Goal: Task Accomplishment & Management: Use online tool/utility

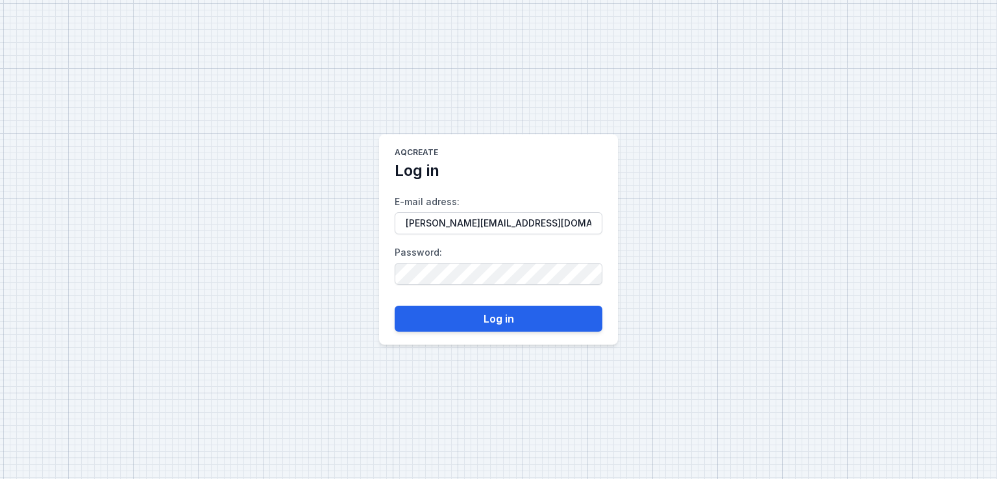
click at [507, 319] on button "Log in" at bounding box center [499, 319] width 208 height 26
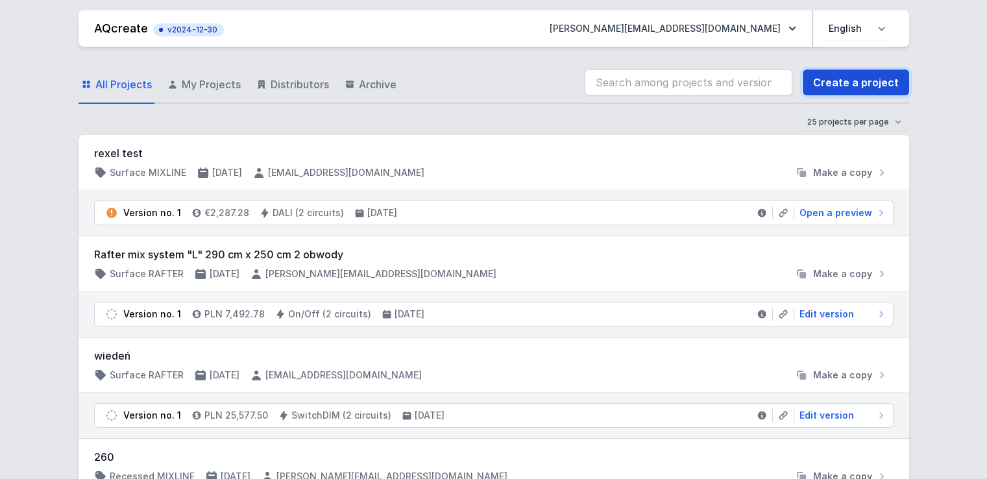
click at [851, 80] on link "Create a project" at bounding box center [856, 82] width 106 height 26
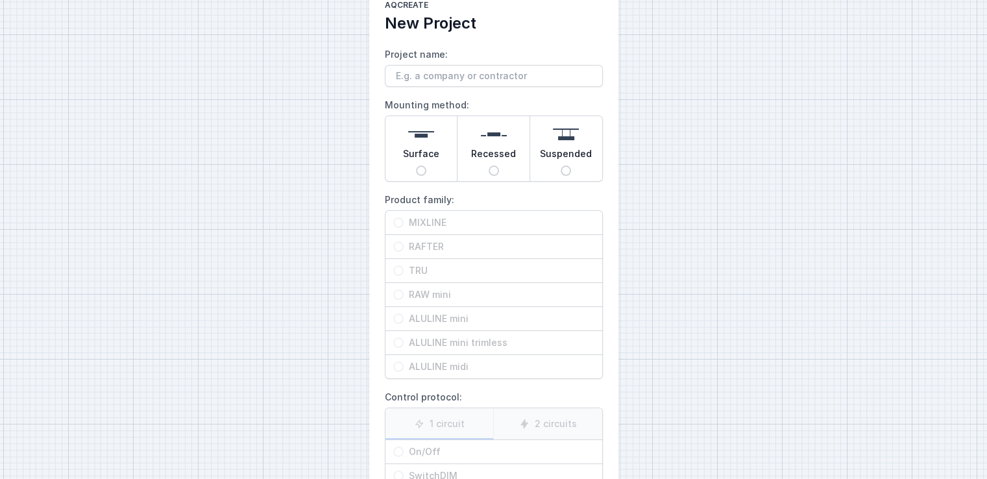
scroll to position [35, 0]
click at [467, 79] on input "Project name:" at bounding box center [494, 75] width 218 height 22
type input "Cebeo1"
click at [423, 159] on span "Surface" at bounding box center [421, 155] width 36 height 18
click at [423, 164] on input "Surface" at bounding box center [421, 169] width 10 height 10
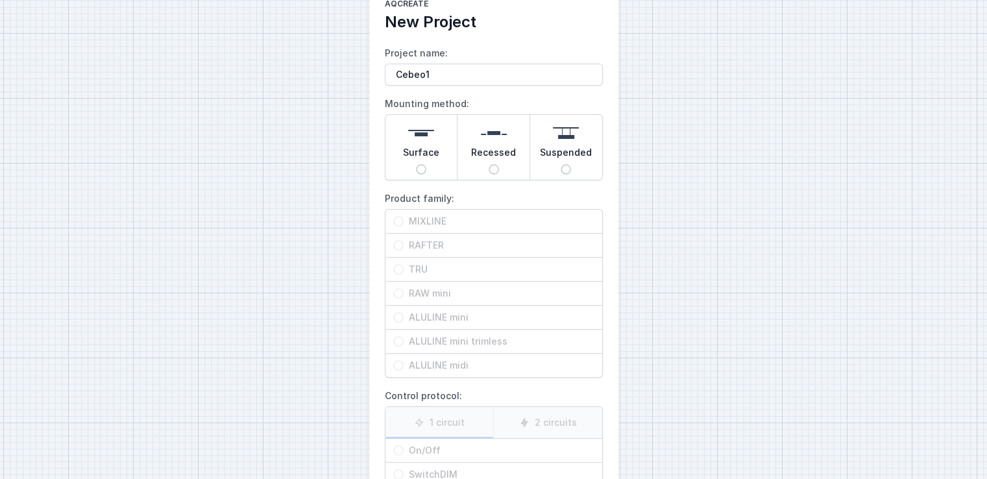
radio input "true"
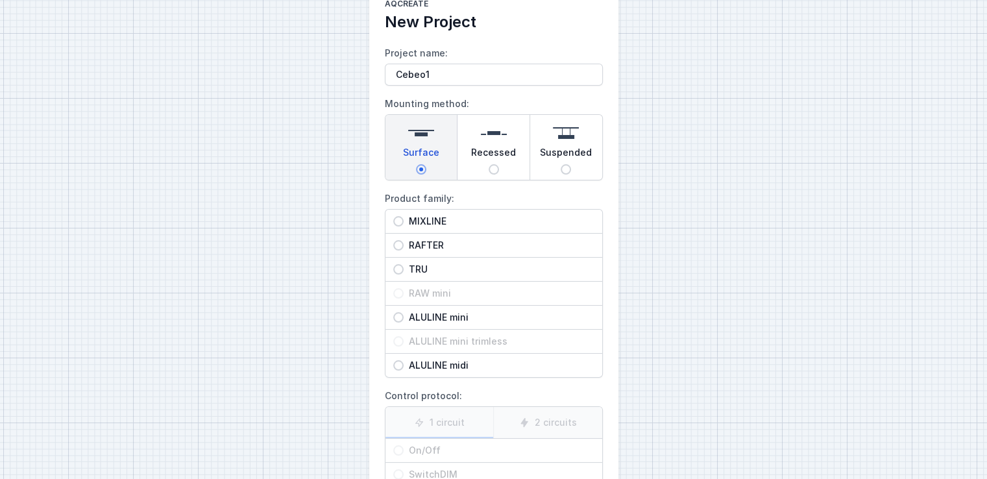
click at [397, 220] on input "MIXLINE" at bounding box center [398, 221] width 10 height 10
radio input "true"
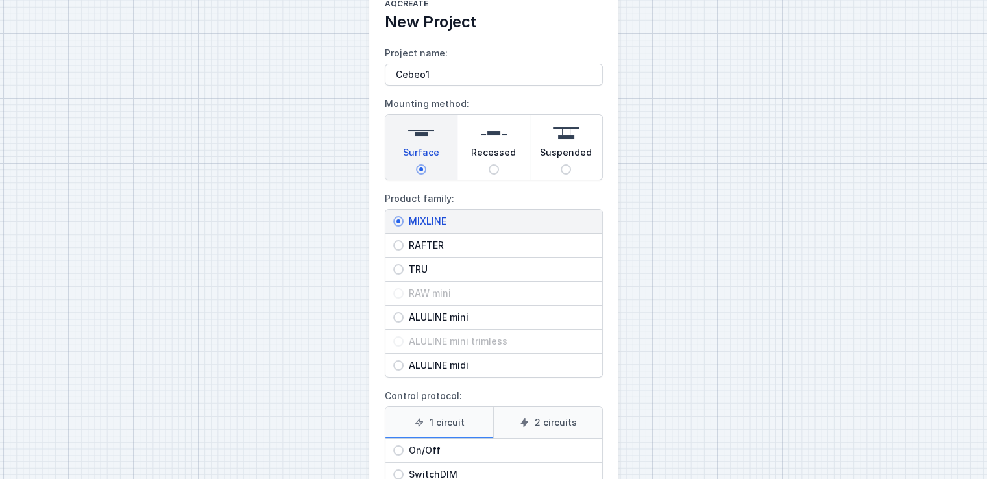
scroll to position [169, 0]
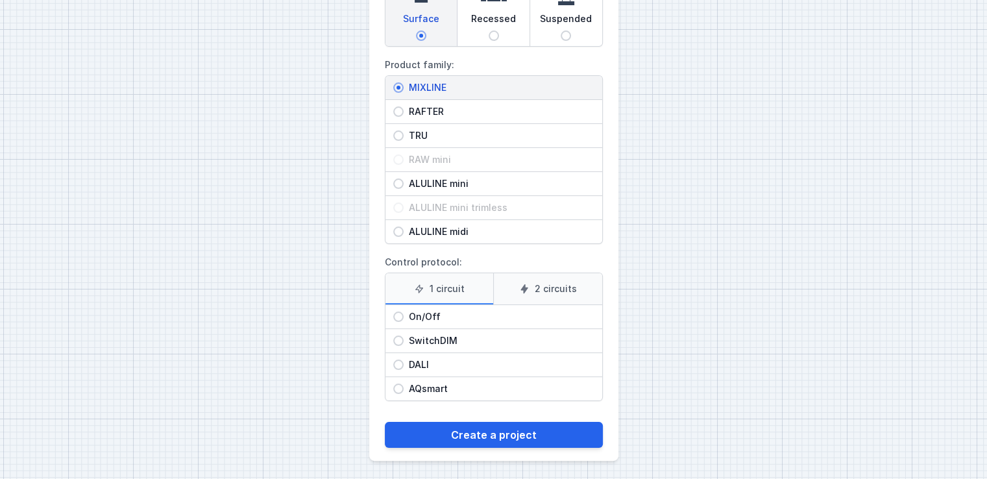
click at [401, 343] on div "SwitchDIM" at bounding box center [493, 340] width 217 height 23
click at [401, 343] on input "SwitchDIM" at bounding box center [398, 341] width 10 height 10
radio input "true"
click at [535, 284] on label "2 circuits" at bounding box center [547, 288] width 109 height 31
click at [0, 0] on input "2 circuits" at bounding box center [0, 0] width 0 height 0
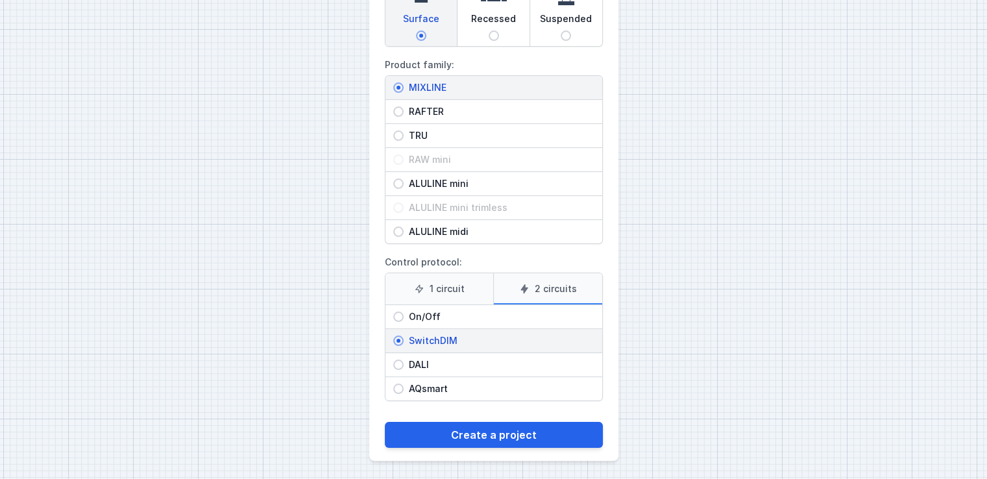
click at [453, 288] on label "1 circuit" at bounding box center [439, 288] width 108 height 31
click at [0, 0] on input "1 circuit" at bounding box center [0, 0] width 0 height 0
click at [423, 365] on span "DALI" at bounding box center [499, 364] width 191 height 13
click at [404, 365] on input "DALI" at bounding box center [398, 365] width 10 height 10
radio input "true"
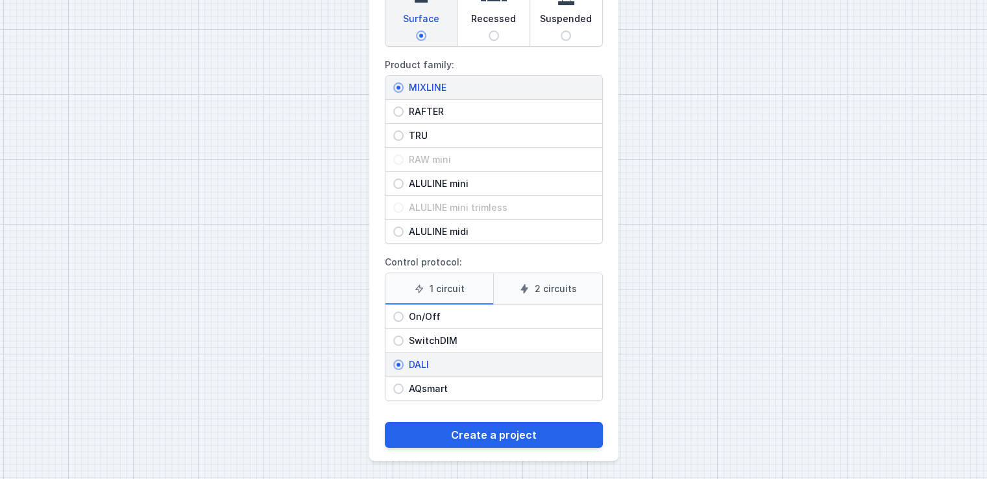
click at [529, 291] on icon at bounding box center [524, 289] width 10 height 10
click at [0, 0] on input "2 circuits" at bounding box center [0, 0] width 0 height 0
click at [454, 286] on label "1 circuit" at bounding box center [439, 288] width 108 height 31
click at [0, 0] on input "1 circuit" at bounding box center [0, 0] width 0 height 0
click at [492, 424] on button "Create a project" at bounding box center [494, 435] width 218 height 26
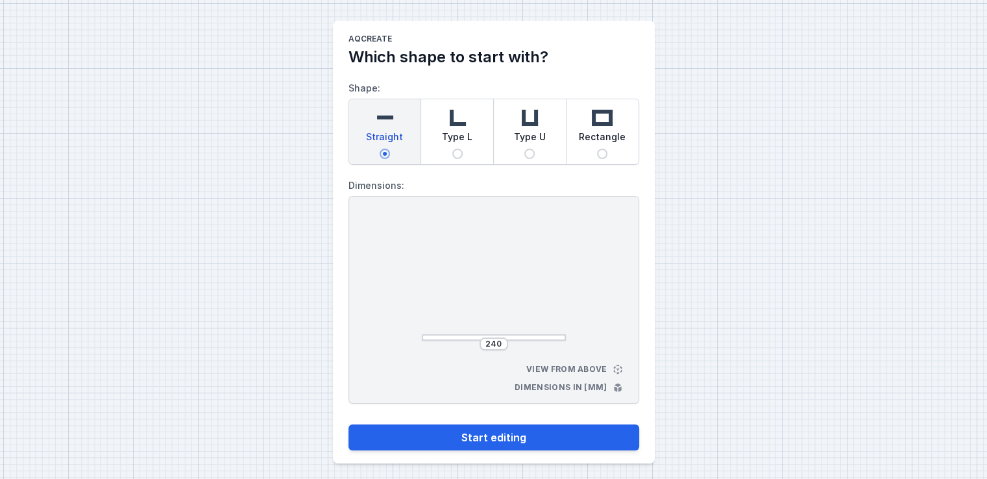
click at [461, 150] on input "Type L" at bounding box center [457, 154] width 10 height 10
radio input "true"
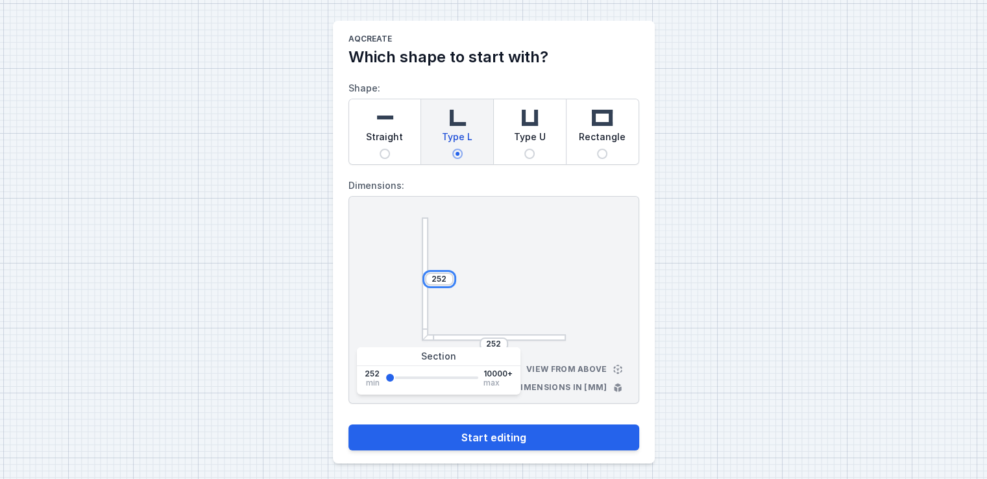
click at [444, 280] on input "252" at bounding box center [439, 279] width 21 height 10
type input "2"
type input "350"
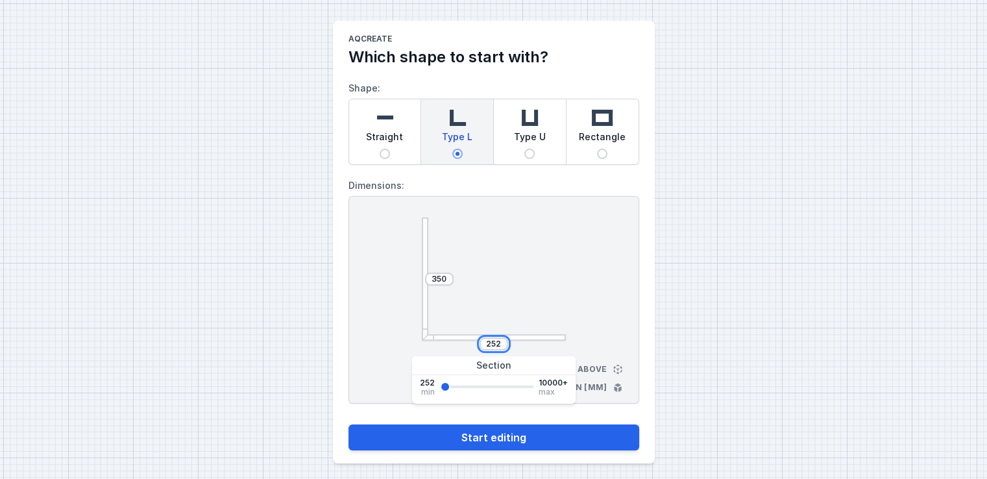
click at [500, 339] on input "252" at bounding box center [493, 344] width 21 height 10
type input "2"
type input "450"
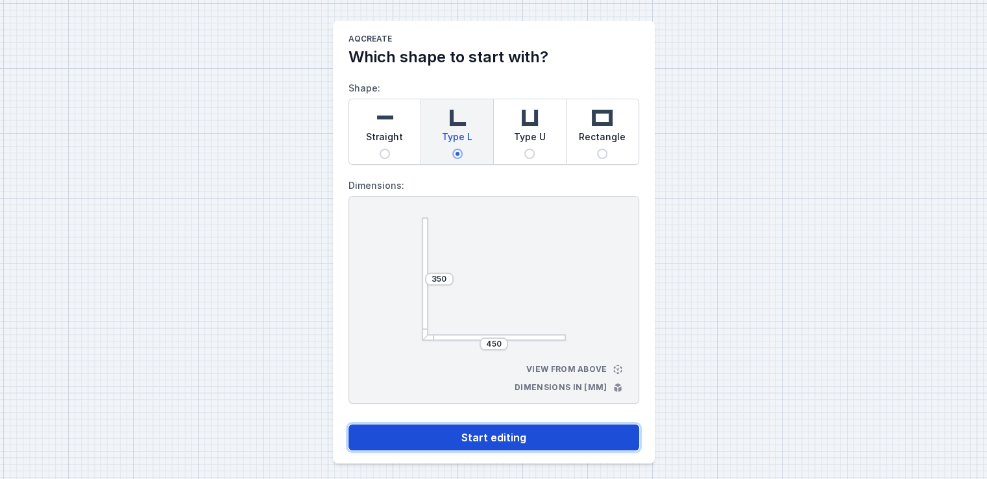
click at [524, 441] on button "Start editing" at bounding box center [493, 437] width 291 height 26
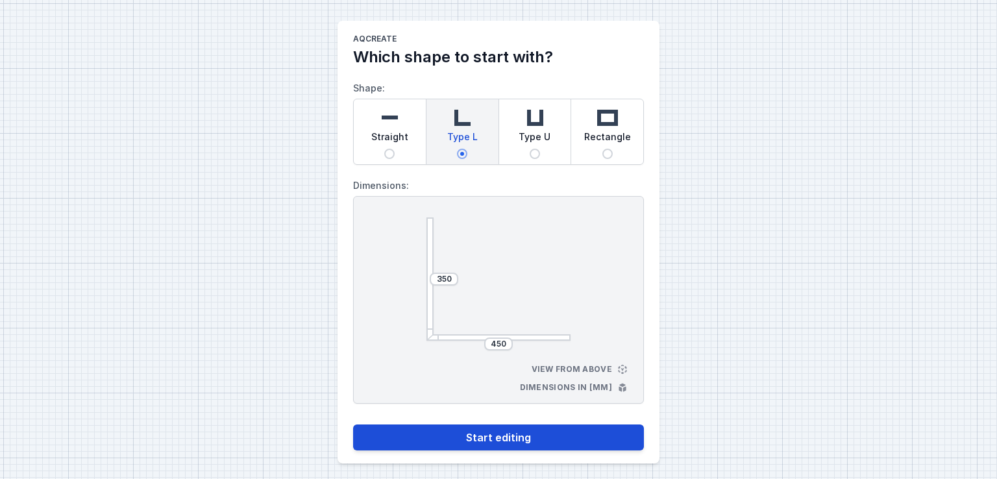
select select "4"
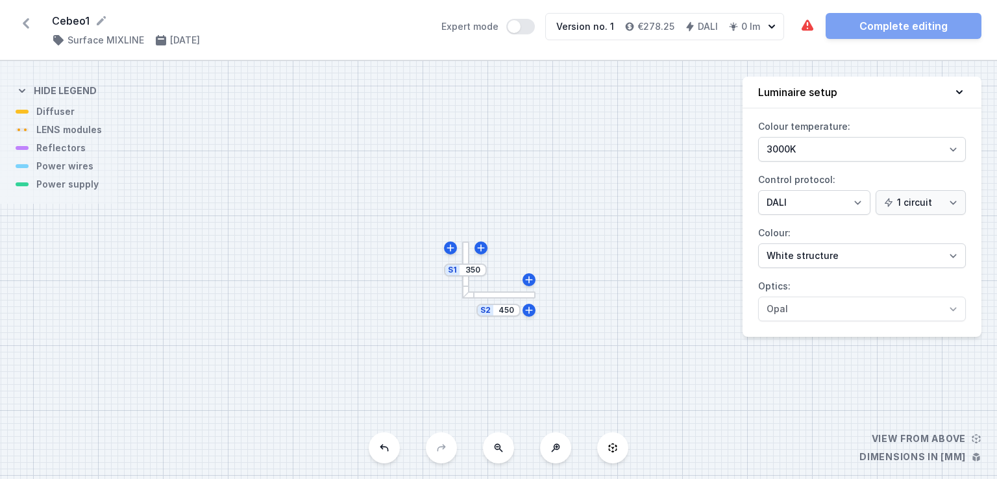
click at [532, 286] on div at bounding box center [528, 279] width 13 height 13
click at [530, 284] on icon at bounding box center [529, 280] width 10 height 10
type input "462"
click at [520, 304] on div at bounding box center [516, 297] width 13 height 13
click at [550, 302] on div at bounding box center [547, 297] width 13 height 13
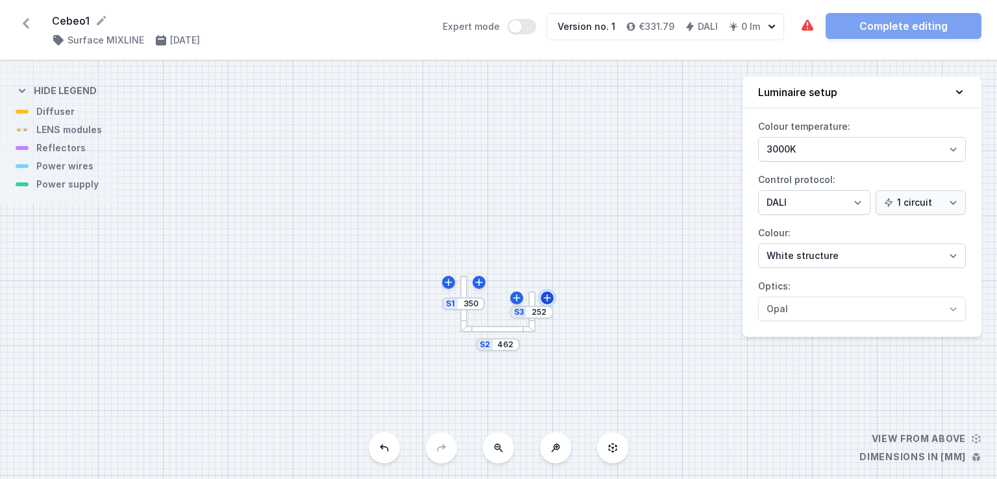
click at [545, 302] on icon at bounding box center [547, 298] width 10 height 10
type input "264"
click at [448, 286] on icon at bounding box center [448, 283] width 7 height 7
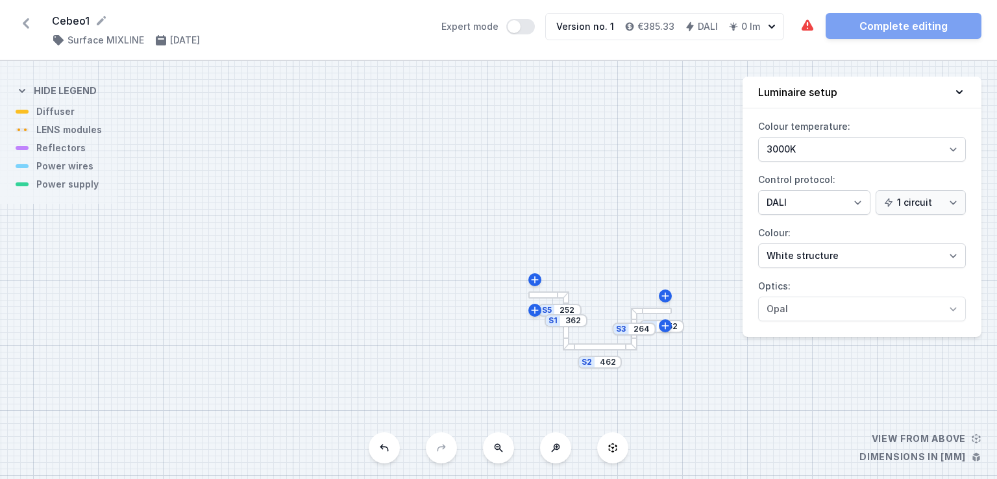
type input "362"
click at [532, 311] on icon at bounding box center [535, 310] width 10 height 10
type input "264"
click at [602, 351] on div "S6 252 S5 264 S4 252 S3 264 S2 462 S1 362" at bounding box center [498, 270] width 997 height 418
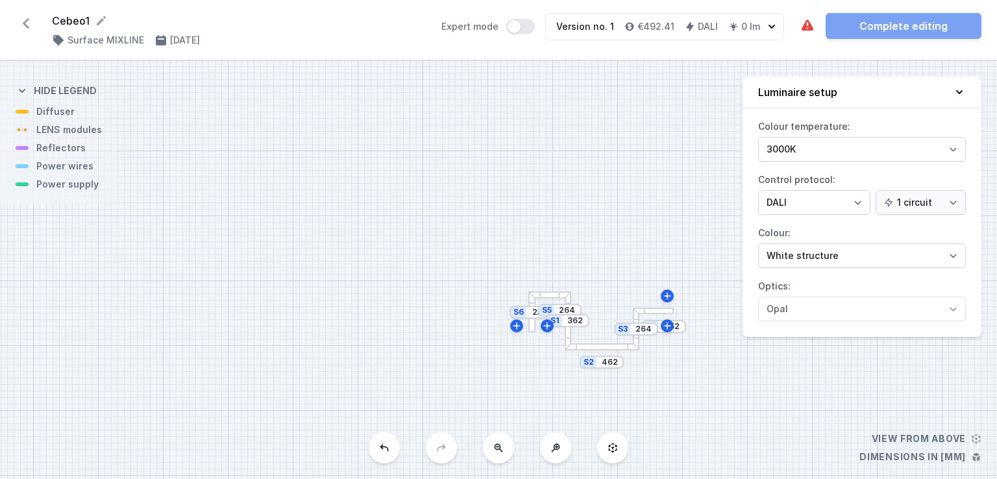
click at [602, 351] on div "S6 252 S5 264 S4 252 S3 264 S2 462 S1 362" at bounding box center [498, 270] width 997 height 418
click at [580, 351] on div "S6 252 S5 264 S4 252 S3 264 S2 462 S1 362" at bounding box center [498, 270] width 997 height 418
click at [571, 345] on div at bounding box center [574, 346] width 6 height 6
click at [550, 309] on div "S5 264" at bounding box center [559, 310] width 43 height 13
click at [548, 313] on div "S5 264" at bounding box center [559, 310] width 43 height 13
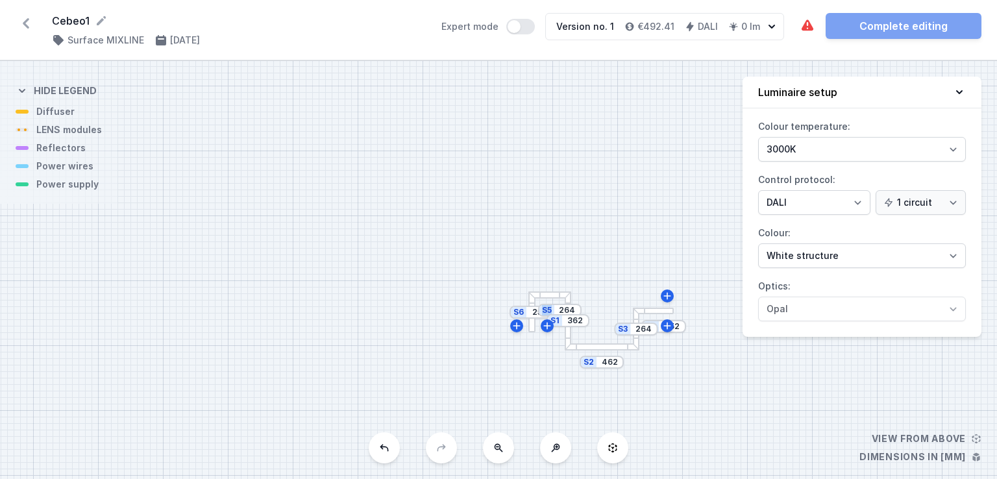
click at [548, 313] on div "S5 264" at bounding box center [559, 310] width 43 height 13
click at [531, 299] on div at bounding box center [531, 302] width 6 height 6
click at [592, 354] on div "S6 252 S5 264 S4 252 S3 264 S2 462 S1 362" at bounding box center [498, 270] width 997 height 418
click at [866, 257] on select "White structure Black structure Gold structure Copper Gray Another colour (from…" at bounding box center [862, 255] width 208 height 25
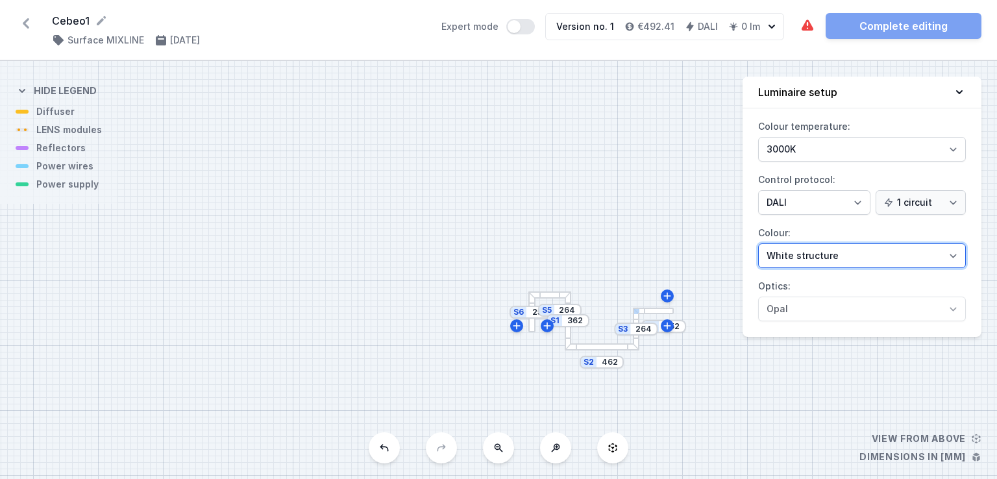
click at [758, 243] on select "White structure Black structure Gold structure Copper Gray Another colour (from…" at bounding box center [862, 255] width 208 height 25
click at [828, 253] on select "White structure Black structure Gold structure Copper Gray Another colour (from…" at bounding box center [862, 255] width 208 height 25
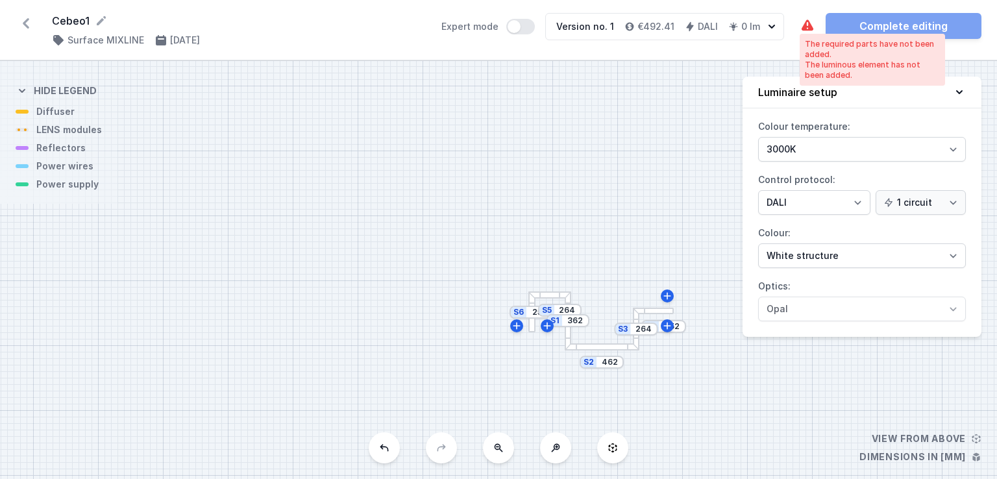
click at [810, 27] on icon at bounding box center [807, 24] width 12 height 11
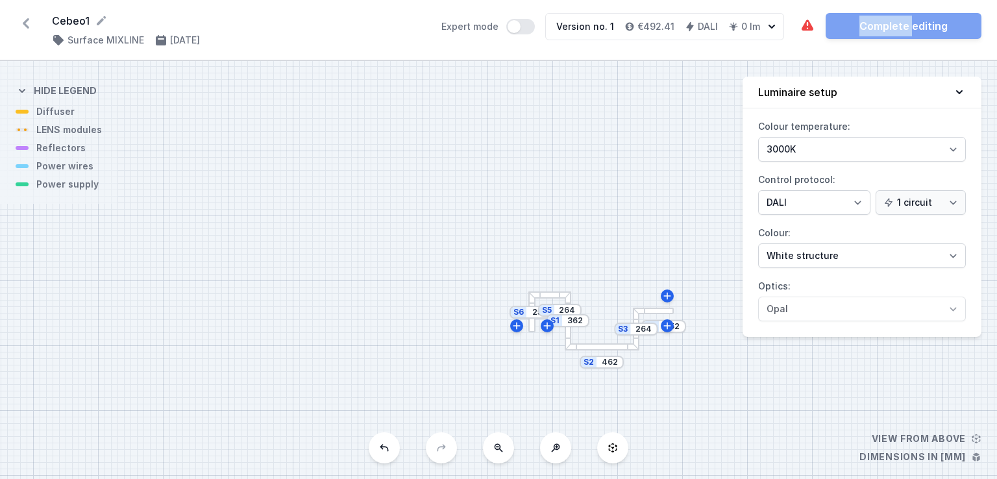
click at [608, 447] on icon at bounding box center [612, 448] width 10 height 10
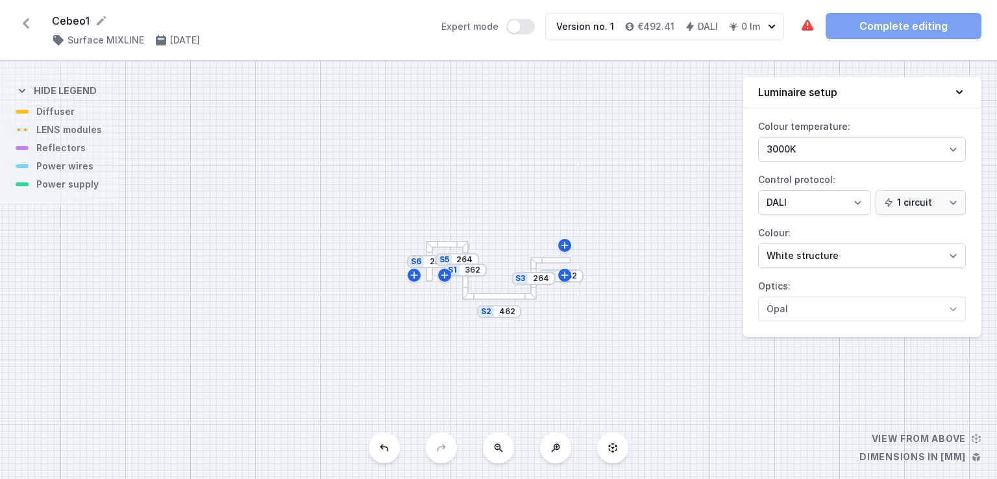
click at [476, 295] on div at bounding box center [499, 296] width 75 height 7
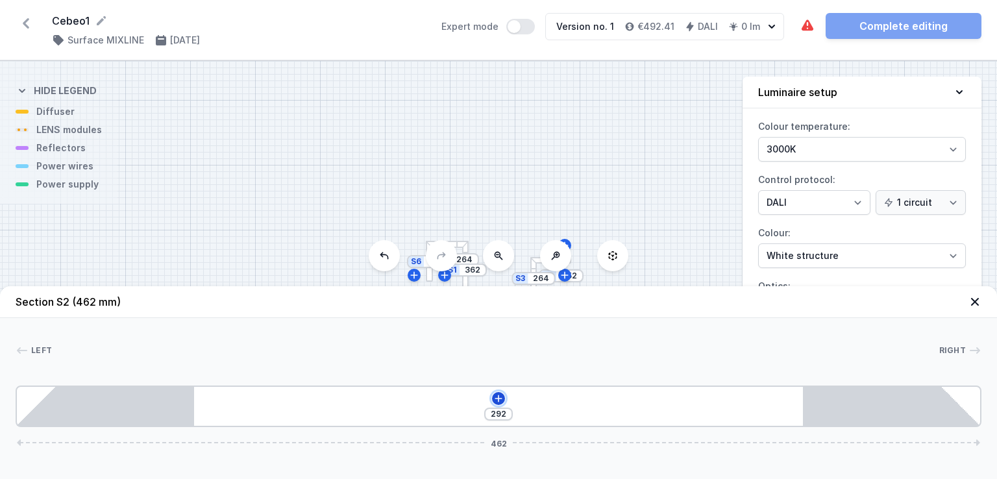
click at [499, 395] on icon at bounding box center [498, 398] width 10 height 10
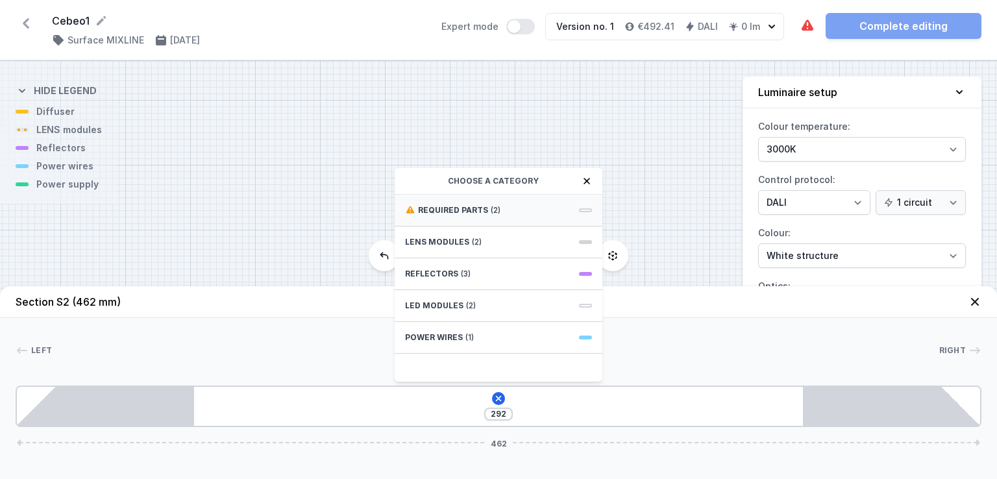
click at [583, 214] on div "Required parts (2)" at bounding box center [499, 211] width 208 height 32
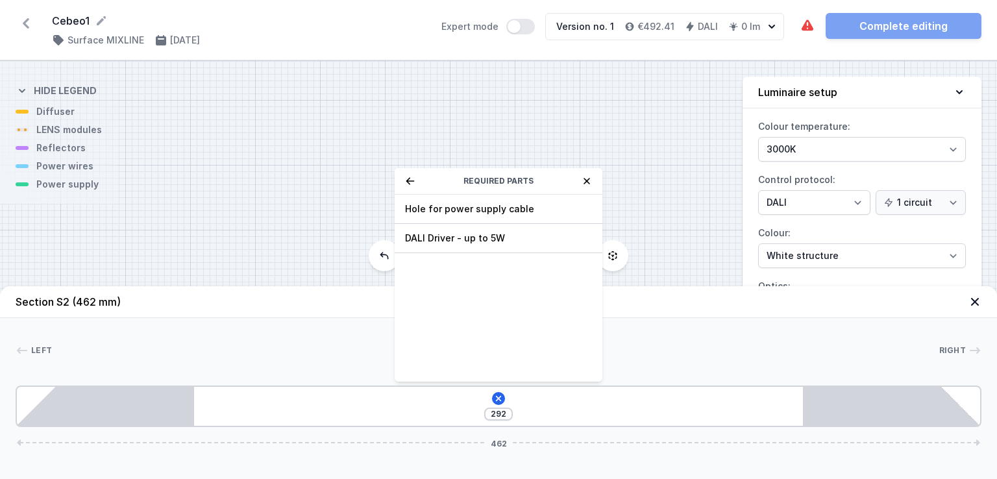
click at [409, 182] on icon at bounding box center [410, 181] width 10 height 10
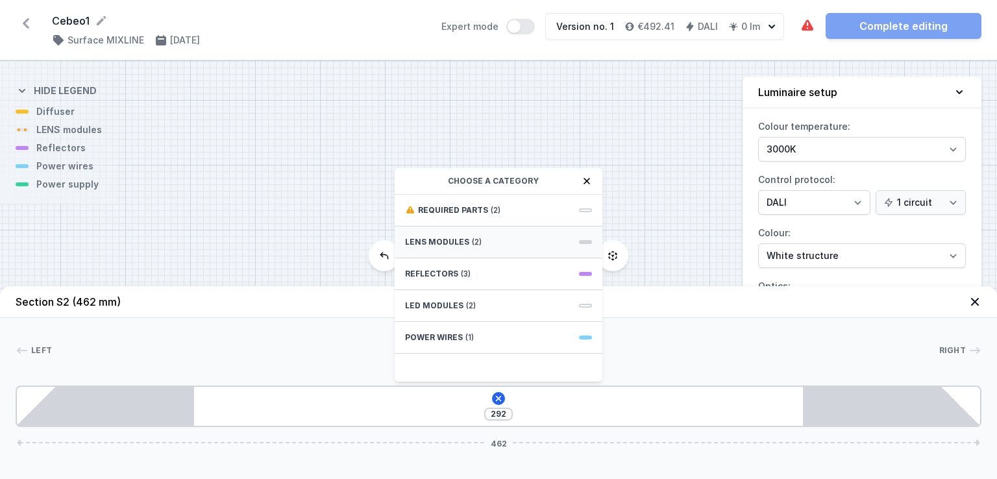
click at [586, 249] on div "LENS modules (2)" at bounding box center [499, 242] width 208 height 32
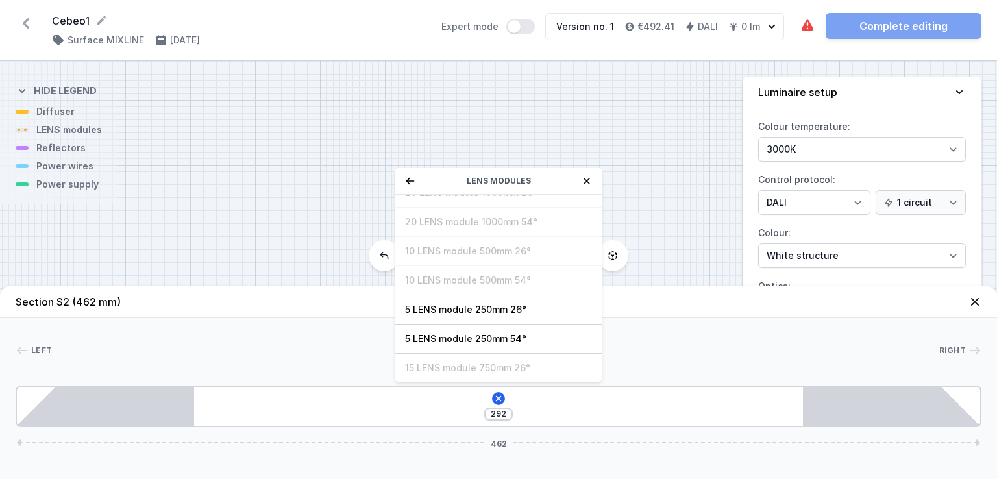
scroll to position [45, 0]
click at [408, 180] on icon at bounding box center [410, 180] width 8 height 7
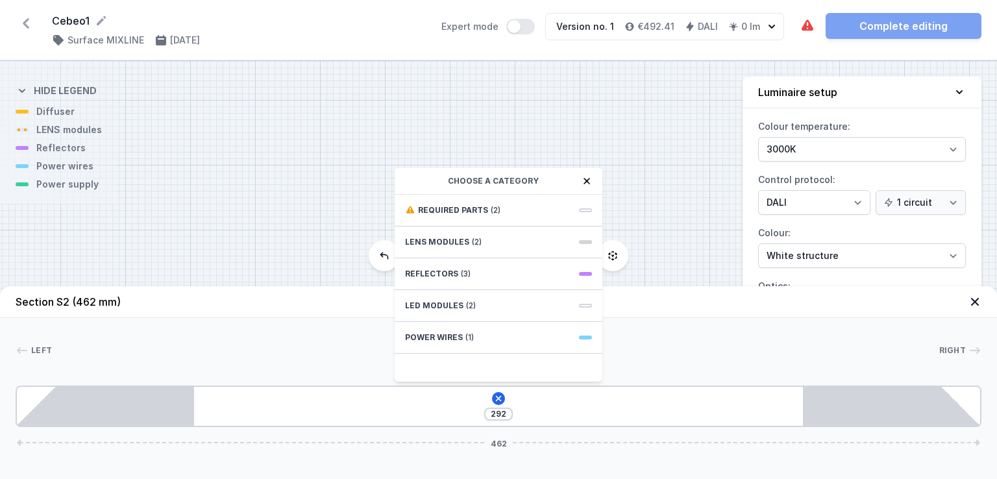
scroll to position [0, 0]
click at [572, 273] on div "Reflectors (3)" at bounding box center [499, 274] width 208 height 32
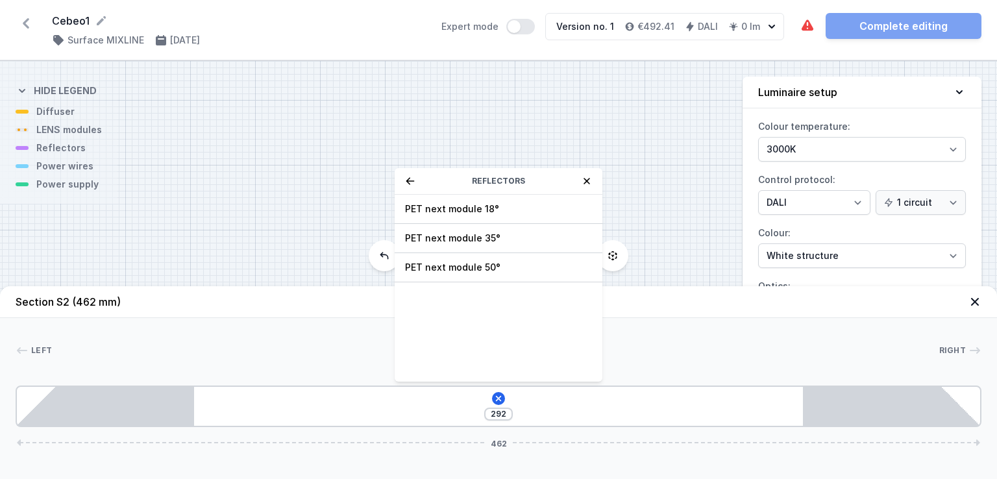
click at [402, 182] on div "Reflectors" at bounding box center [499, 181] width 208 height 27
click at [414, 179] on icon at bounding box center [410, 181] width 10 height 10
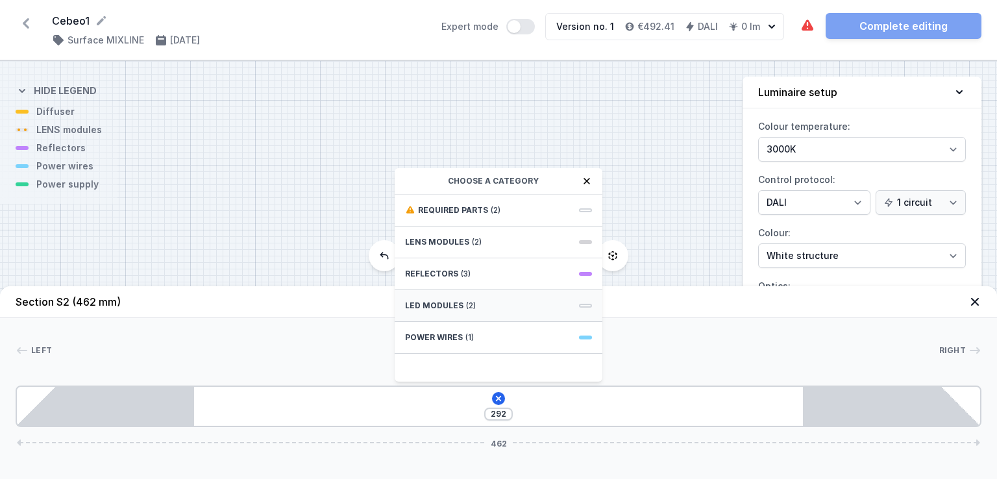
click at [558, 308] on div "LED modules (2)" at bounding box center [499, 306] width 208 height 32
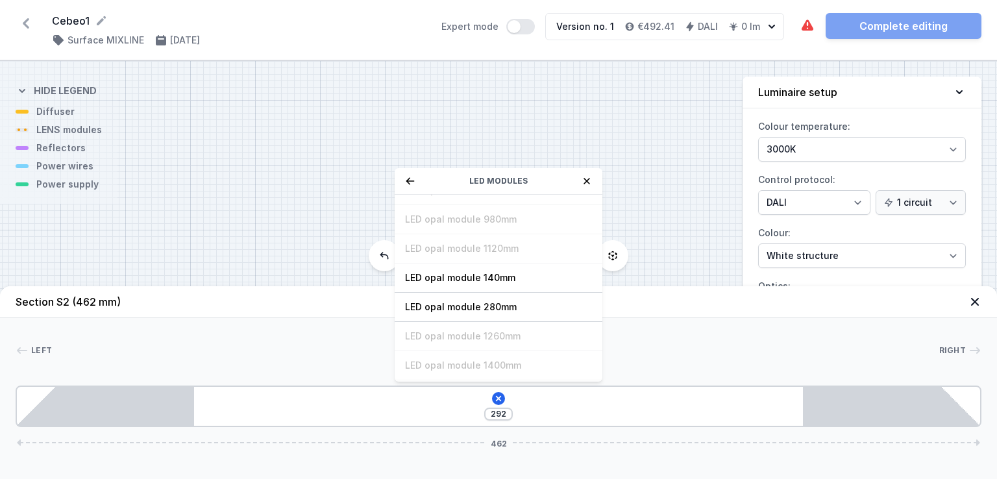
scroll to position [108, 0]
click at [410, 180] on icon at bounding box center [410, 180] width 8 height 7
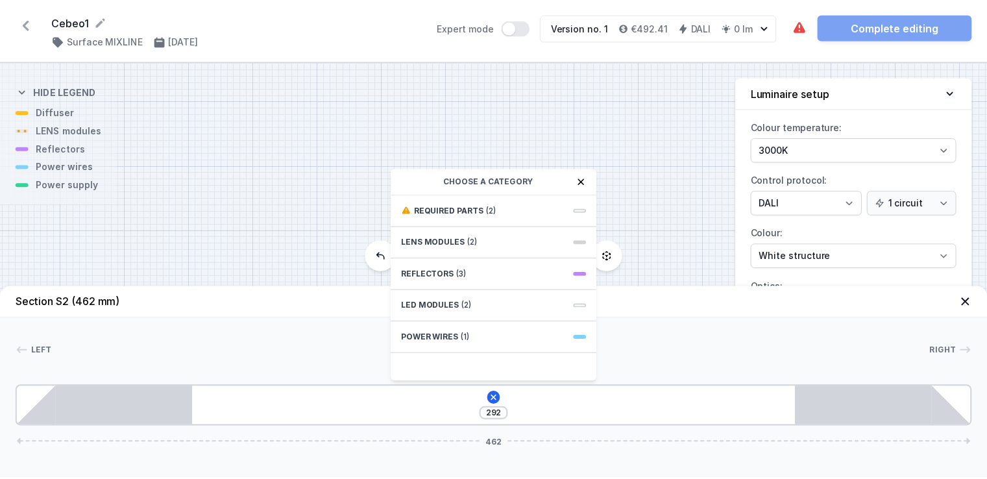
scroll to position [0, 0]
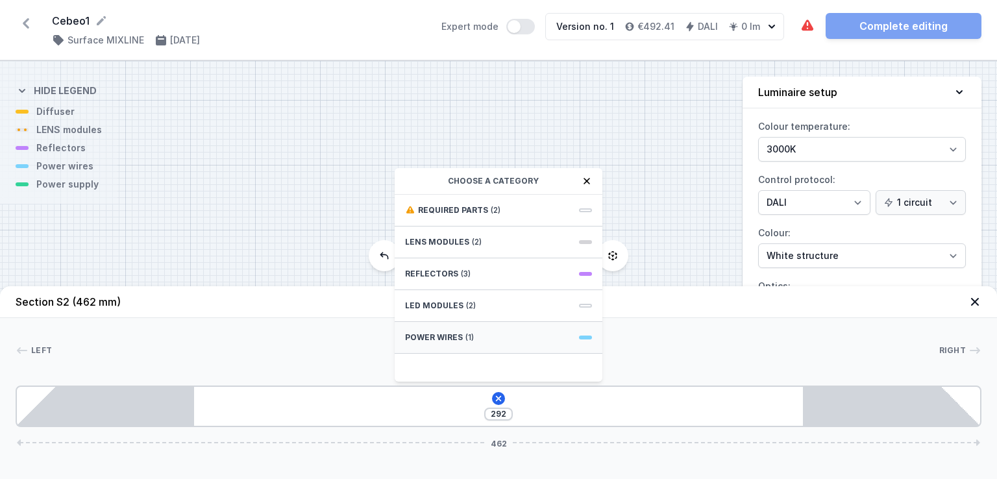
click at [555, 343] on div "Power wires (1)" at bounding box center [499, 338] width 208 height 32
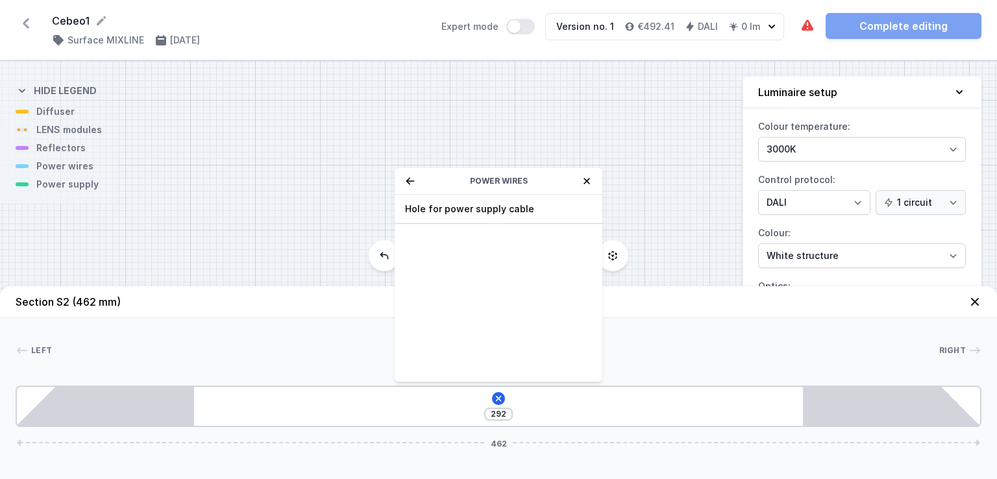
click at [413, 182] on icon at bounding box center [410, 181] width 10 height 10
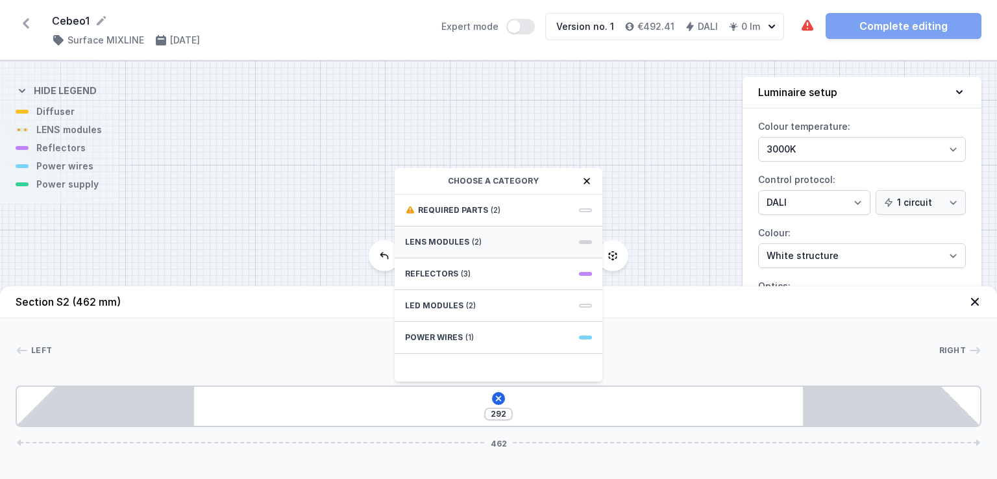
click at [548, 239] on div "LENS modules (2)" at bounding box center [499, 242] width 208 height 32
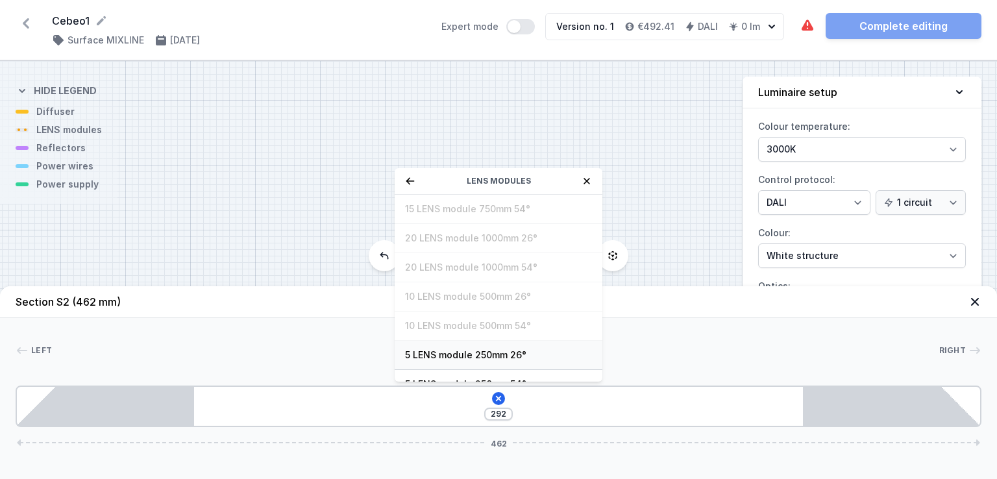
click at [472, 356] on span "5 LENS module 250mm 26°" at bounding box center [498, 354] width 187 height 13
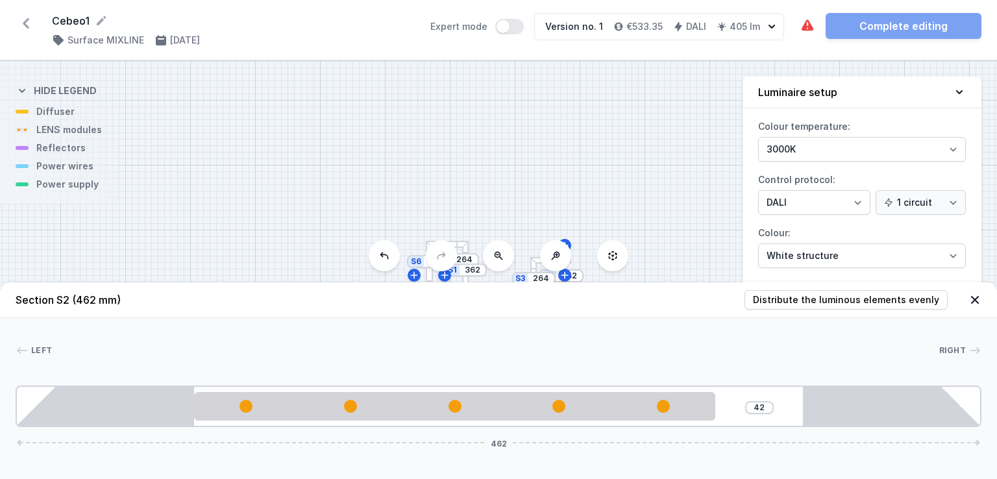
click at [964, 347] on span "Right" at bounding box center [952, 350] width 27 height 10
click at [953, 348] on span "Right" at bounding box center [952, 350] width 27 height 10
click at [41, 348] on span "Left" at bounding box center [41, 350] width 21 height 10
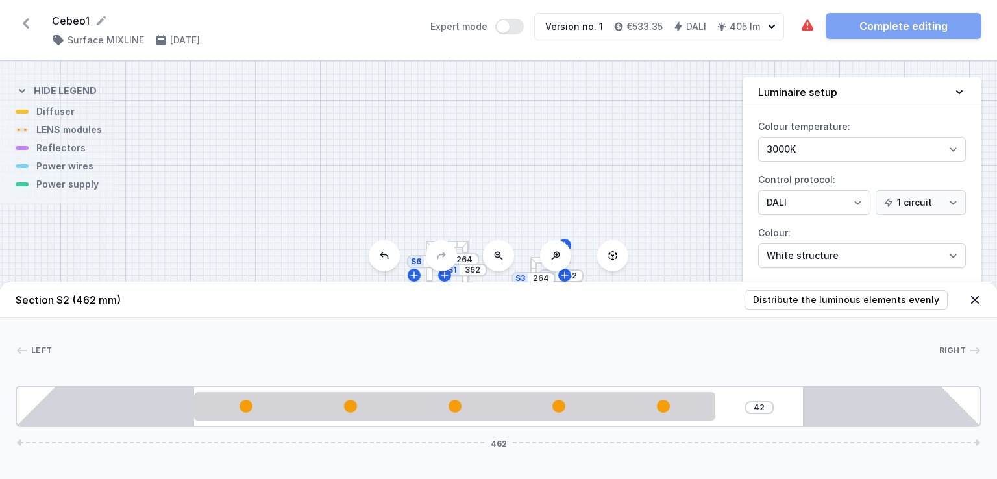
click at [41, 348] on span "Left" at bounding box center [41, 350] width 21 height 10
click at [903, 295] on span "Distribute the luminous elements evenly" at bounding box center [846, 299] width 186 height 13
type input "21"
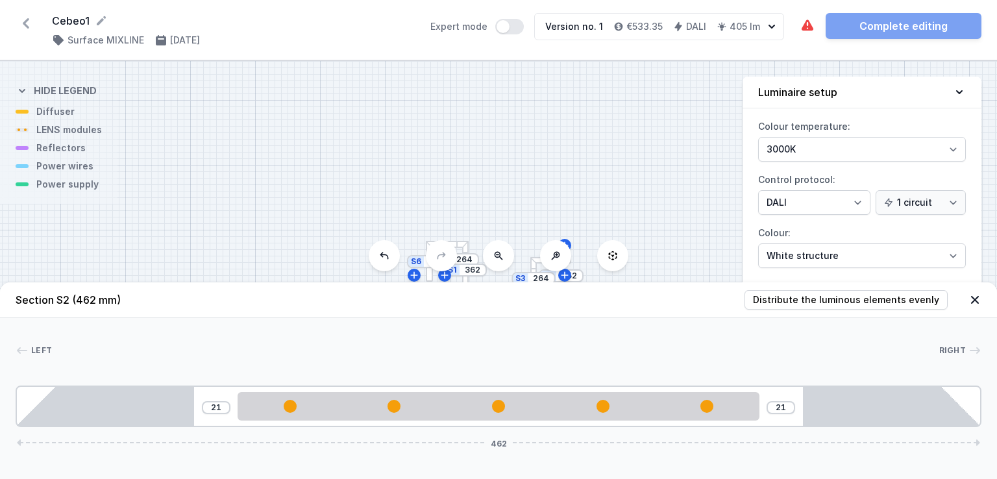
click at [971, 299] on icon at bounding box center [974, 299] width 13 height 13
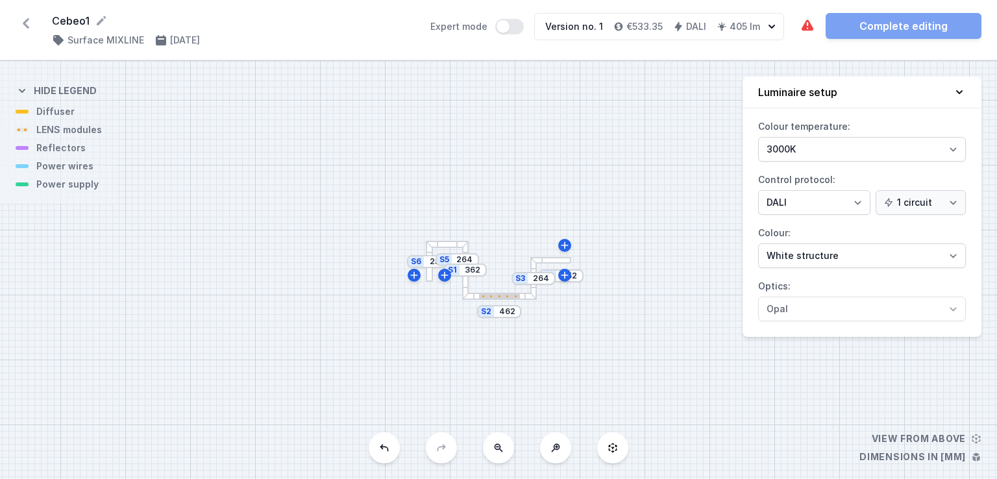
click at [465, 279] on div at bounding box center [465, 270] width 7 height 59
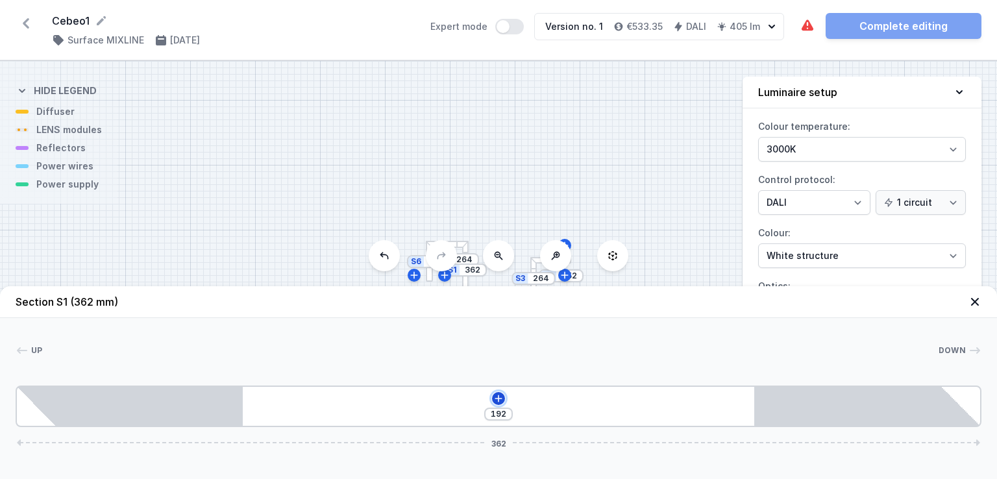
click at [494, 396] on icon at bounding box center [498, 398] width 10 height 10
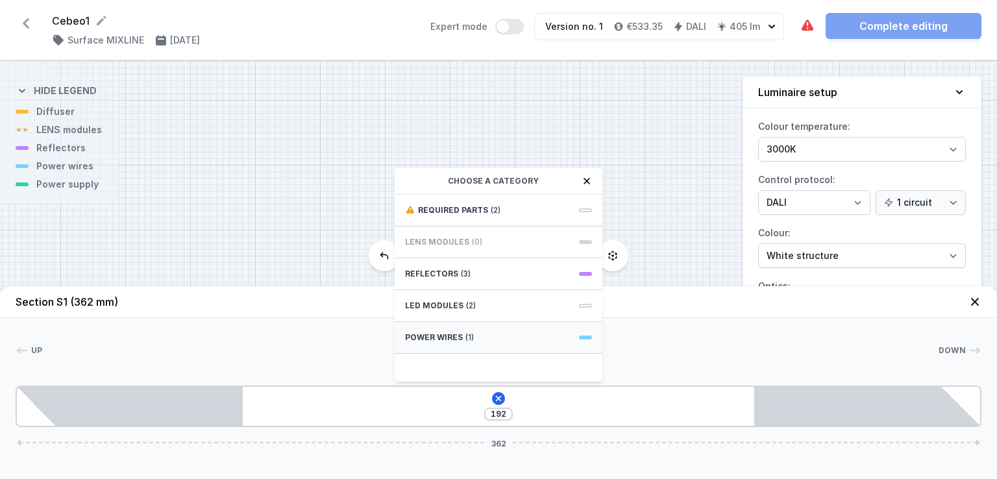
click at [529, 339] on div "Power wires (1)" at bounding box center [499, 338] width 208 height 32
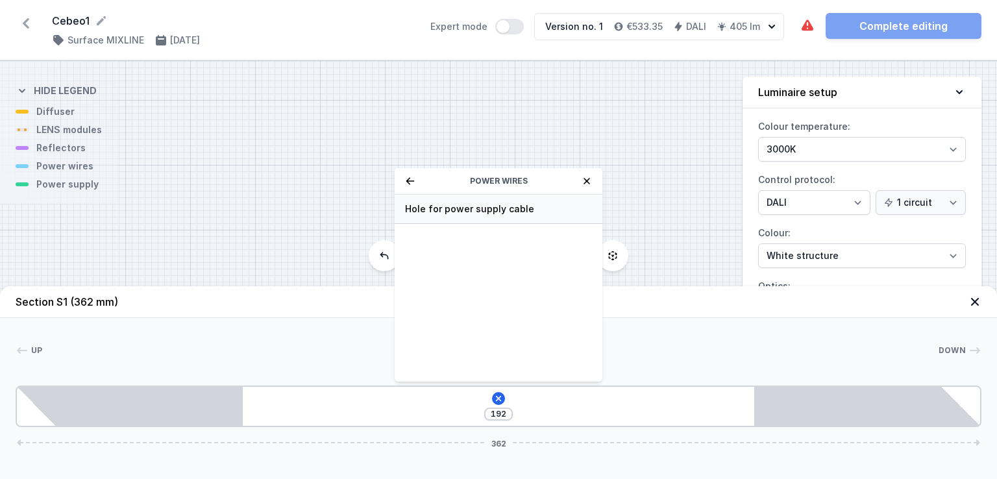
click at [480, 212] on span "Hole for power supply cable" at bounding box center [498, 208] width 187 height 13
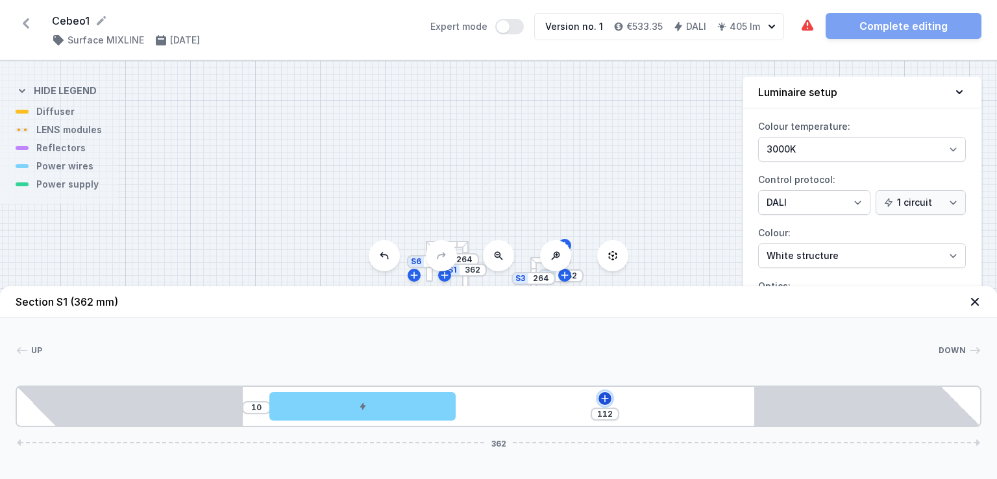
click at [605, 398] on icon at bounding box center [604, 398] width 7 height 7
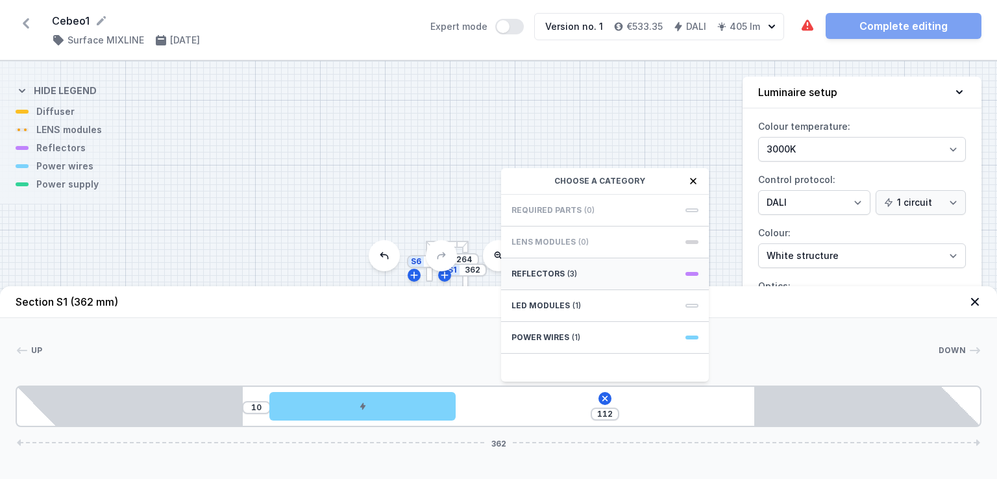
click at [602, 263] on div "Reflectors (3)" at bounding box center [605, 274] width 208 height 32
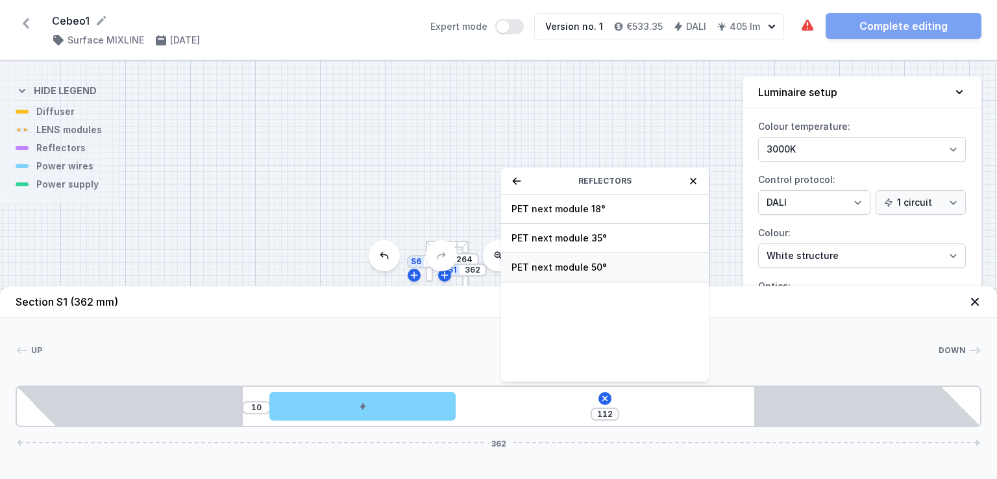
click at [596, 259] on div "PET next module 50°" at bounding box center [605, 267] width 208 height 29
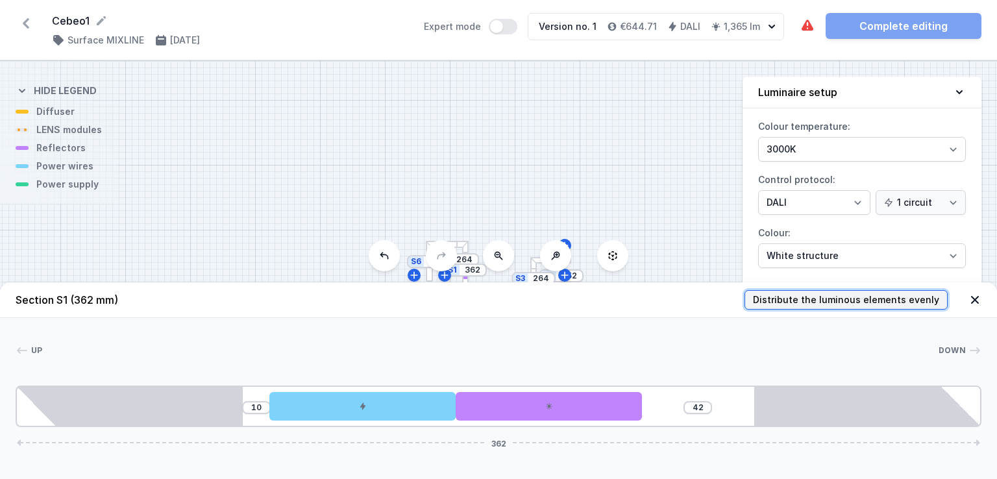
click at [905, 298] on span "Distribute the luminous elements evenly" at bounding box center [846, 299] width 186 height 13
type input "61"
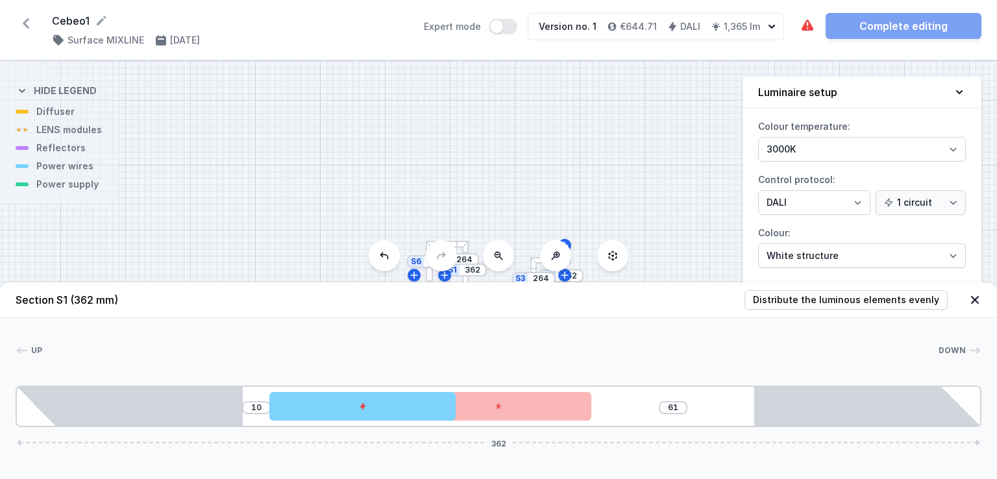
click at [974, 299] on icon at bounding box center [975, 300] width 8 height 8
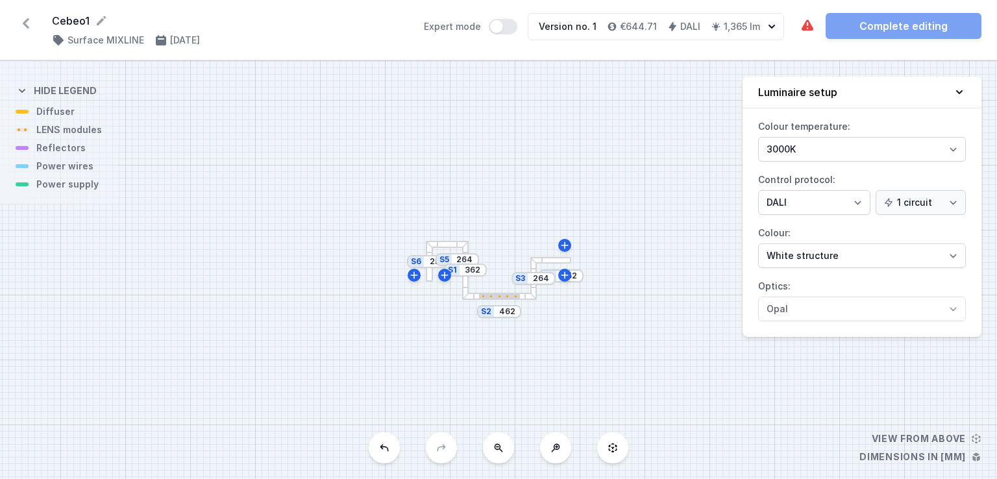
click at [449, 249] on div "S6 252 S5 264 S4 252 S3 264 S2 462 S1 362" at bounding box center [498, 270] width 997 height 418
click at [449, 247] on div "S6 252 S5 264 S4 252 S3 264 S2 462 S1 362" at bounding box center [498, 270] width 997 height 418
click at [431, 250] on div at bounding box center [429, 261] width 7 height 41
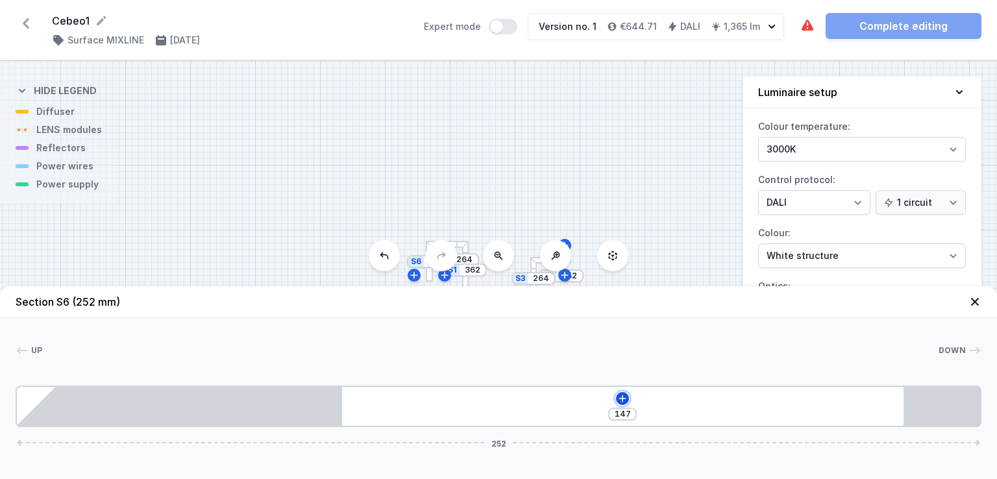
click at [620, 395] on icon at bounding box center [622, 398] width 10 height 10
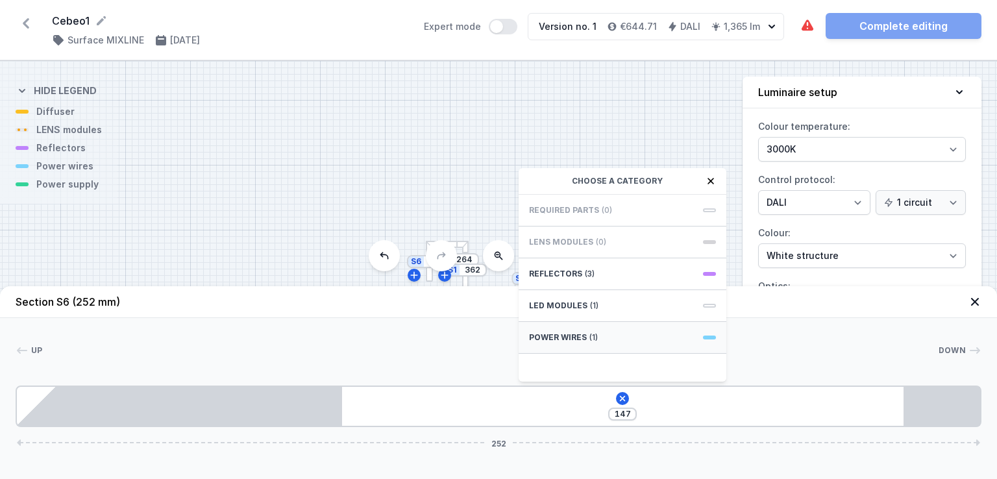
click at [632, 329] on div "Power wires (1)" at bounding box center [623, 338] width 208 height 32
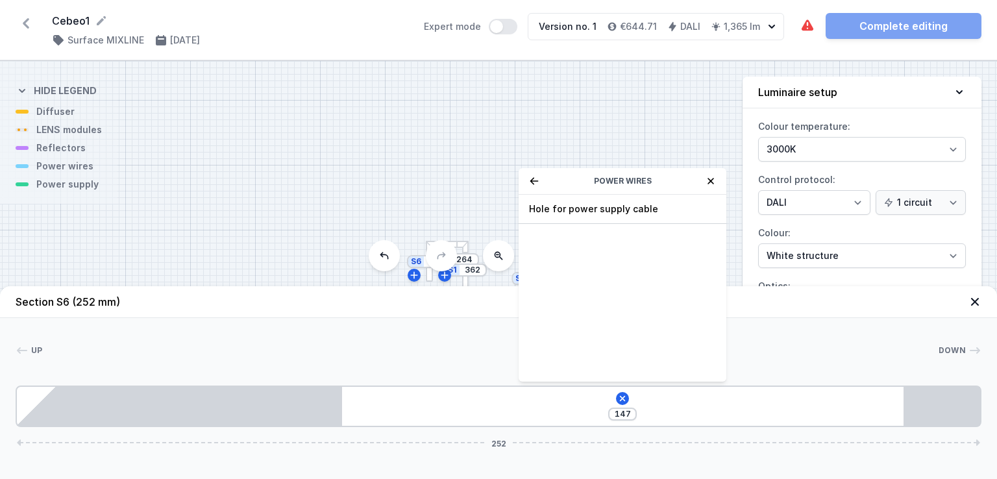
click at [537, 185] on icon at bounding box center [534, 181] width 10 height 10
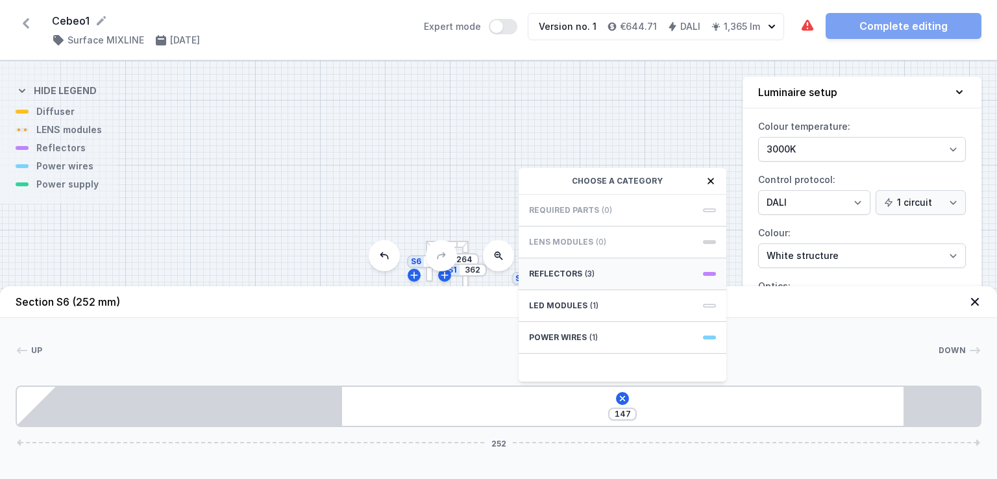
click at [644, 267] on div "Reflectors (3)" at bounding box center [623, 274] width 208 height 32
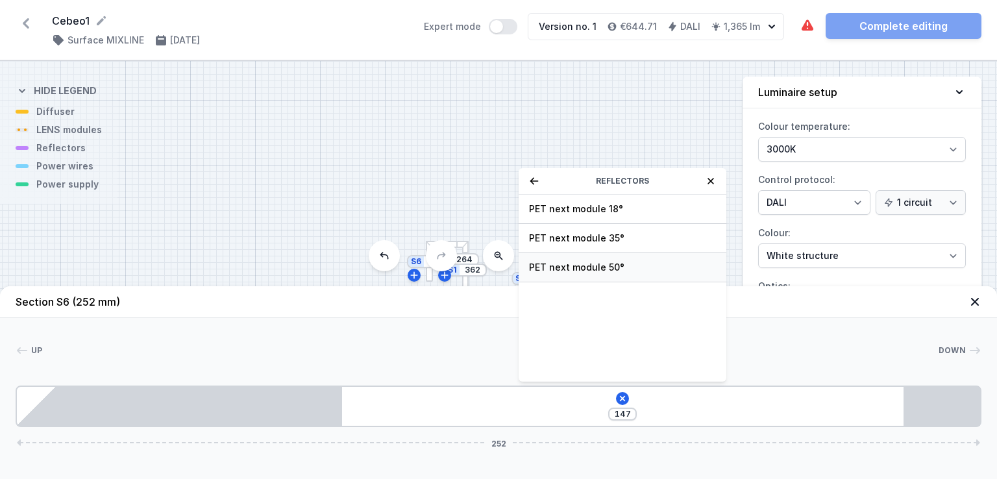
click at [642, 261] on span "PET next module 50°" at bounding box center [622, 267] width 187 height 13
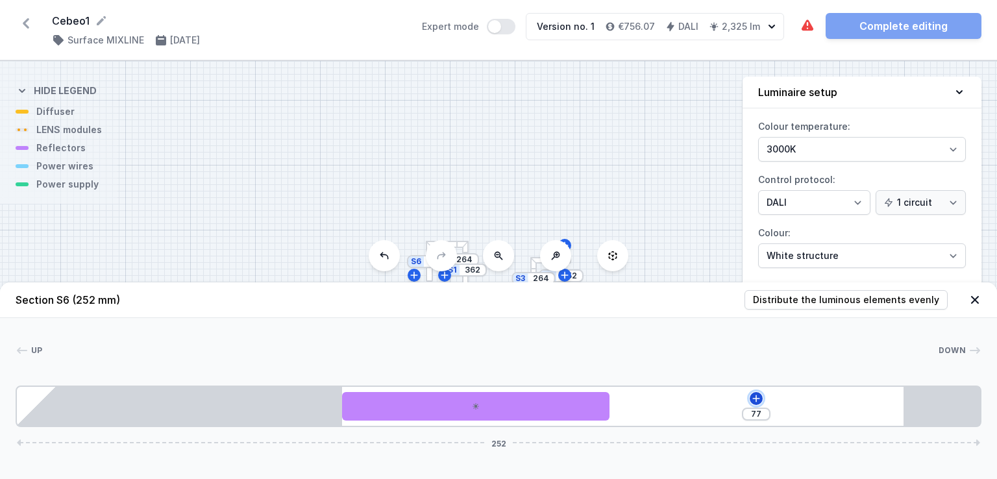
click at [759, 395] on icon at bounding box center [756, 398] width 10 height 10
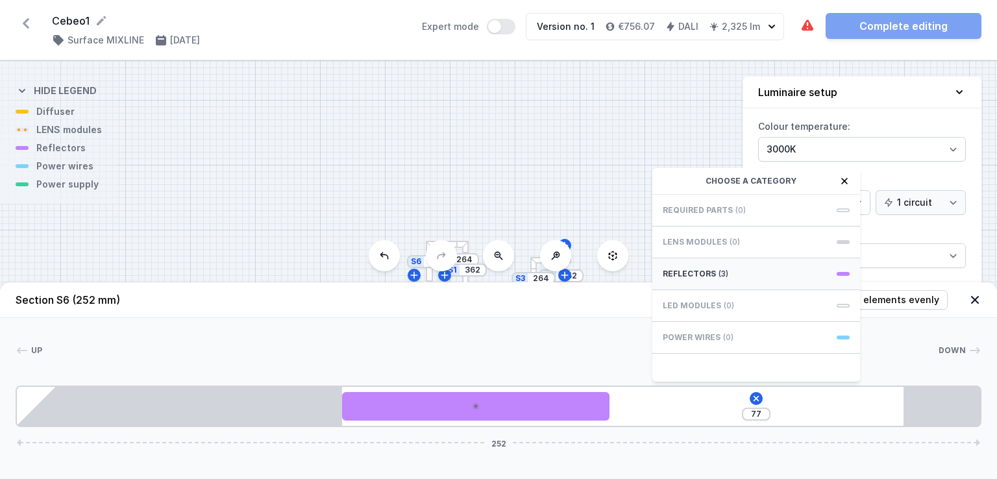
click at [751, 278] on div "Reflectors (3)" at bounding box center [756, 274] width 208 height 32
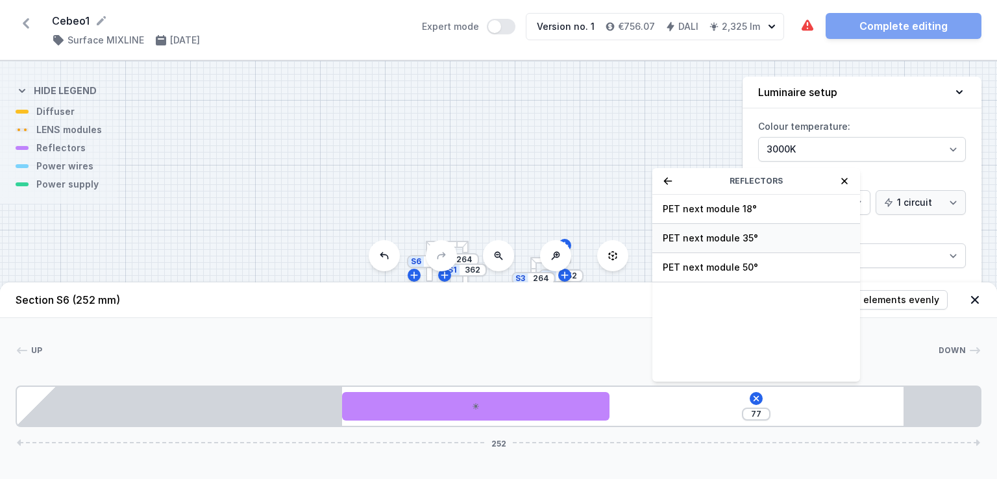
click at [740, 241] on span "PET next module 35°" at bounding box center [756, 238] width 187 height 13
type input "7"
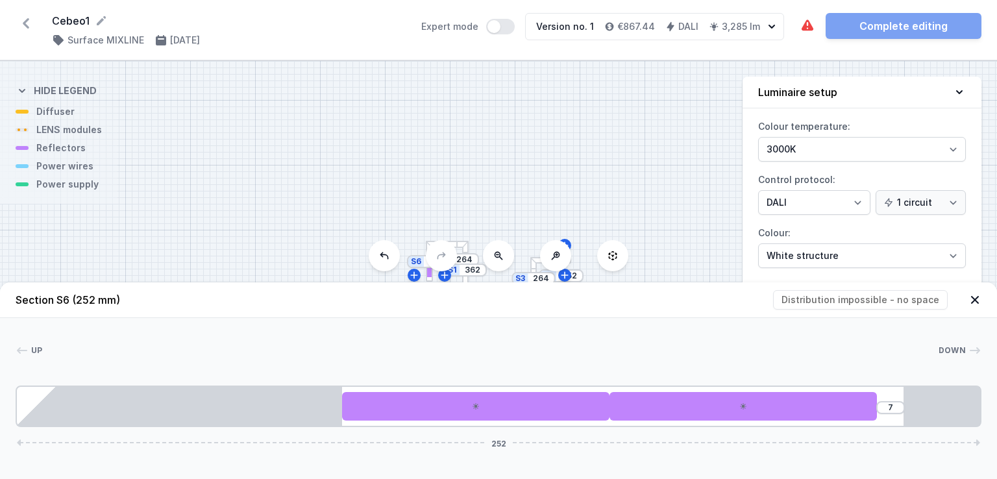
click at [900, 296] on header "Section S6 (252 mm) Distribution impossible - no space" at bounding box center [498, 300] width 997 height 36
click at [898, 300] on header "Section S6 (252 mm) Distribution impossible - no space" at bounding box center [498, 300] width 997 height 36
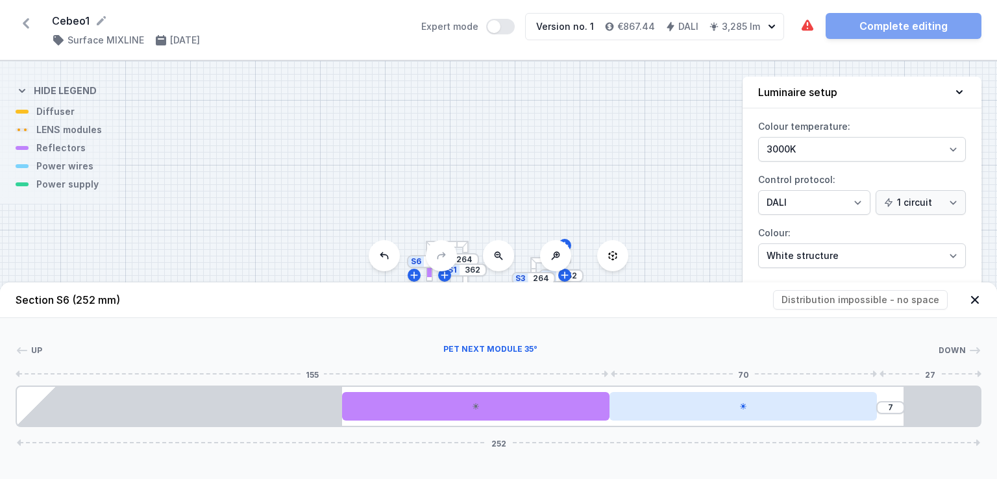
click at [746, 415] on div at bounding box center [742, 406] width 267 height 29
select select "1523"
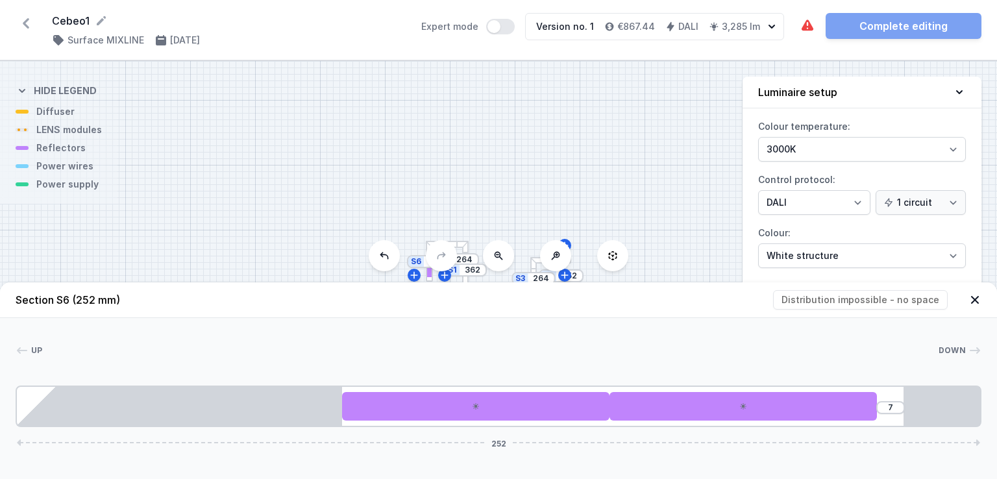
click at [919, 304] on header "Section S6 (252 mm) Distribution impossible - no space" at bounding box center [498, 300] width 997 height 36
click at [976, 302] on icon at bounding box center [974, 299] width 13 height 13
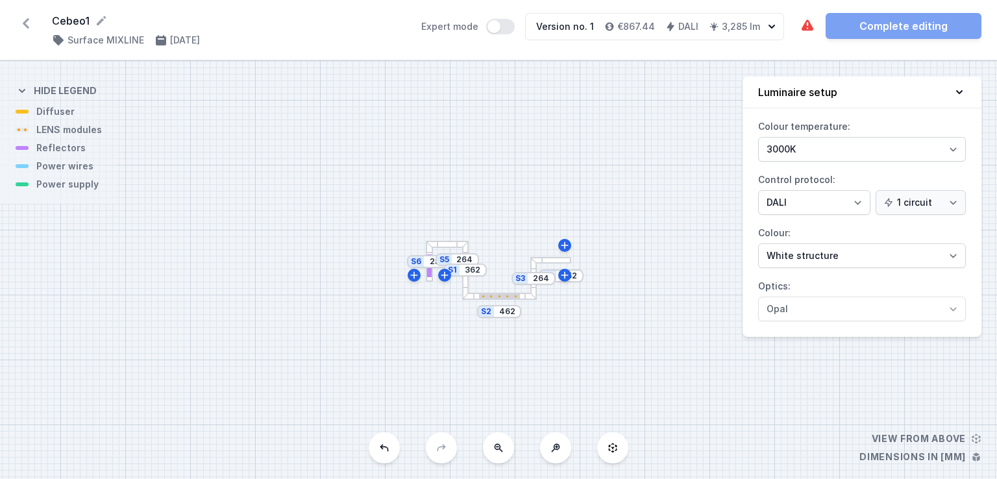
click at [553, 263] on div "S6 252 S5 264 S4 252 S3 264 S2 462 S1 362" at bounding box center [498, 270] width 997 height 418
click at [540, 263] on div "S6 252 S5 264 S4 252 S3 264 S2 462 S1 362" at bounding box center [498, 270] width 997 height 418
click at [535, 265] on div at bounding box center [533, 266] width 6 height 6
click at [533, 295] on div at bounding box center [533, 296] width 6 height 6
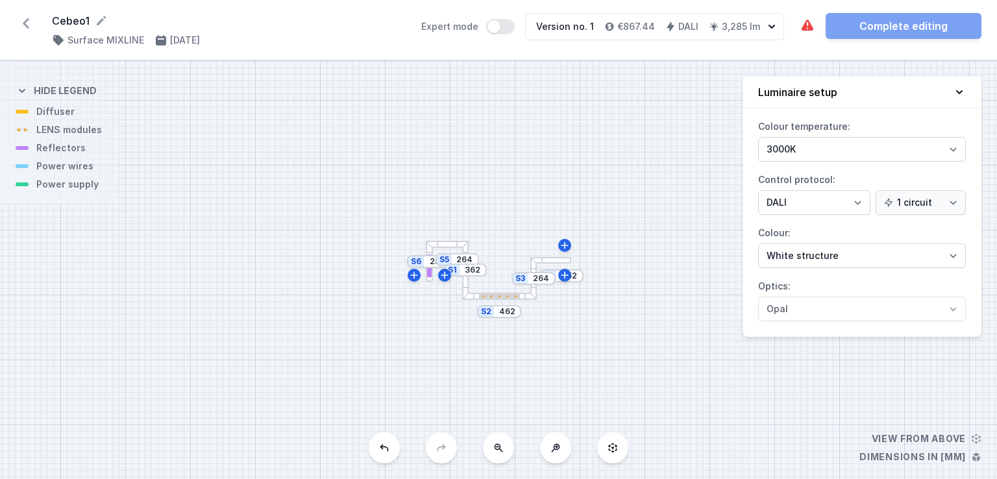
click at [506, 295] on div at bounding box center [499, 296] width 41 height 5
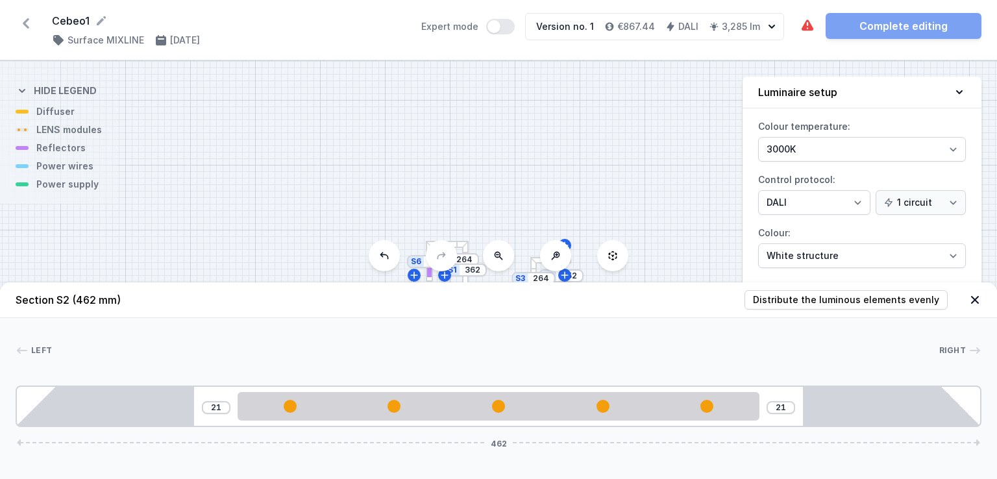
click at [662, 219] on div "S6 252 S5 264 S4 252 S3 264 S2 462 S1 362" at bounding box center [498, 270] width 997 height 418
click at [914, 295] on span "Distribute the luminous elements evenly" at bounding box center [846, 299] width 186 height 13
click at [976, 296] on icon at bounding box center [974, 299] width 13 height 13
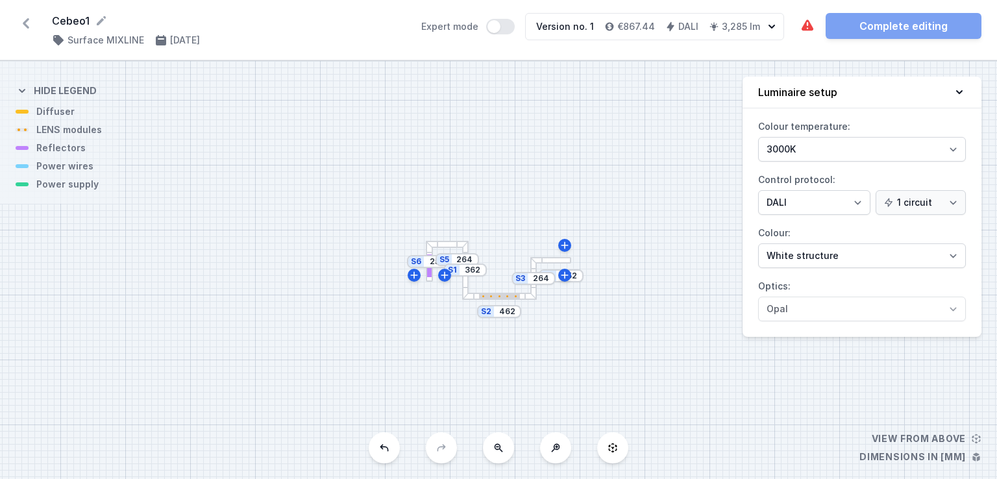
click at [466, 288] on div at bounding box center [465, 290] width 6 height 6
click at [468, 299] on div at bounding box center [465, 296] width 7 height 7
click at [473, 295] on div at bounding box center [472, 296] width 6 height 6
click at [446, 243] on div at bounding box center [447, 244] width 43 height 7
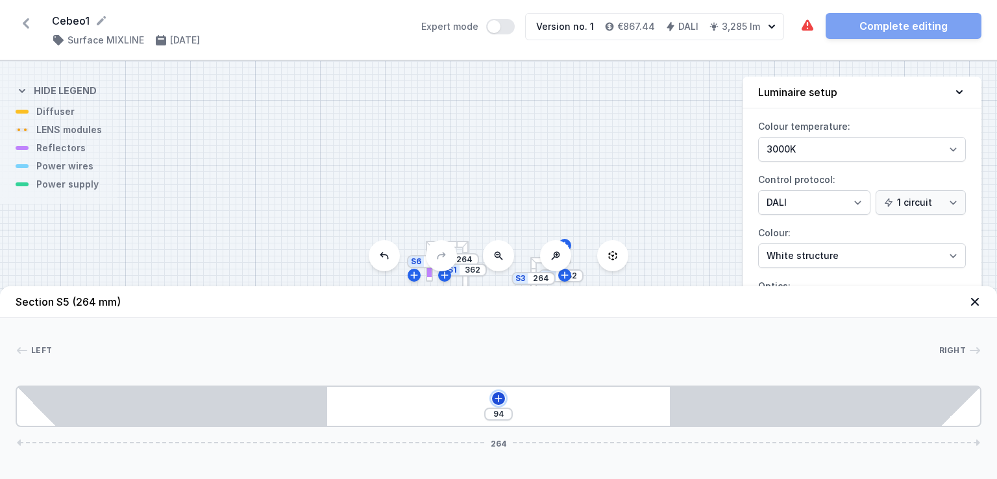
click at [500, 400] on icon at bounding box center [498, 398] width 10 height 10
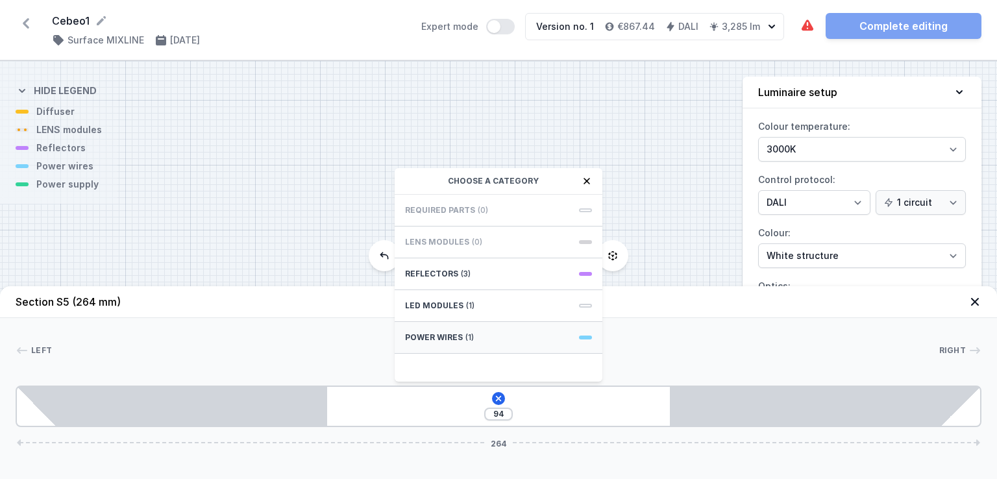
click at [539, 330] on div "Power wires (1)" at bounding box center [499, 338] width 208 height 32
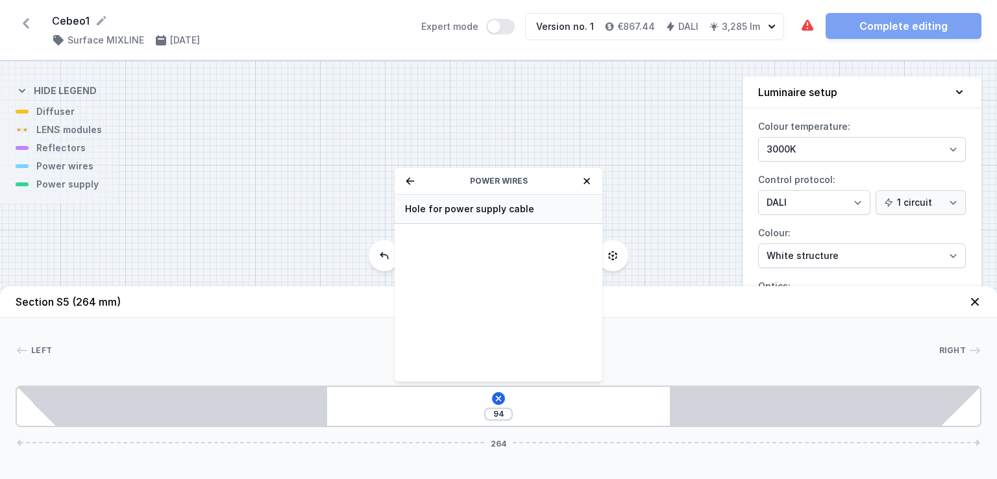
click at [516, 208] on span "Hole for power supply cable" at bounding box center [498, 208] width 187 height 13
type input "14"
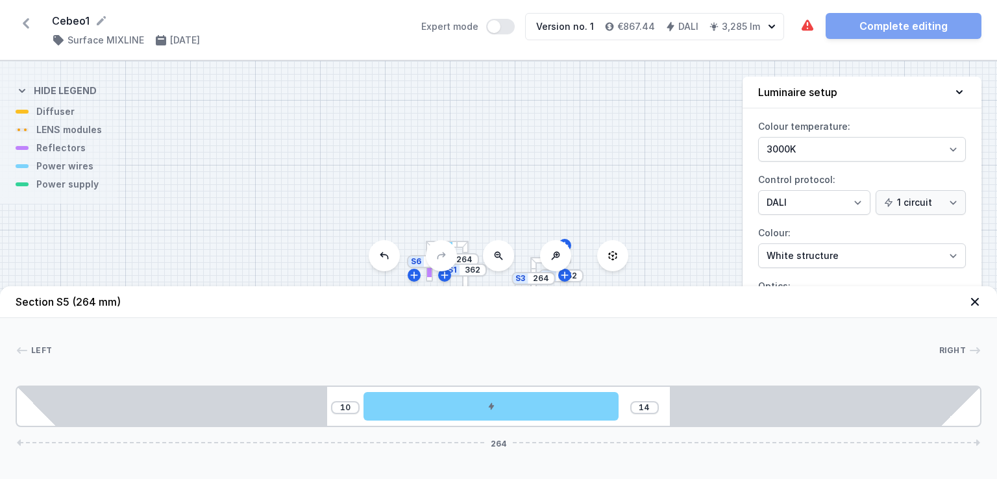
click at [977, 302] on icon at bounding box center [974, 301] width 13 height 13
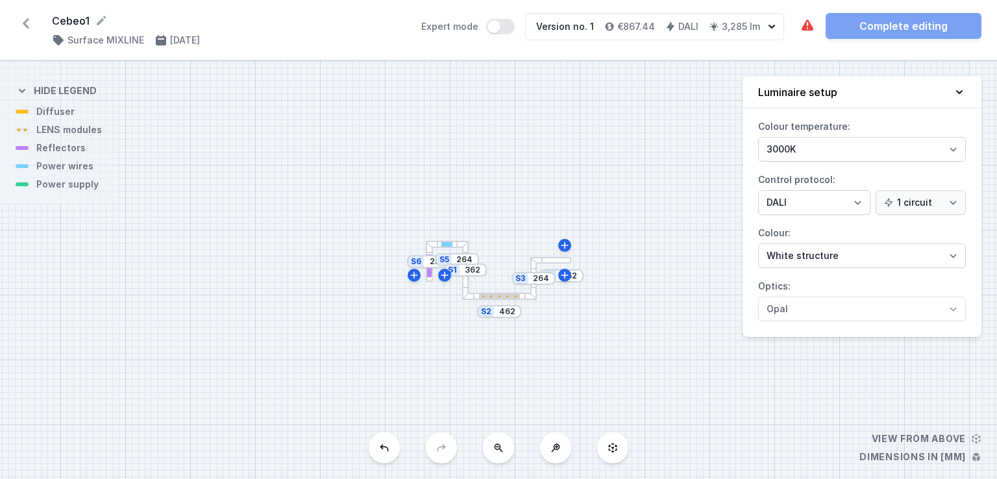
click at [556, 261] on div at bounding box center [550, 260] width 41 height 7
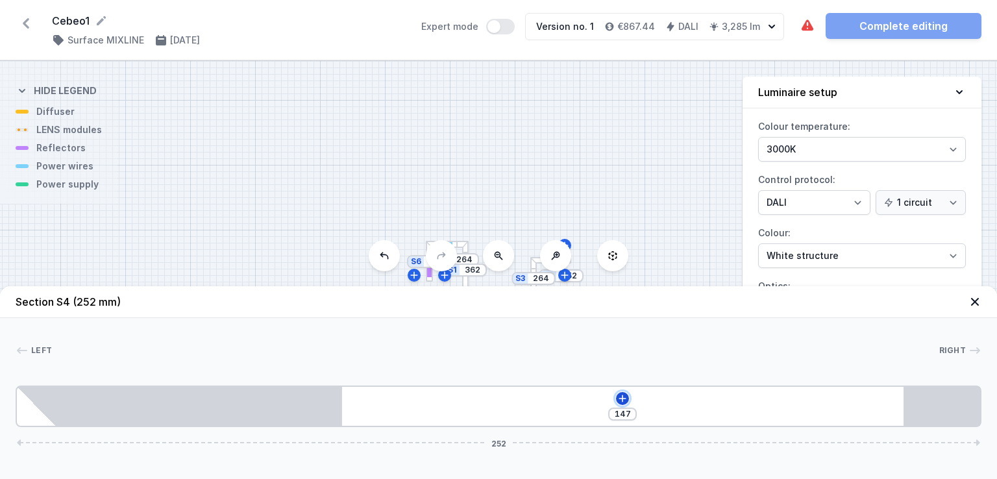
click at [624, 395] on icon at bounding box center [622, 398] width 10 height 10
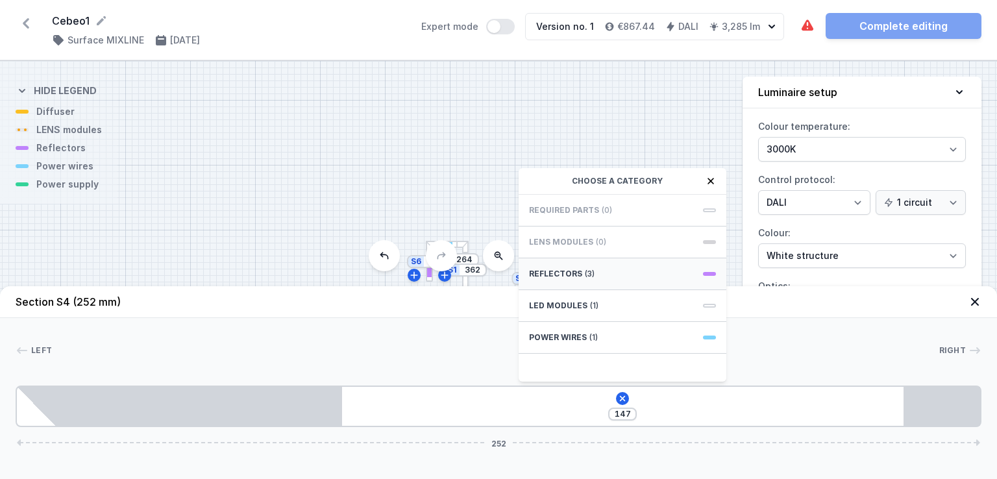
click at [637, 276] on div "Reflectors (3)" at bounding box center [623, 274] width 208 height 32
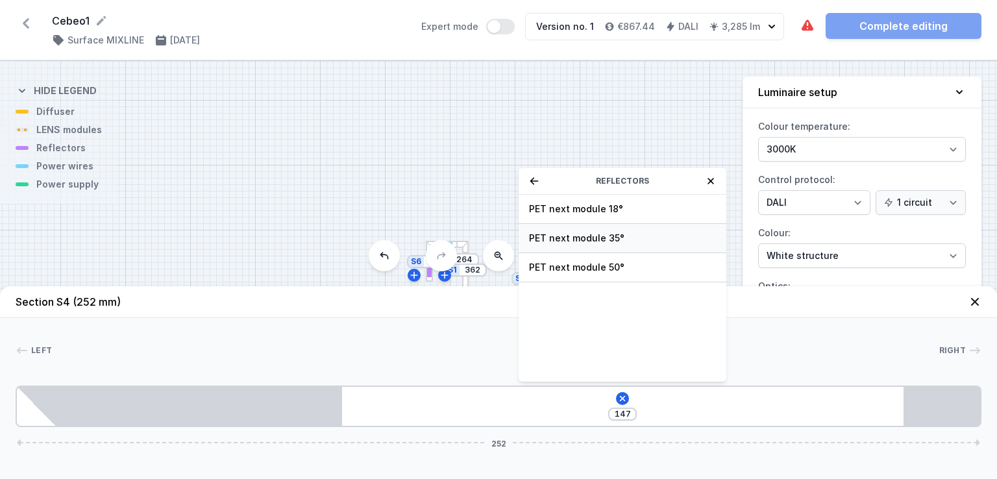
click at [624, 240] on span "PET next module 35°" at bounding box center [622, 238] width 187 height 13
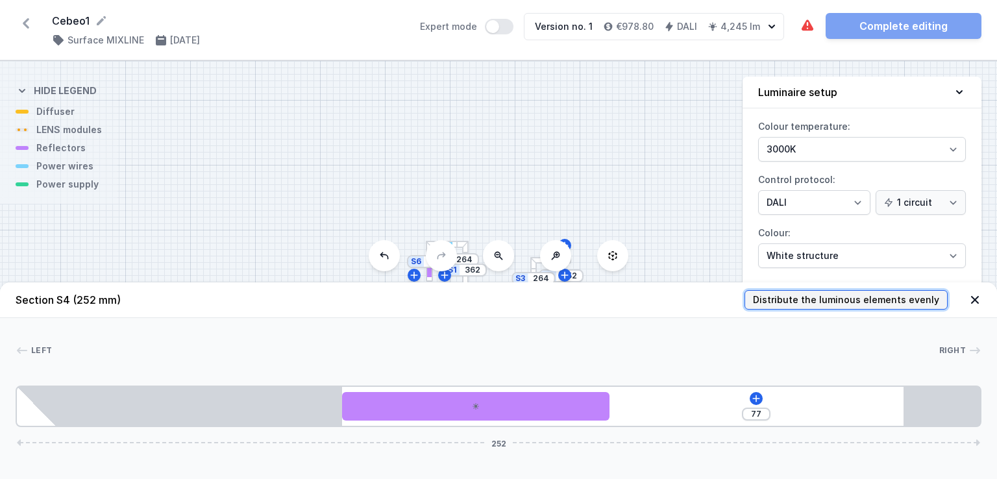
click at [852, 299] on span "Distribute the luminous elements evenly" at bounding box center [846, 299] width 186 height 13
type input "71"
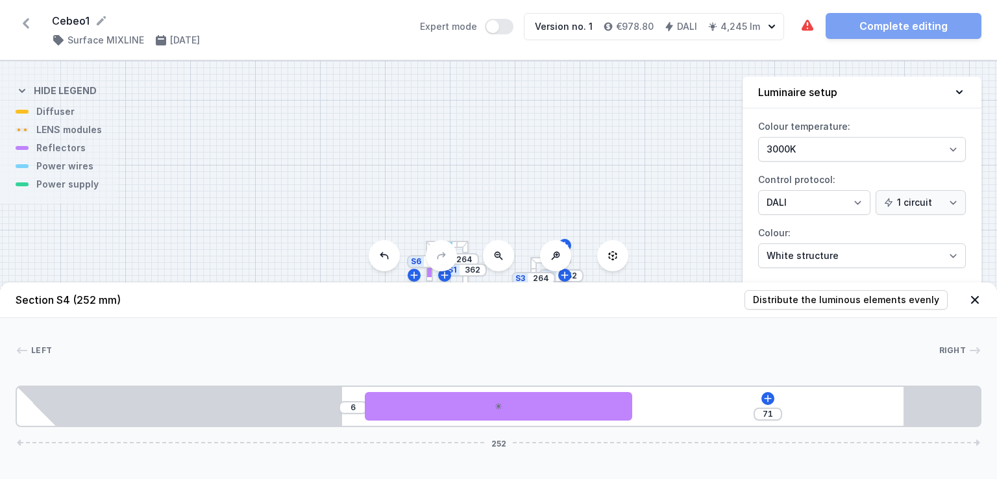
click at [970, 294] on icon at bounding box center [974, 299] width 13 height 13
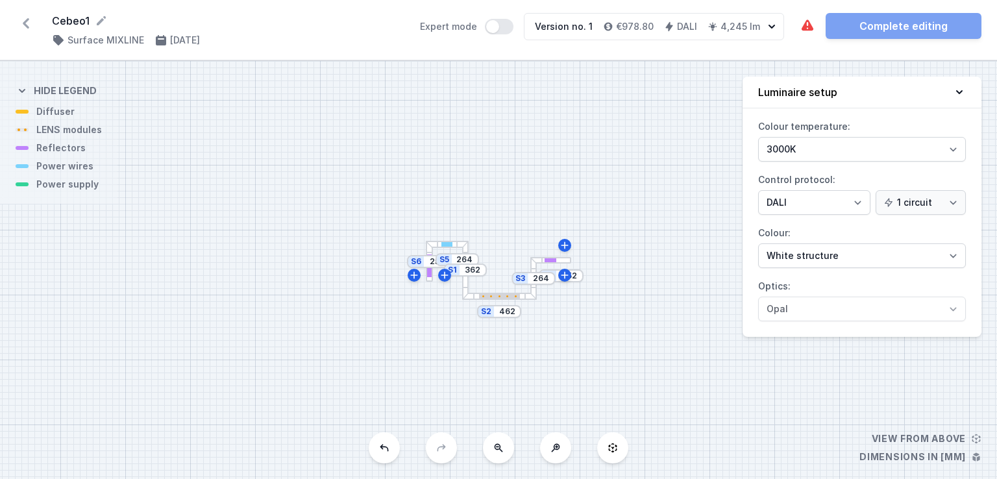
click at [533, 296] on div at bounding box center [533, 296] width 6 height 6
click at [533, 268] on div at bounding box center [533, 266] width 6 height 6
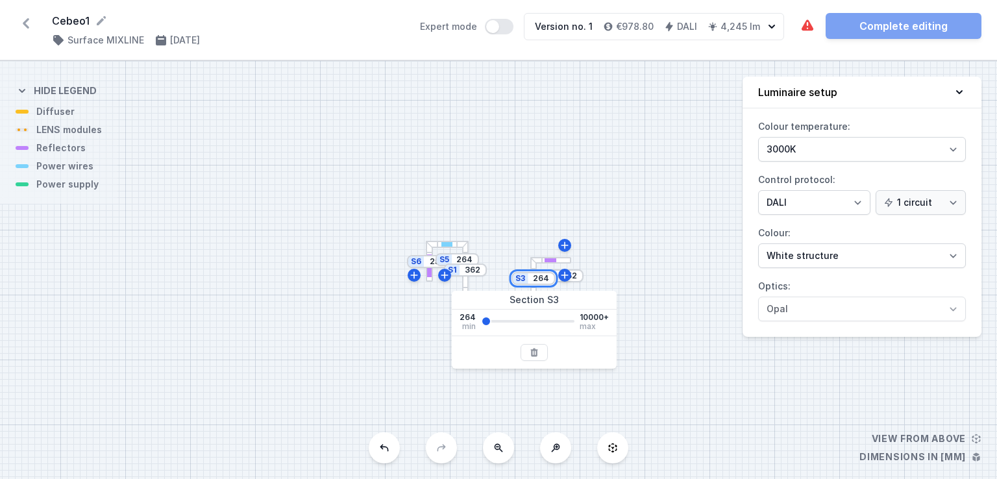
click at [533, 273] on input "264" at bounding box center [540, 278] width 21 height 10
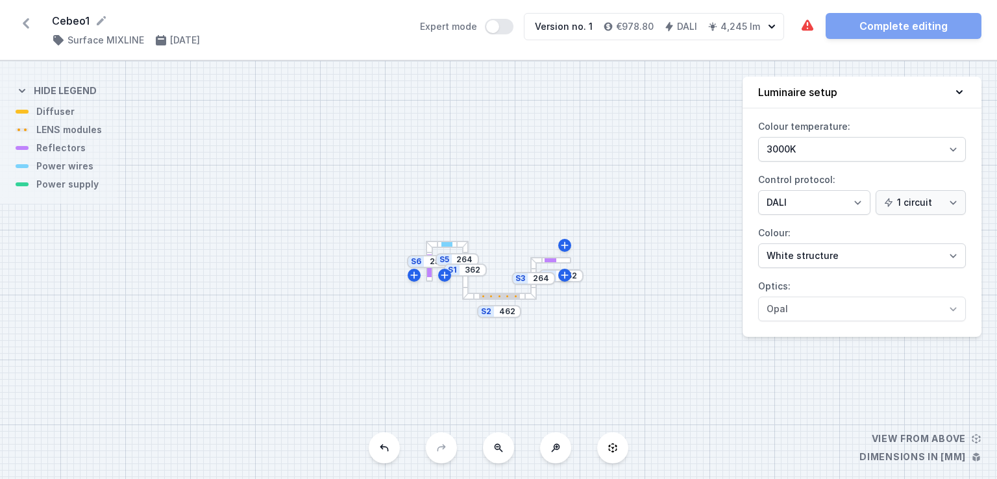
click at [464, 287] on div at bounding box center [465, 290] width 6 height 6
click at [465, 293] on div at bounding box center [466, 296] width 6 height 6
click at [465, 289] on div at bounding box center [465, 290] width 6 height 6
click at [432, 247] on div at bounding box center [429, 244] width 7 height 7
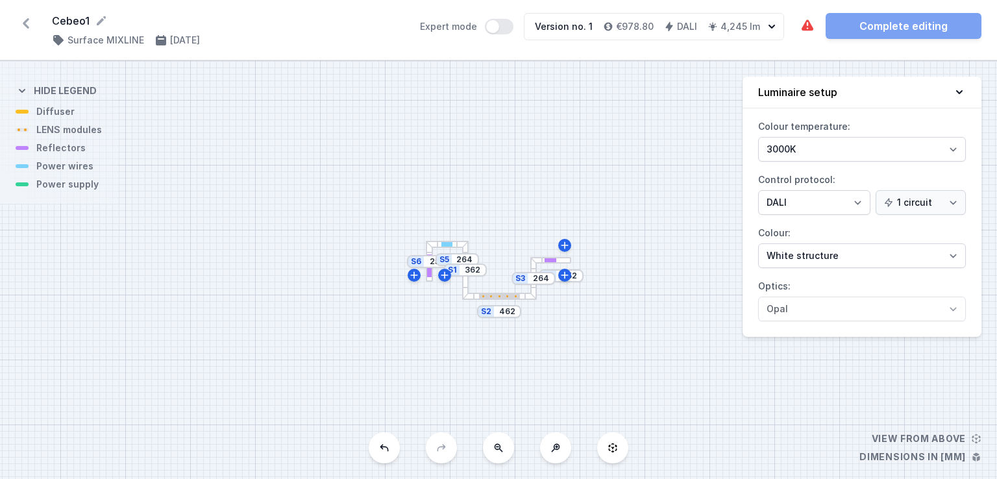
click at [432, 247] on div at bounding box center [429, 244] width 7 height 7
click at [494, 297] on div at bounding box center [499, 296] width 41 height 5
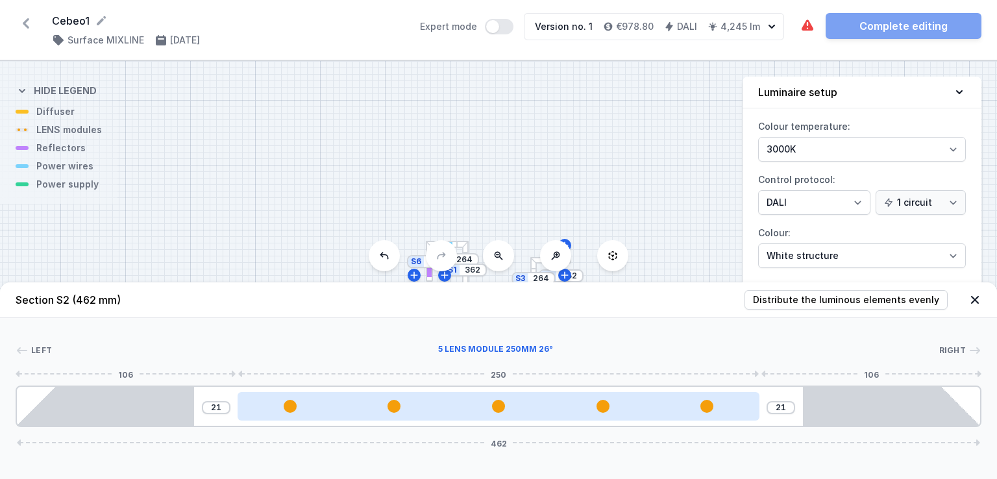
click at [479, 400] on div at bounding box center [498, 406] width 521 height 13
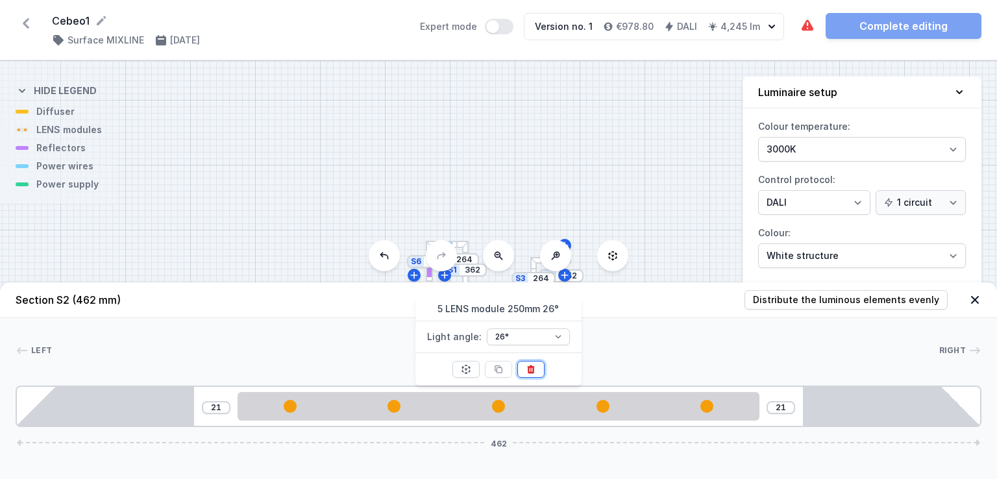
click at [531, 371] on icon at bounding box center [530, 369] width 7 height 8
type input "292"
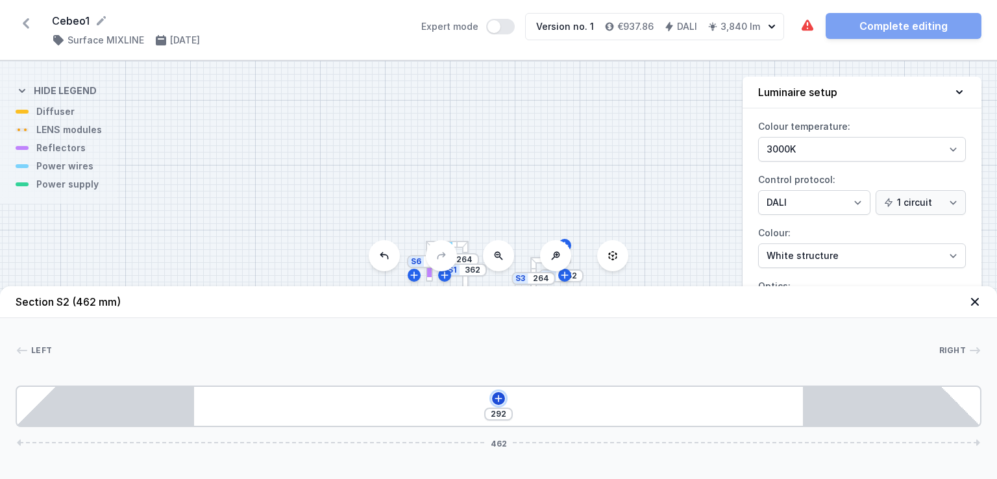
click at [495, 398] on icon at bounding box center [497, 398] width 7 height 7
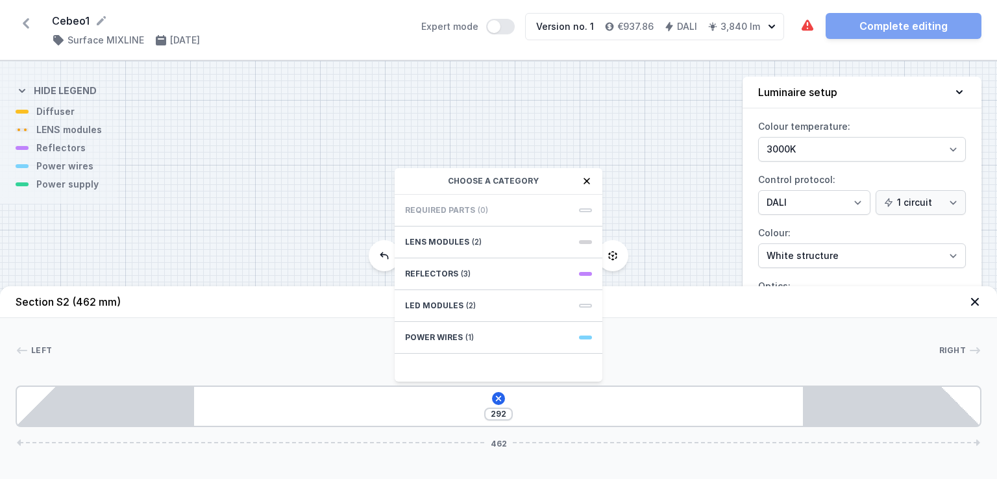
click at [585, 181] on icon at bounding box center [586, 181] width 10 height 10
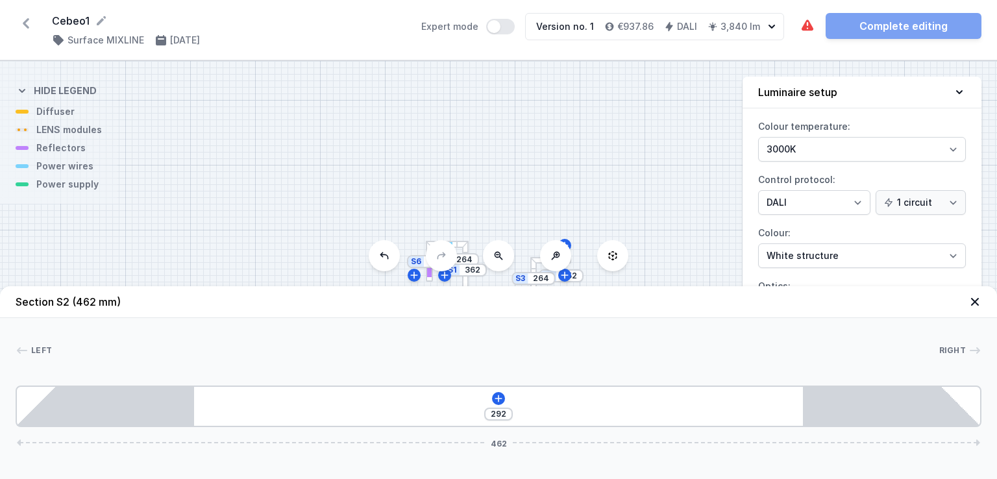
click at [585, 181] on div "S6 252 S5 264 S4 252 S3 264 S2 462 S1 362" at bounding box center [498, 270] width 997 height 418
click at [976, 301] on icon at bounding box center [974, 301] width 13 height 13
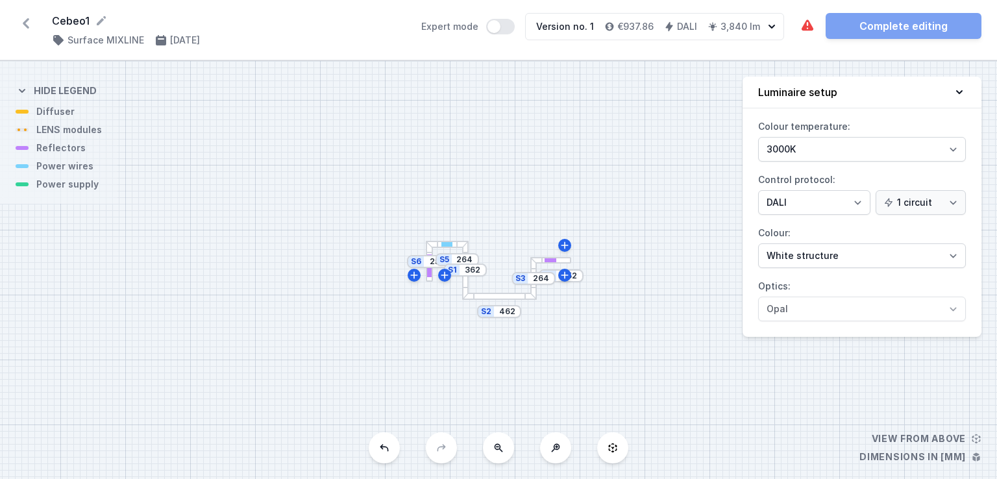
click at [60, 188] on div "S6 252 S5 264 S4 252 S3 264 S2 462 S1 362" at bounding box center [498, 270] width 997 height 418
click at [430, 250] on div at bounding box center [429, 251] width 6 height 6
click at [435, 247] on div at bounding box center [447, 244] width 43 height 7
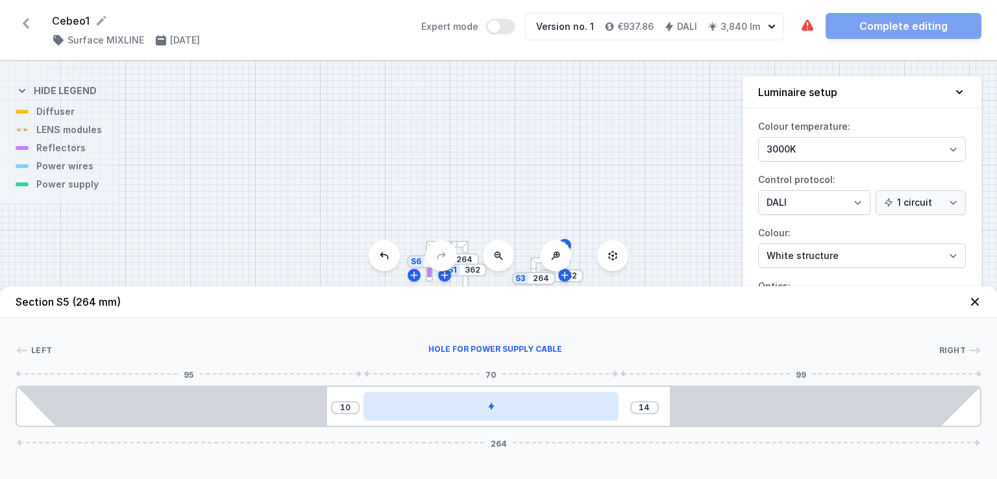
click at [506, 408] on div at bounding box center [490, 406] width 255 height 29
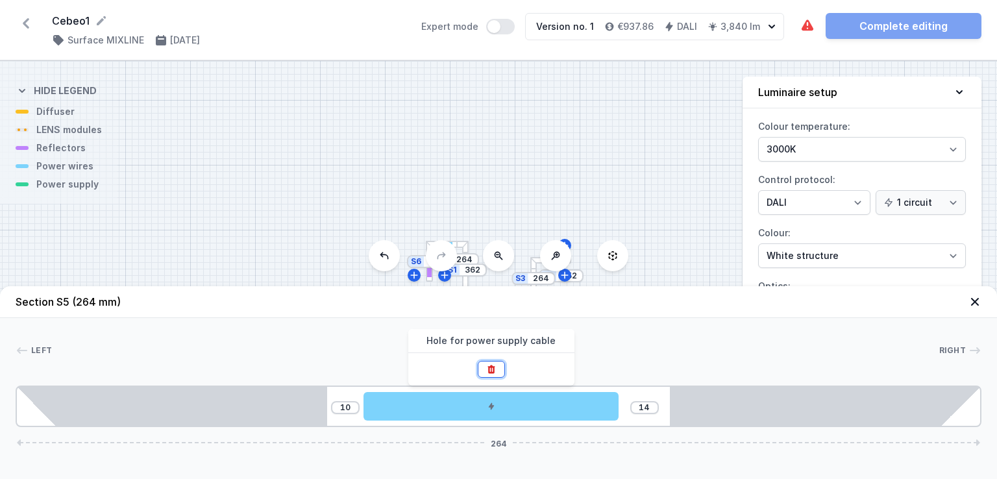
click at [496, 372] on button at bounding box center [491, 369] width 27 height 17
type input "94"
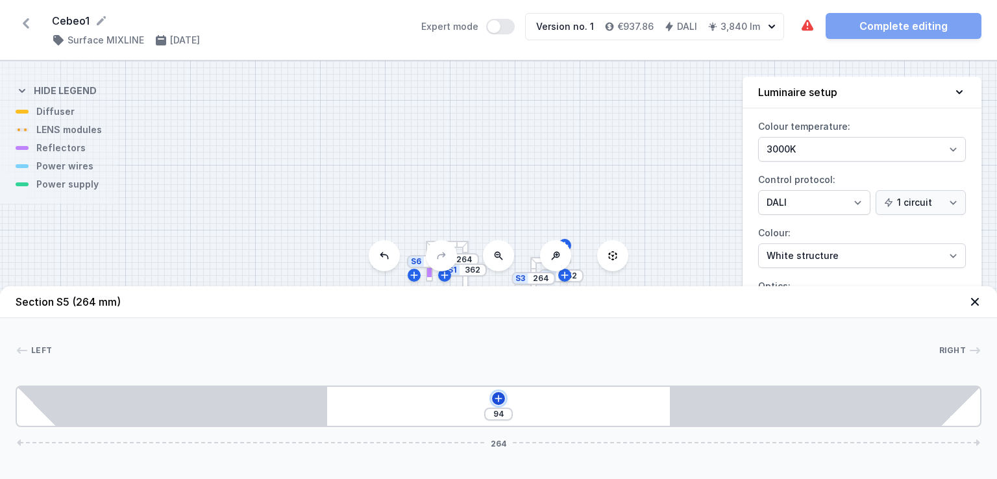
click at [496, 396] on icon at bounding box center [498, 398] width 10 height 10
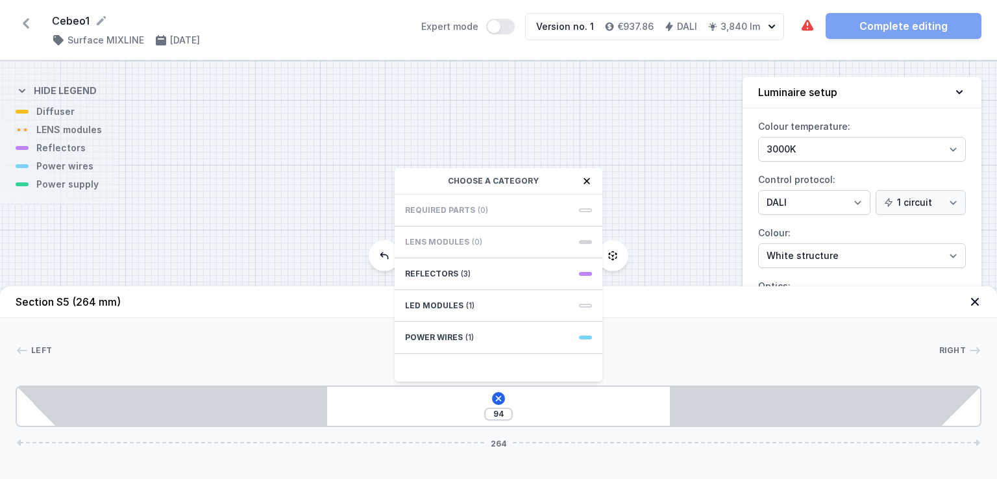
click at [584, 182] on icon at bounding box center [586, 181] width 10 height 10
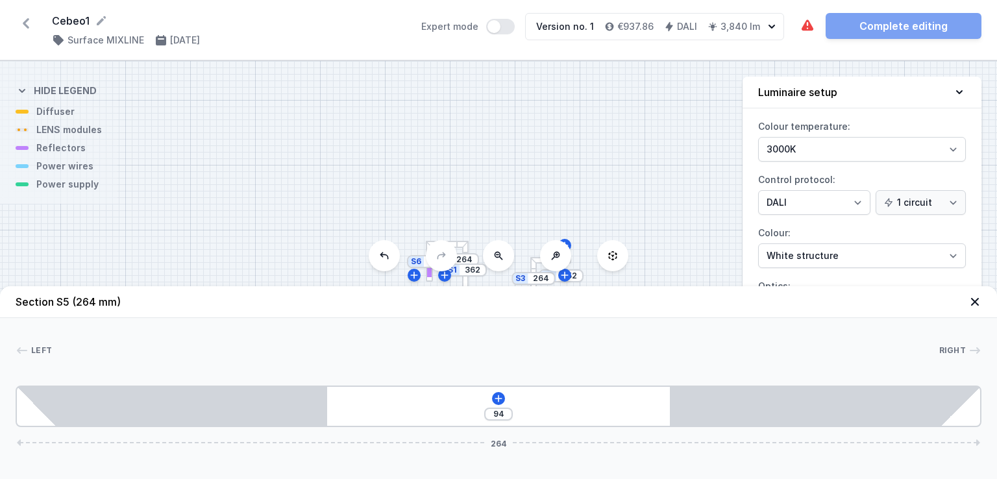
click at [461, 246] on div at bounding box center [447, 244] width 43 height 7
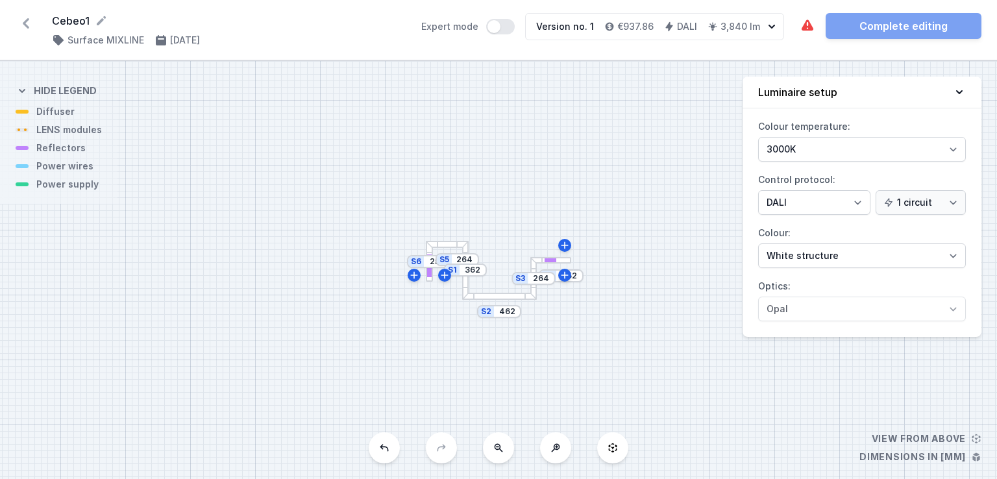
click at [452, 243] on div at bounding box center [447, 244] width 43 height 7
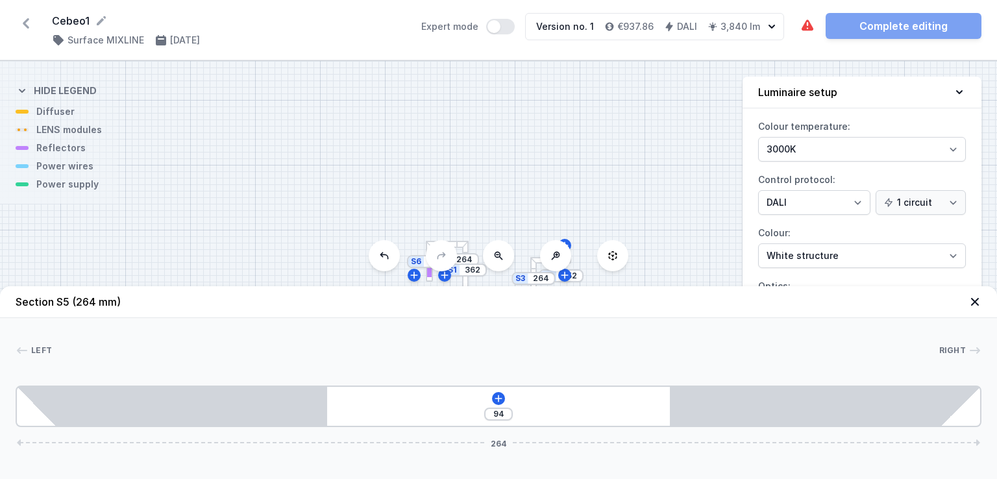
click at [556, 190] on div "S6 252 S5 264 S4 252 S3 264 S2 462 S1 362" at bounding box center [498, 270] width 997 height 418
click at [532, 183] on div "S6 252 S5 264 S4 252 S3 264 S2 462 S1 362" at bounding box center [498, 270] width 997 height 418
click at [973, 304] on icon at bounding box center [974, 301] width 13 height 13
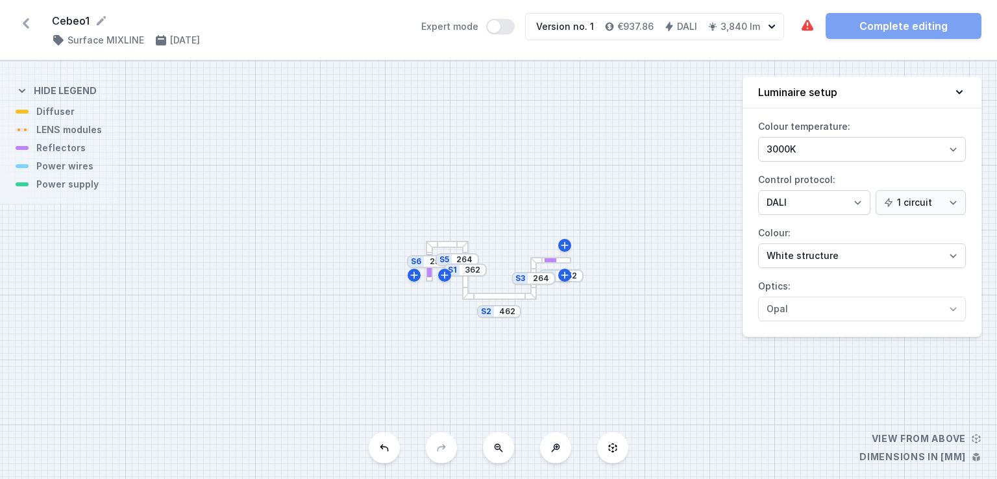
click at [428, 270] on div at bounding box center [429, 272] width 5 height 12
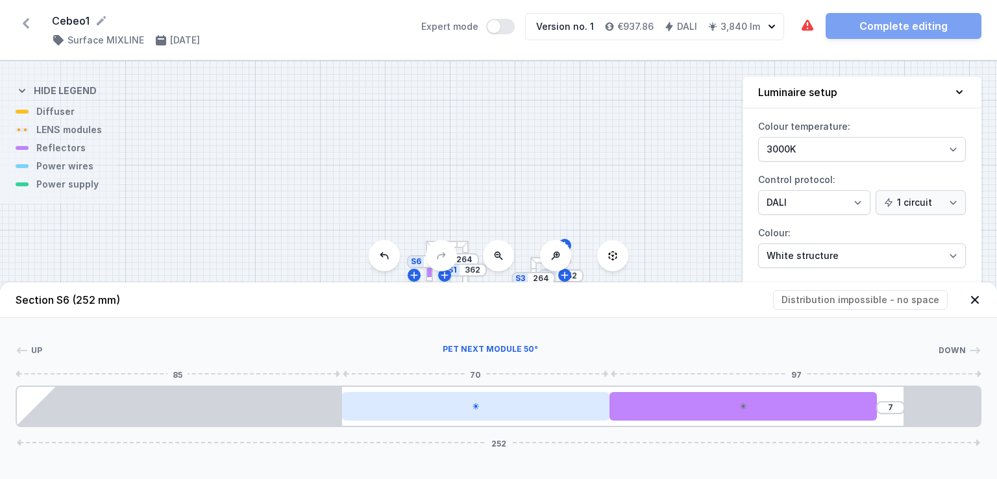
click at [580, 398] on div at bounding box center [475, 406] width 267 height 29
select select "1524"
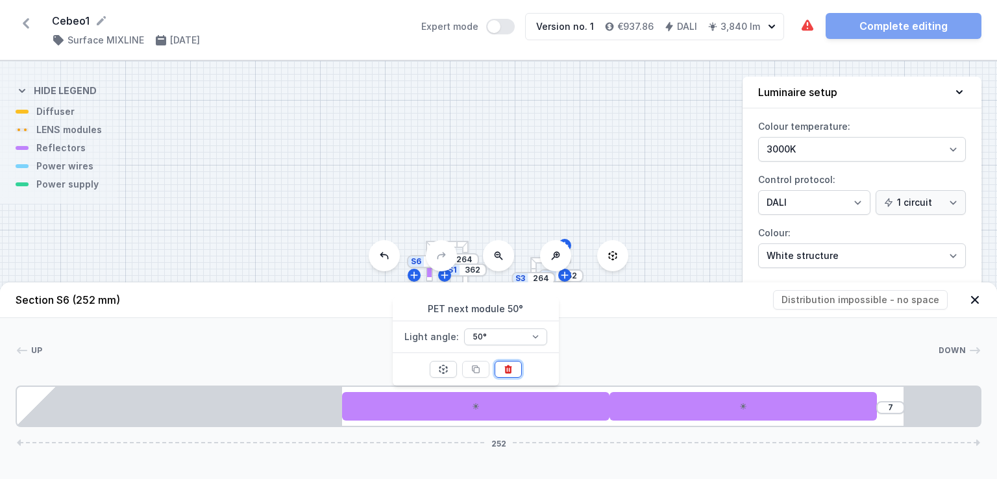
click at [504, 369] on icon at bounding box center [507, 369] width 7 height 8
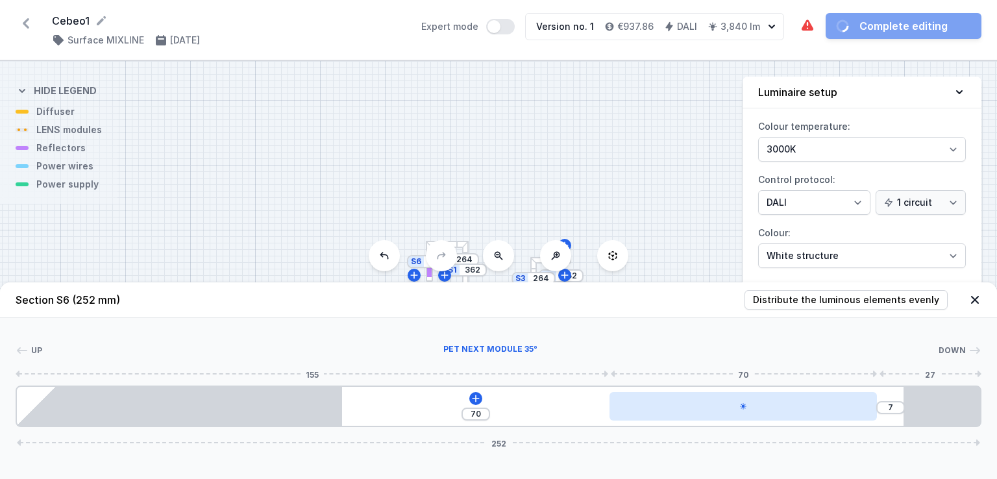
click at [646, 408] on div at bounding box center [742, 406] width 267 height 29
select select "1523"
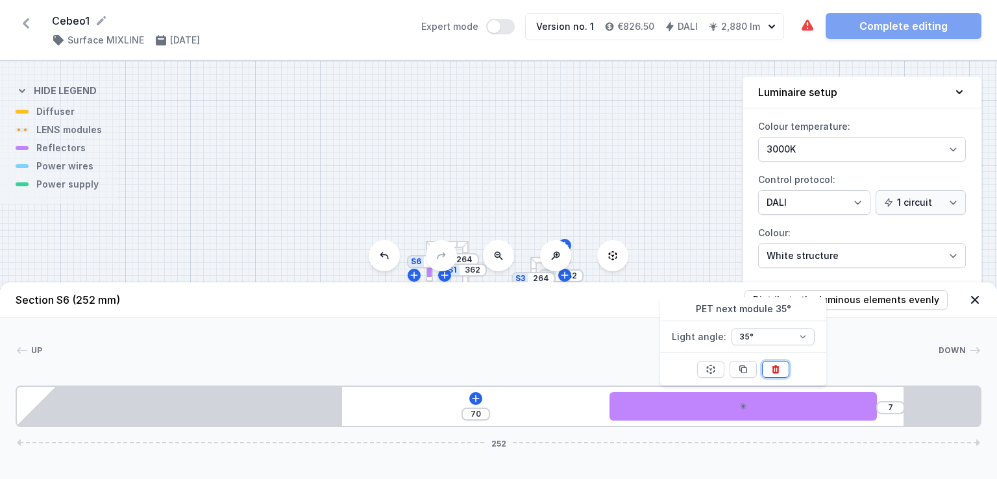
click at [777, 367] on icon at bounding box center [775, 369] width 7 height 8
type input "147"
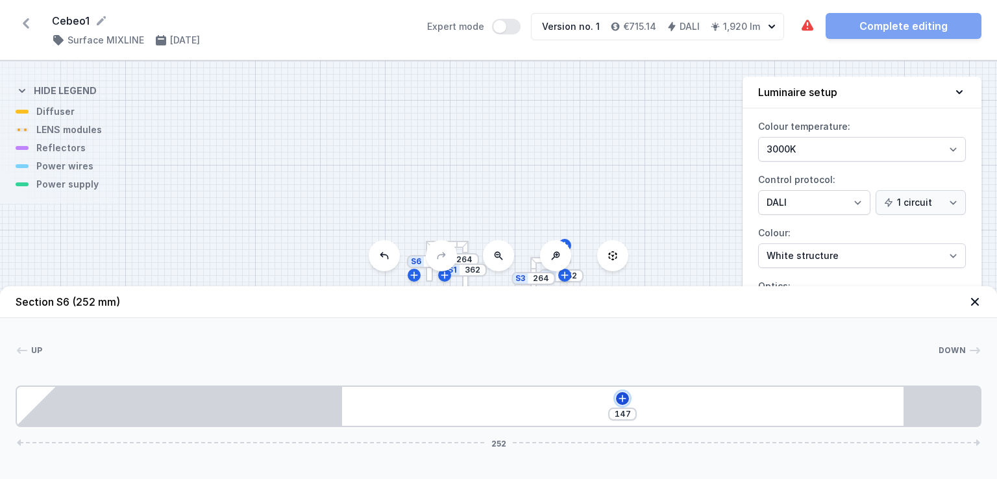
click at [619, 400] on icon at bounding box center [622, 398] width 10 height 10
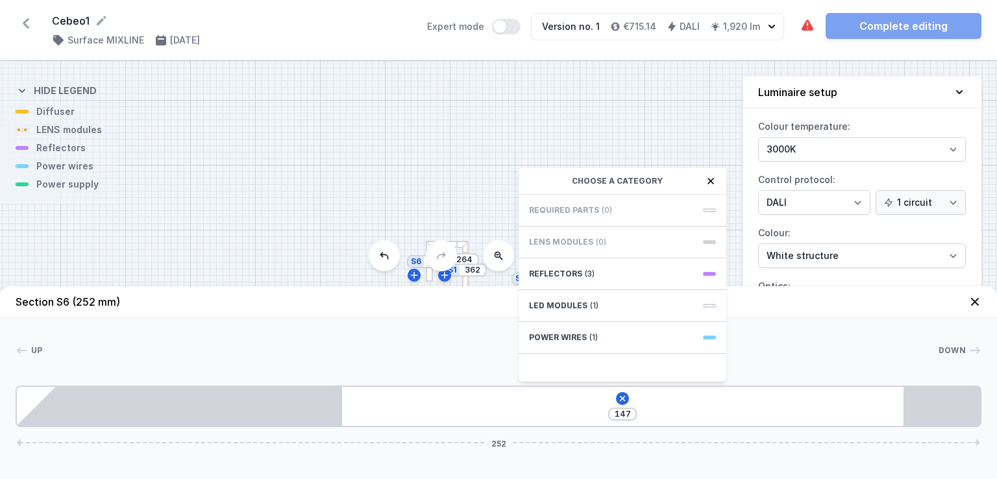
click at [473, 212] on div "S6 252 S5 264 S4 252 S3 264 S2 462 S1 362" at bounding box center [498, 270] width 997 height 418
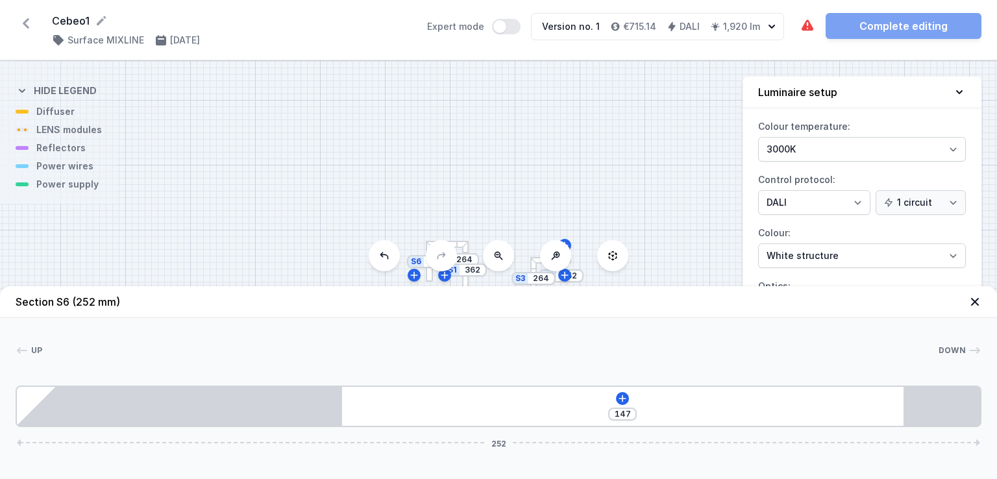
click at [661, 228] on div "S6 252 S5 264 S4 252 S3 264 S2 462 S1 362" at bounding box center [498, 270] width 997 height 418
click at [972, 298] on icon at bounding box center [974, 301] width 13 height 13
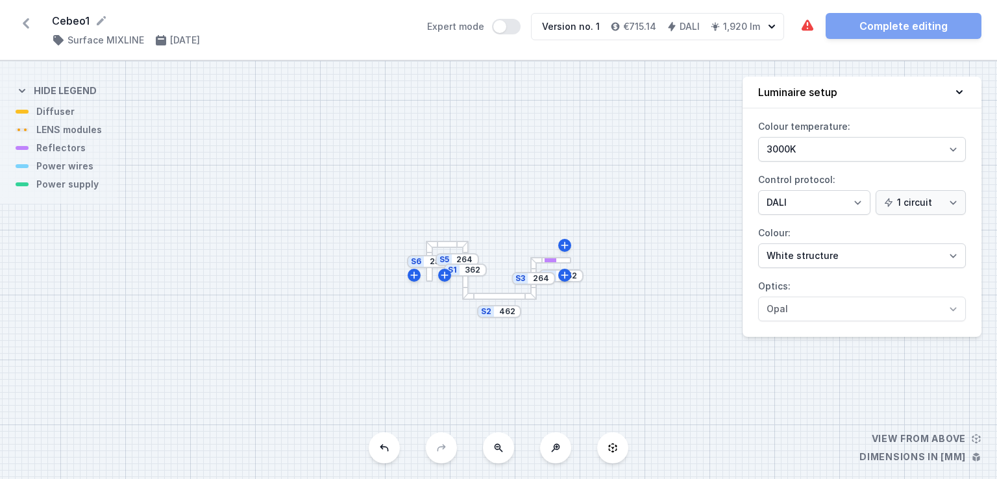
click at [548, 258] on div at bounding box center [550, 260] width 12 height 5
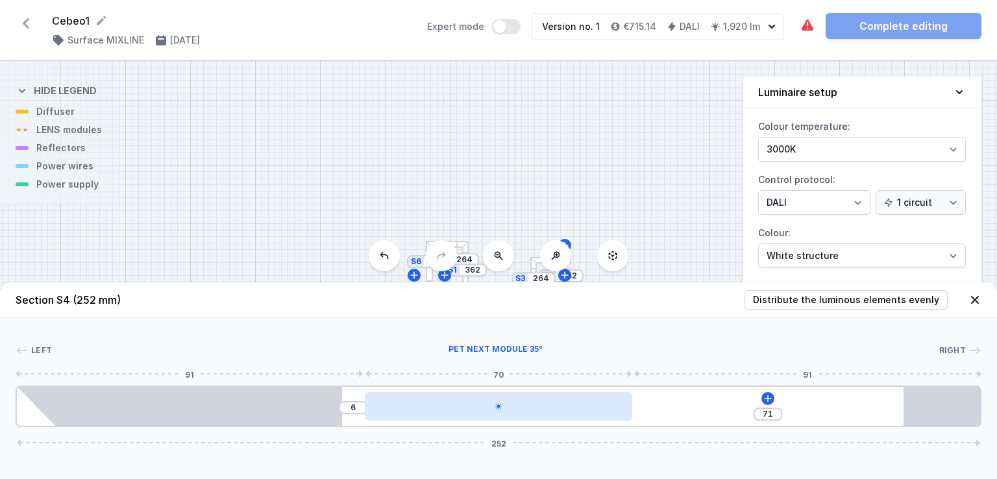
type input "77"
click at [545, 409] on div at bounding box center [498, 406] width 267 height 29
drag, startPoint x: 548, startPoint y: 409, endPoint x: 478, endPoint y: 399, distance: 70.1
click at [478, 399] on div at bounding box center [475, 406] width 267 height 29
click at [470, 403] on div at bounding box center [475, 406] width 267 height 29
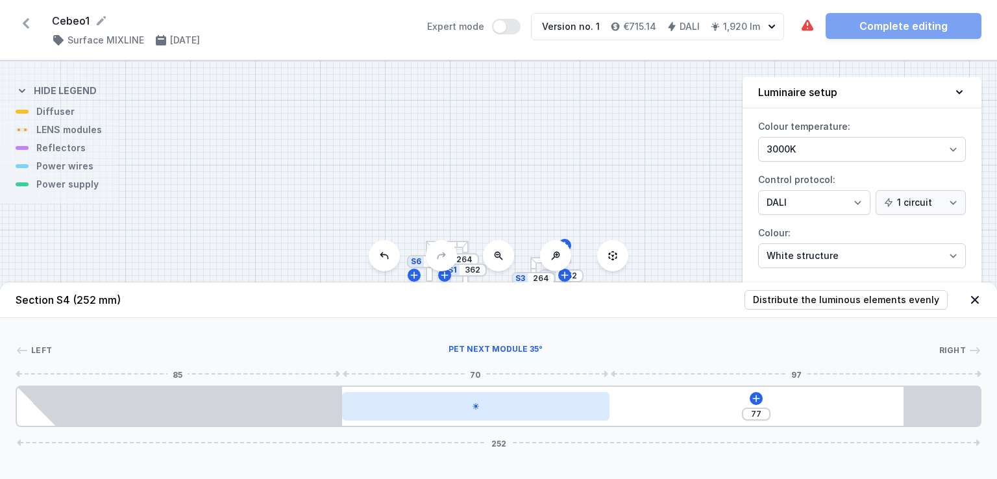
select select "1523"
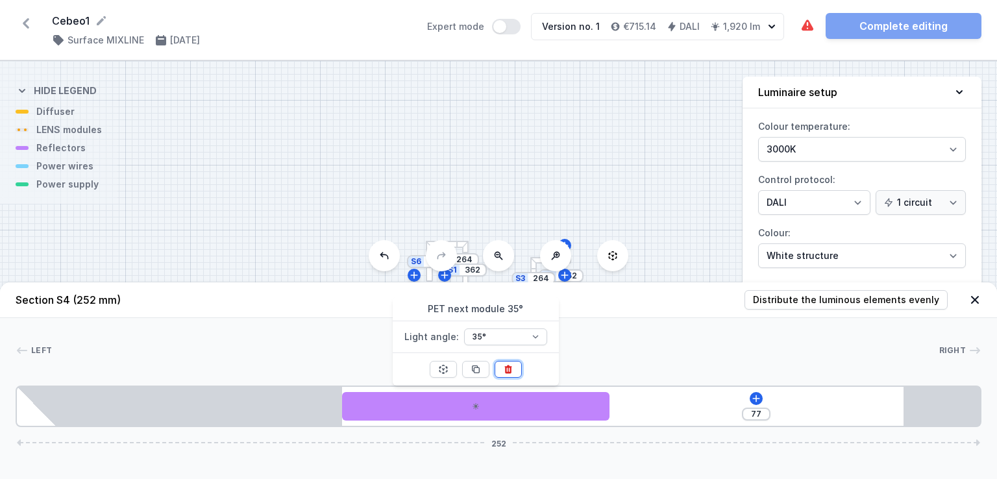
click at [506, 375] on button at bounding box center [507, 369] width 27 height 17
type input "147"
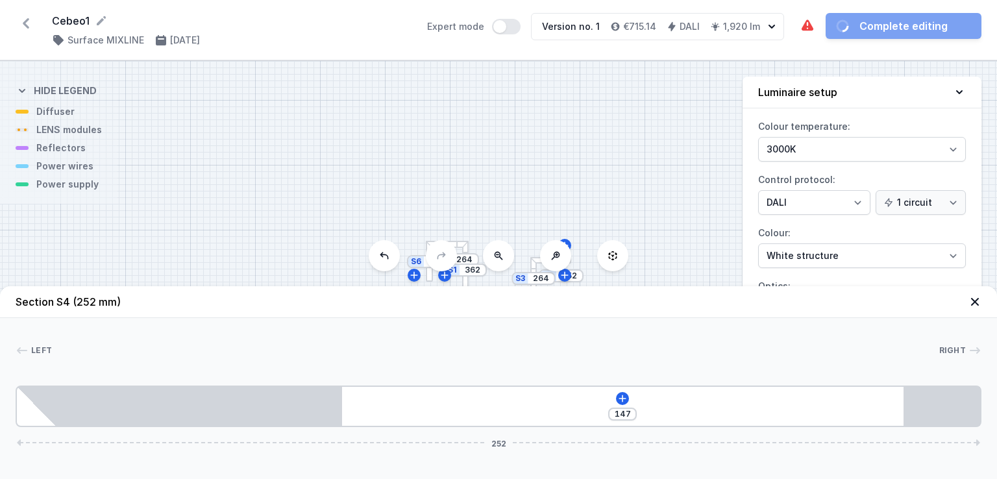
click at [659, 239] on div "S6 252 S5 264 S4 252 S3 264 S2 462 S1 362" at bounding box center [498, 270] width 997 height 418
click at [621, 398] on icon at bounding box center [622, 398] width 7 height 7
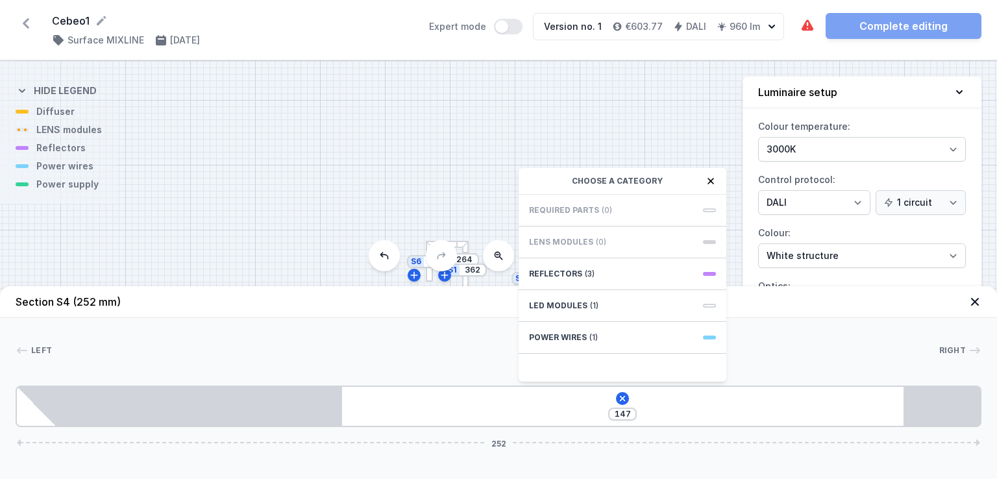
click at [622, 208] on div "Required parts (0)" at bounding box center [623, 211] width 208 height 32
click at [711, 176] on icon at bounding box center [710, 181] width 10 height 10
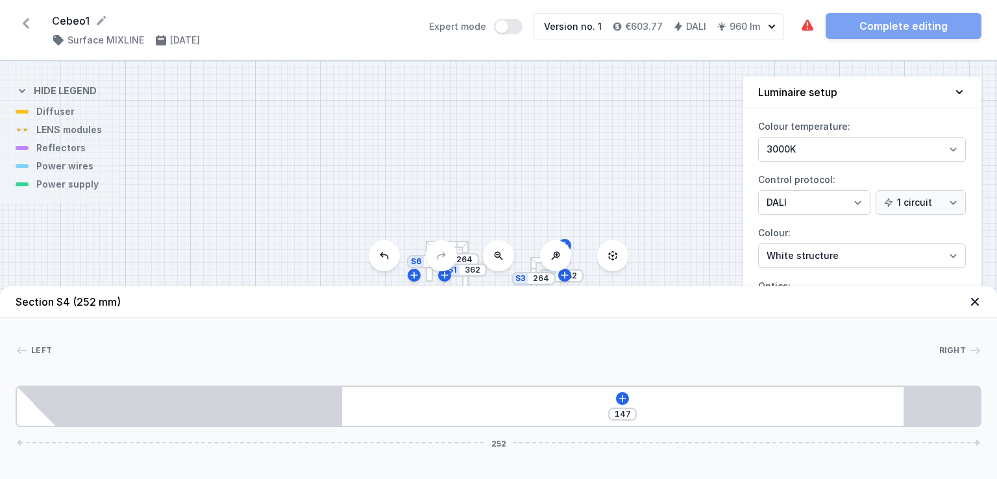
click at [711, 176] on div "S6 252 S5 264 S4 252 S3 264 S2 462 S1 362" at bounding box center [498, 270] width 997 height 418
click at [977, 297] on icon at bounding box center [974, 301] width 13 height 13
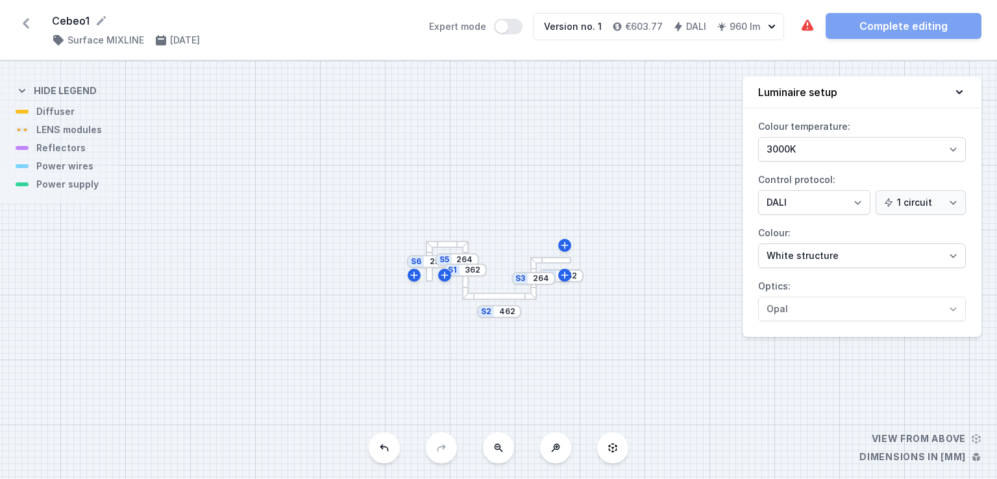
click at [559, 258] on div at bounding box center [550, 260] width 41 height 7
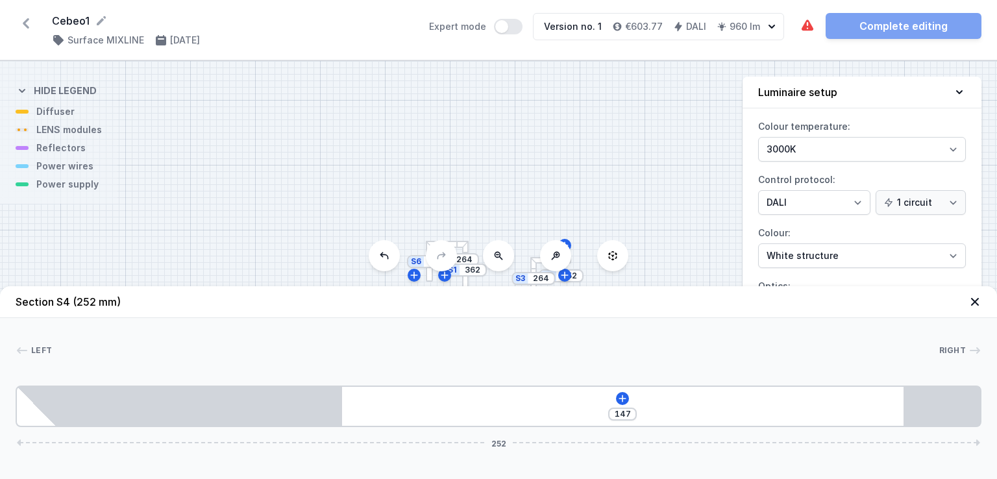
click at [559, 258] on icon at bounding box center [555, 255] width 10 height 10
click at [622, 399] on icon at bounding box center [622, 398] width 10 height 10
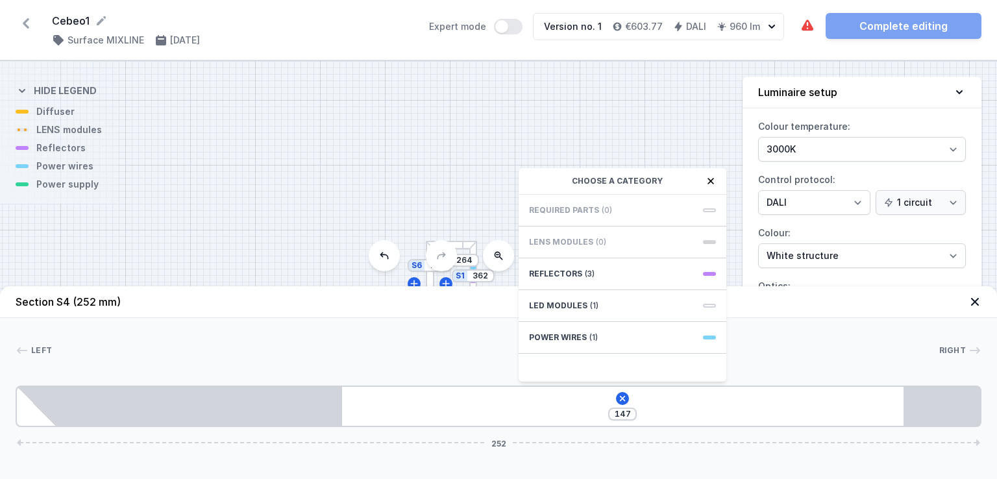
click at [712, 178] on icon at bounding box center [710, 181] width 10 height 10
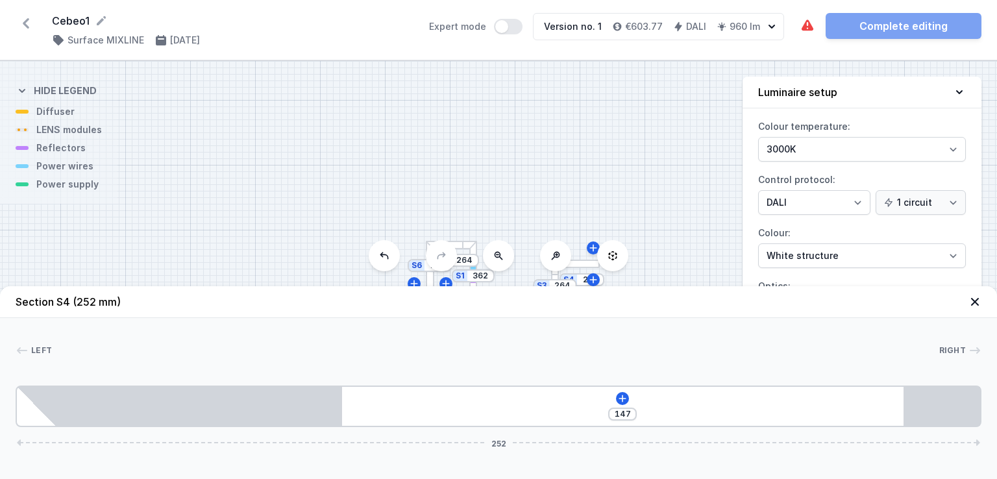
click at [654, 222] on div "S6 252 S5 264 S4 252 S3 264 S2 462 S1 362" at bounding box center [498, 270] width 997 height 418
click at [979, 299] on icon at bounding box center [974, 301] width 13 height 13
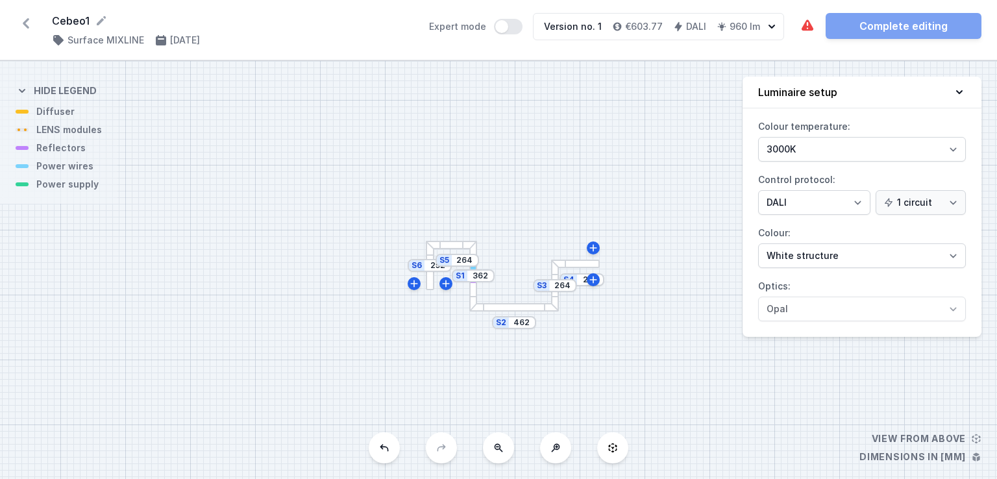
click at [597, 266] on div at bounding box center [575, 264] width 49 height 8
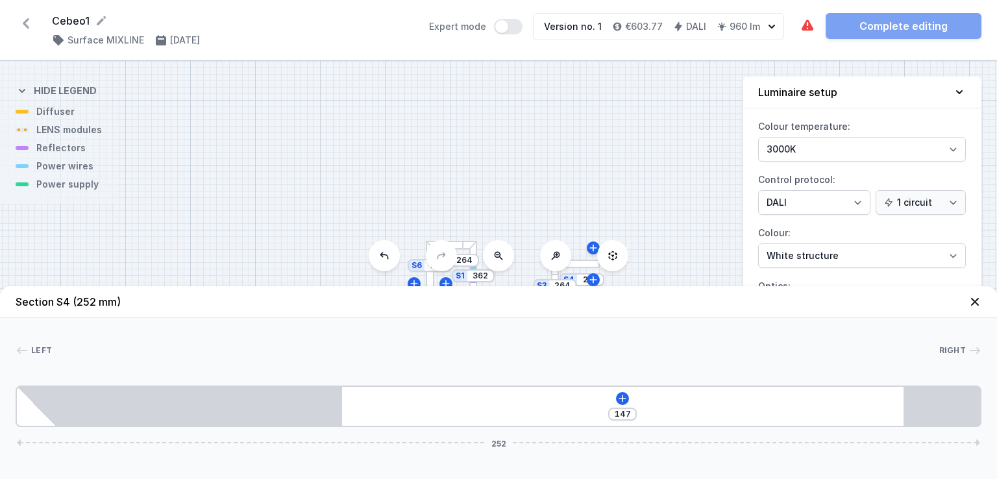
click at [975, 300] on icon at bounding box center [975, 302] width 8 height 8
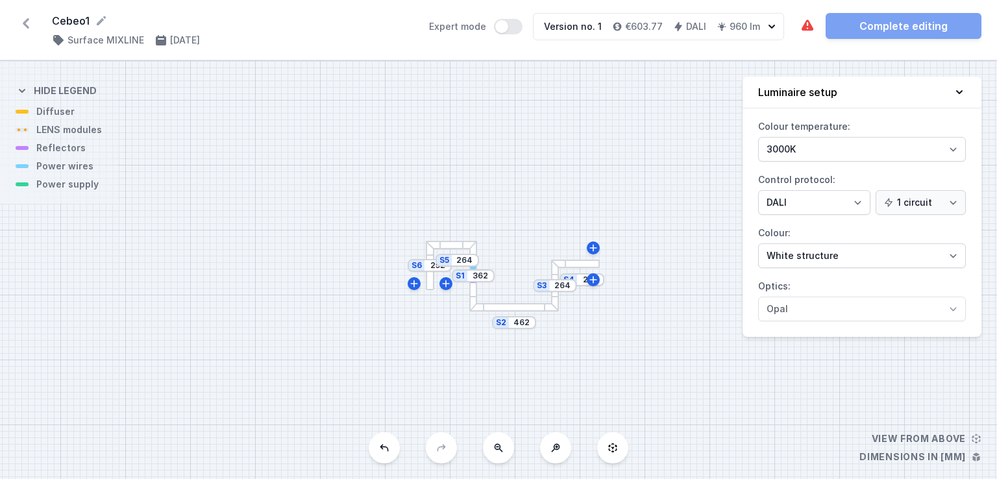
drag, startPoint x: 591, startPoint y: 269, endPoint x: 572, endPoint y: 346, distance: 79.6
click at [572, 346] on div "S6 252 S5 264 S4 252 S3 264 S2 462 S1 362" at bounding box center [498, 270] width 997 height 418
click at [379, 444] on icon at bounding box center [384, 448] width 10 height 10
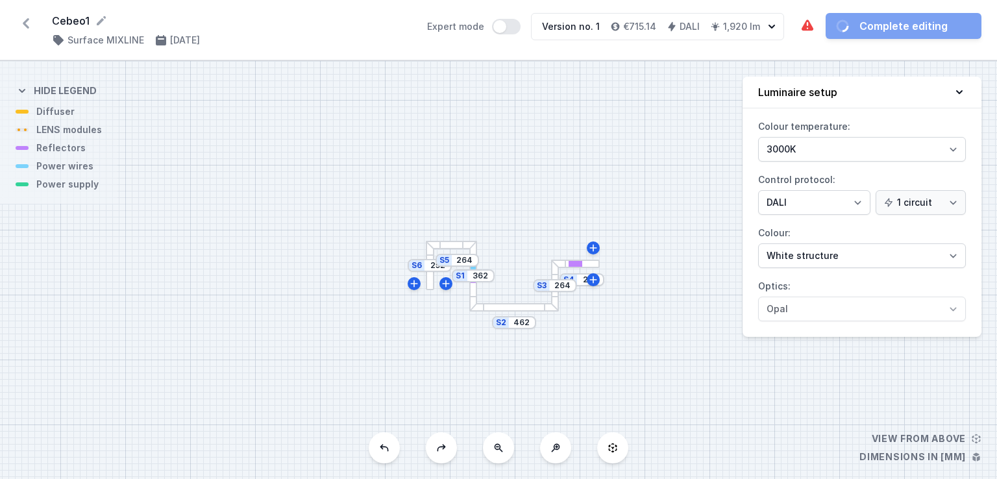
click at [379, 444] on icon at bounding box center [384, 448] width 10 height 10
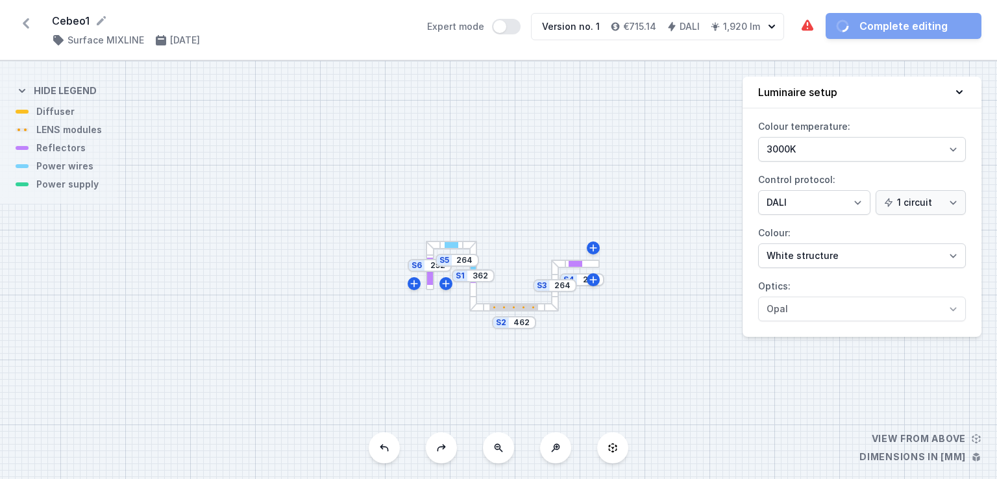
click at [379, 444] on icon at bounding box center [384, 448] width 10 height 10
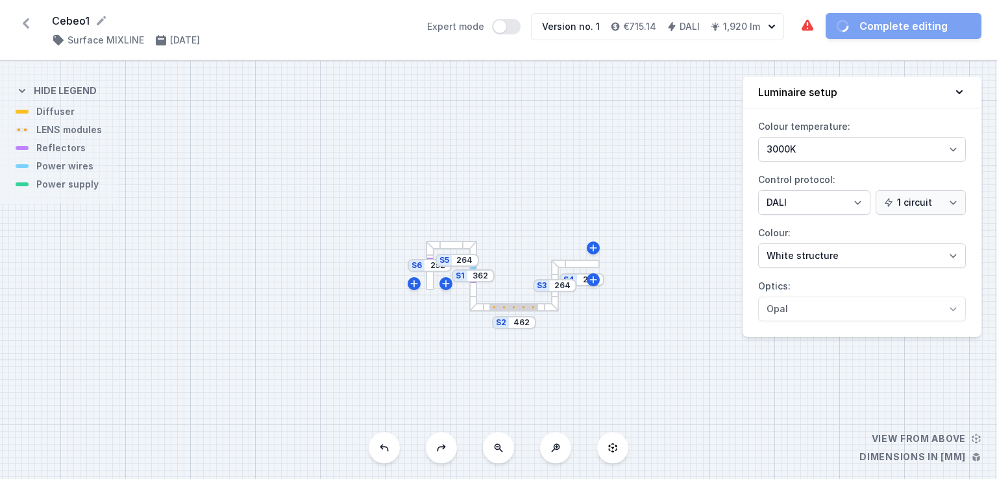
click at [379, 444] on icon at bounding box center [384, 448] width 10 height 10
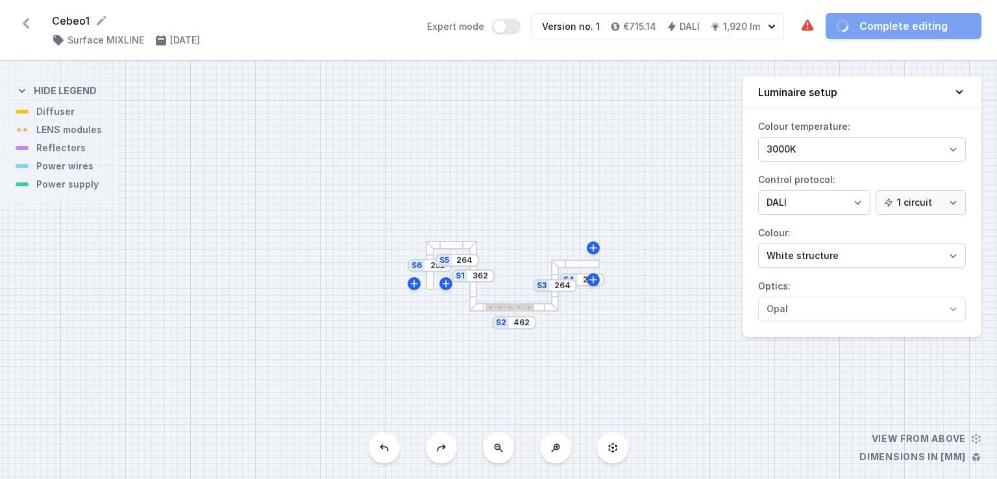
click at [379, 444] on icon at bounding box center [384, 448] width 10 height 10
type input "252"
click at [379, 444] on icon at bounding box center [384, 448] width 10 height 10
type input "350"
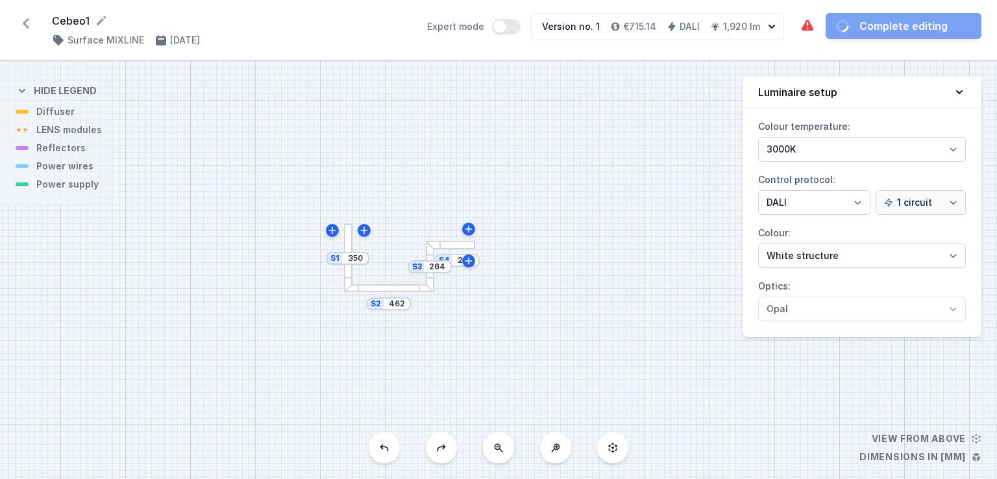
click at [379, 444] on icon at bounding box center [384, 448] width 10 height 10
type input "252"
click at [379, 444] on icon at bounding box center [384, 448] width 10 height 10
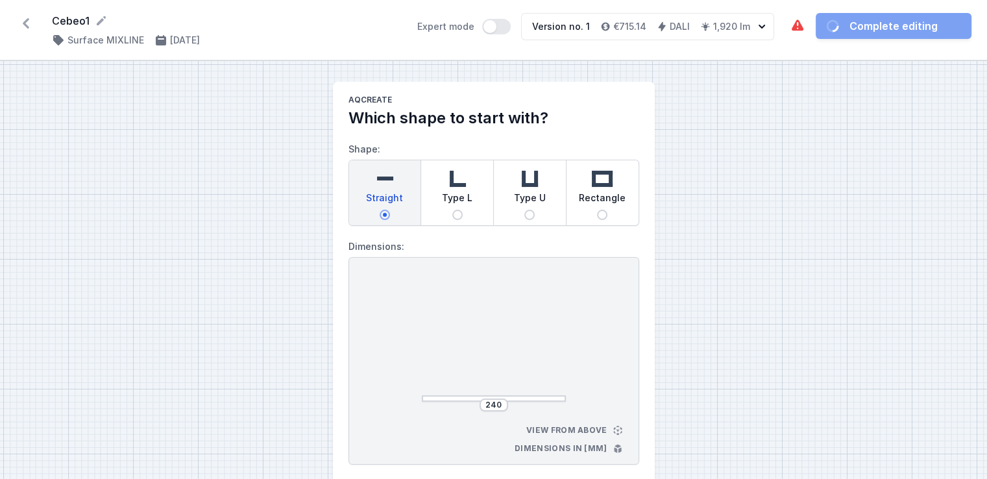
click at [379, 444] on div "240 View from above Dimensions in [mm]" at bounding box center [493, 361] width 291 height 208
select select "4"
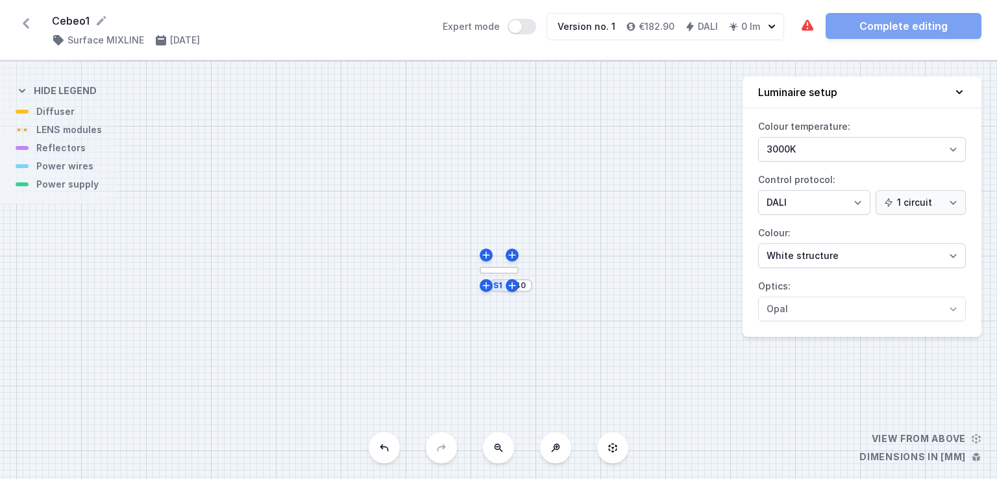
click at [391, 454] on button at bounding box center [384, 447] width 31 height 31
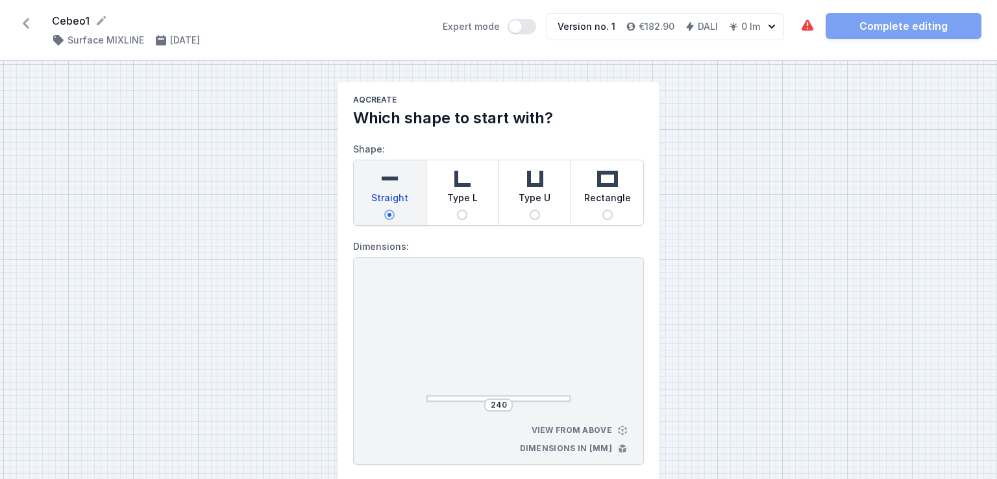
select select "4"
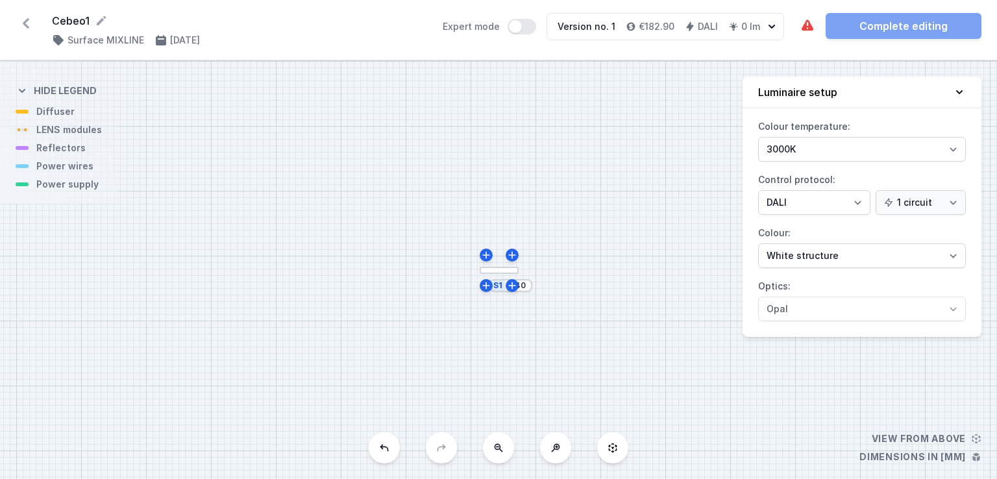
click at [384, 450] on icon at bounding box center [384, 448] width 10 height 10
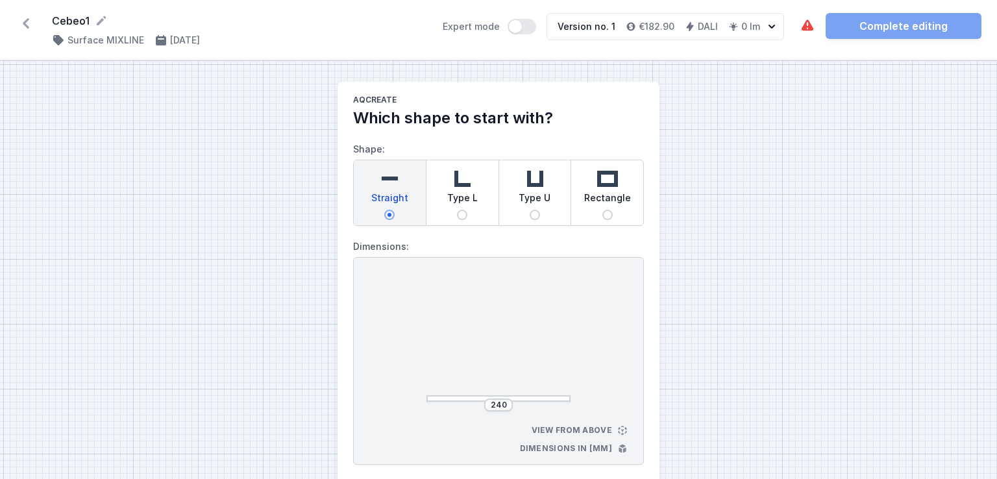
select select "4"
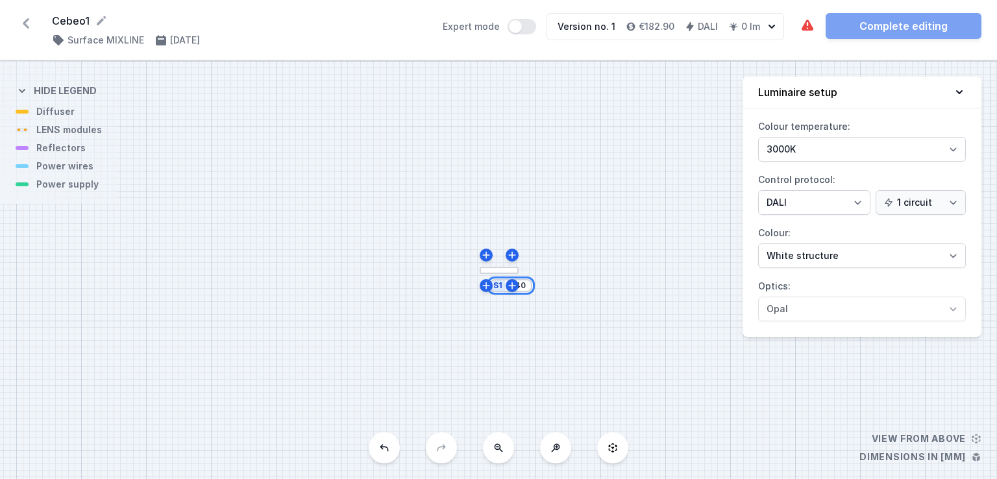
click at [520, 287] on input "240" at bounding box center [517, 285] width 21 height 10
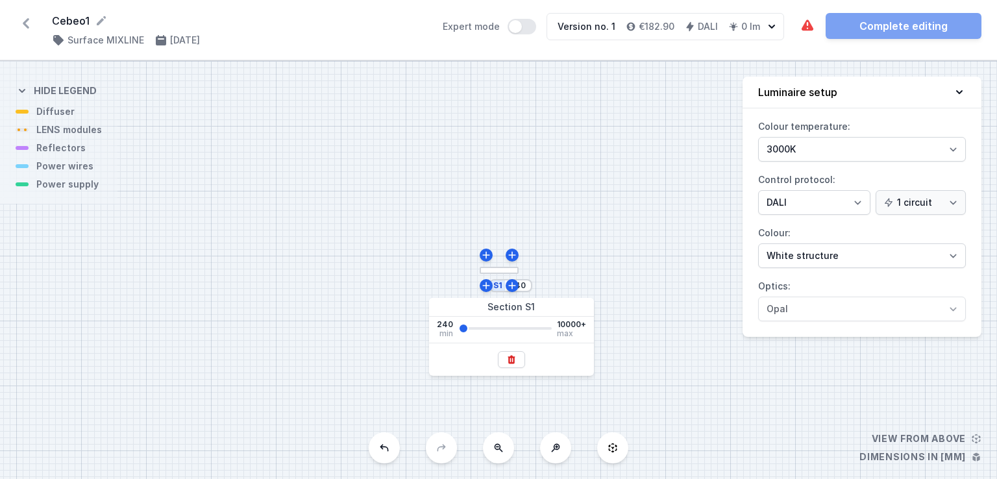
type input "751"
type input "934"
type input "995"
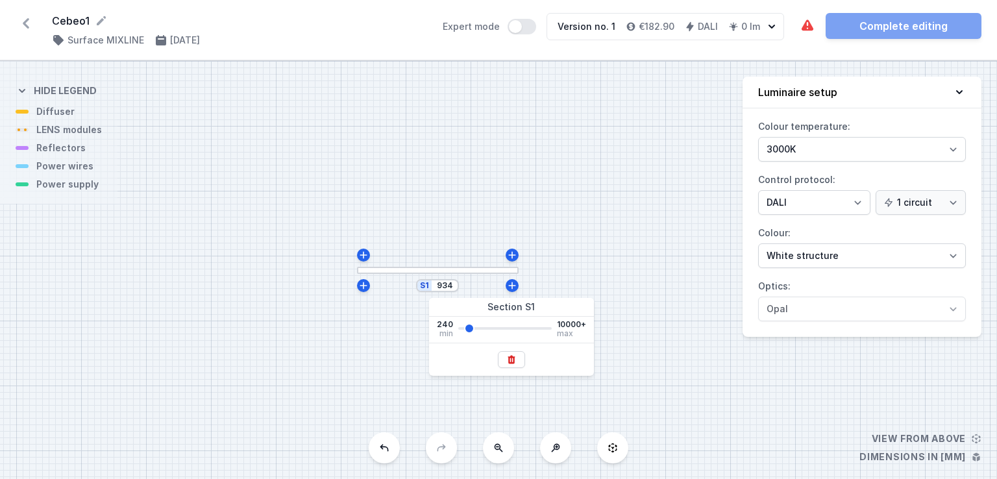
type input "995"
type input "1056"
type input "1117"
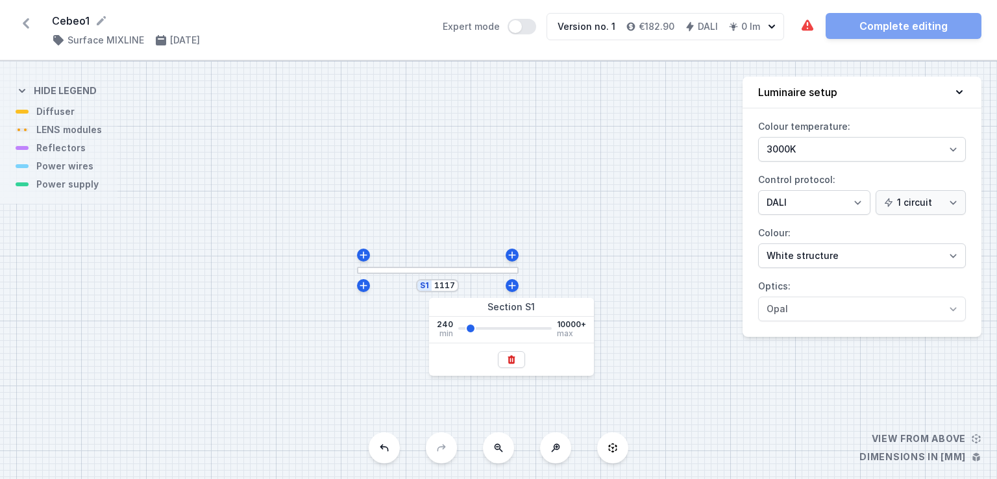
type input "1178"
type input "1300"
type input "1422"
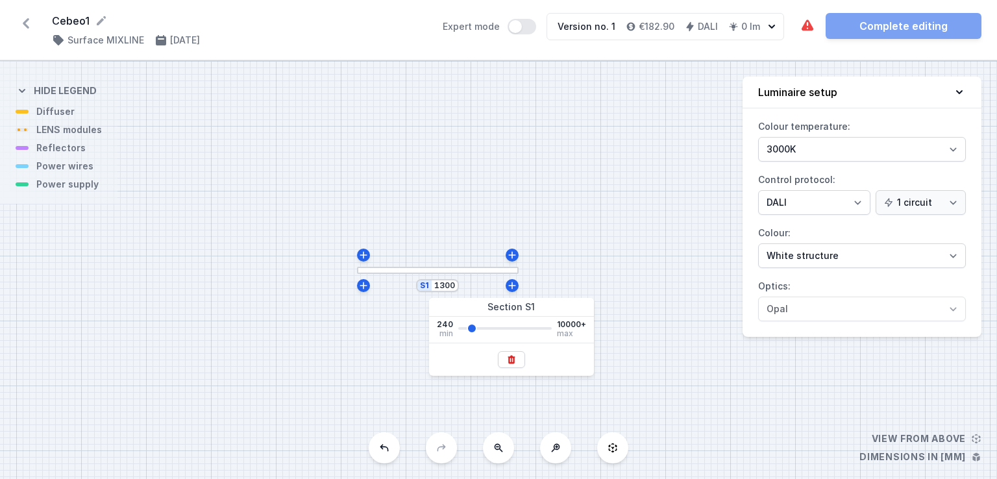
type input "1422"
type input "1544"
type input "1788"
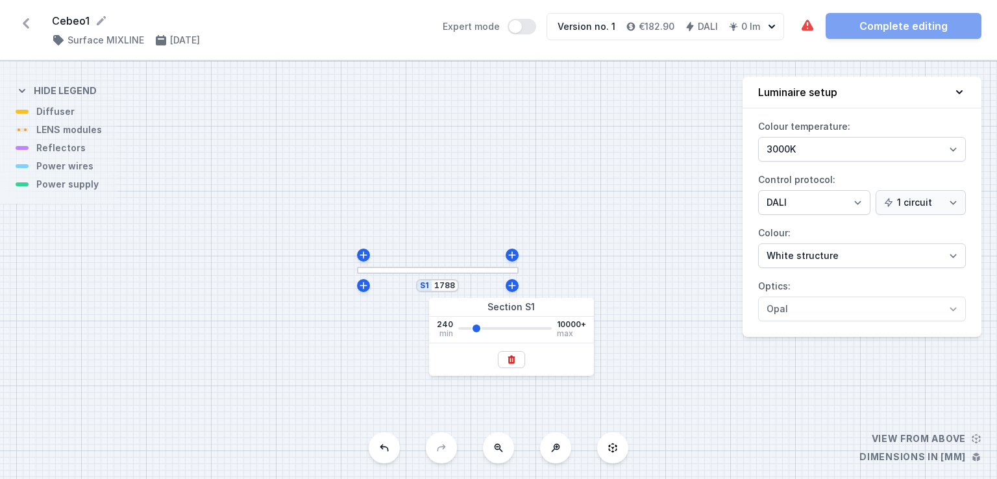
type input "1910"
type input "1971"
type input "2093"
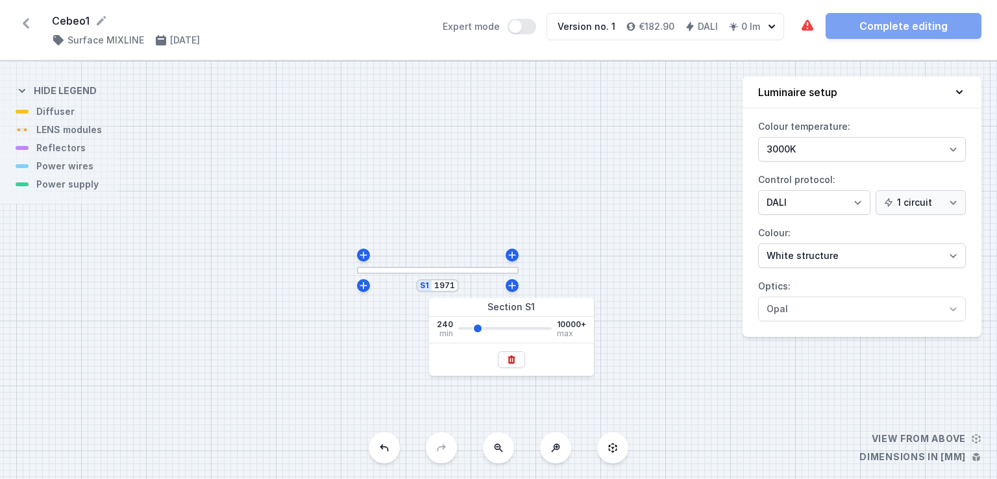
type input "2093"
type input "2154"
type input "2215"
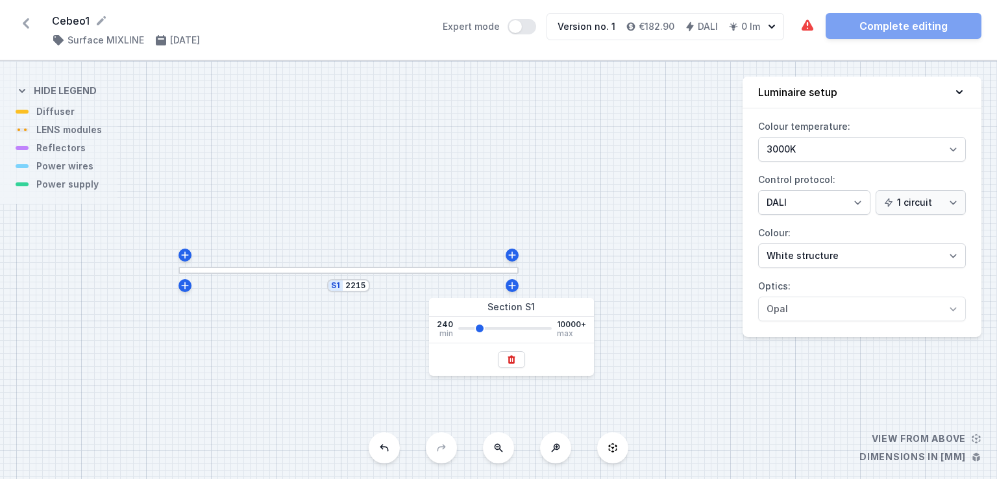
type input "2276"
type input "2337"
drag, startPoint x: 465, startPoint y: 328, endPoint x: 480, endPoint y: 325, distance: 14.5
type input "2337"
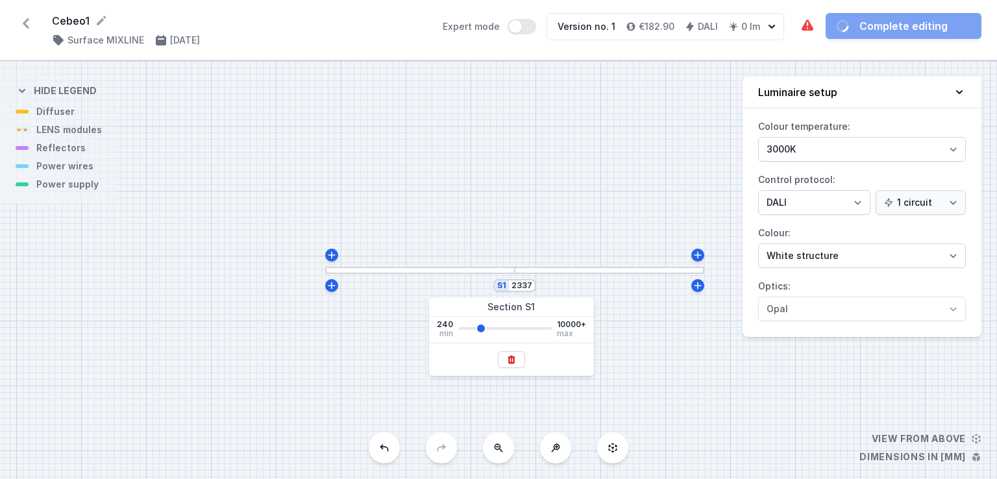
click at [480, 327] on input "range" at bounding box center [504, 328] width 93 height 3
click at [673, 354] on div "S1 2337" at bounding box center [498, 270] width 997 height 418
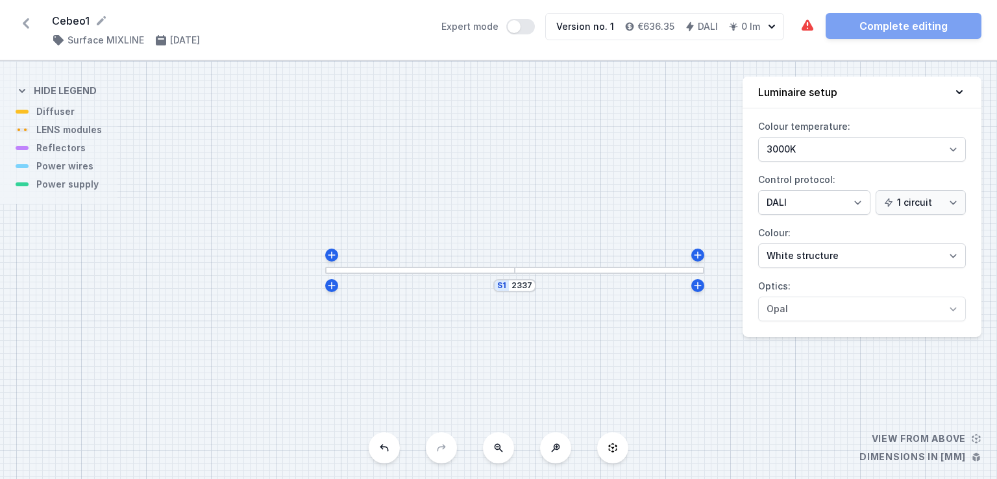
click at [501, 276] on div "S1 2337" at bounding box center [498, 270] width 997 height 418
click at [500, 273] on div at bounding box center [419, 270] width 189 height 7
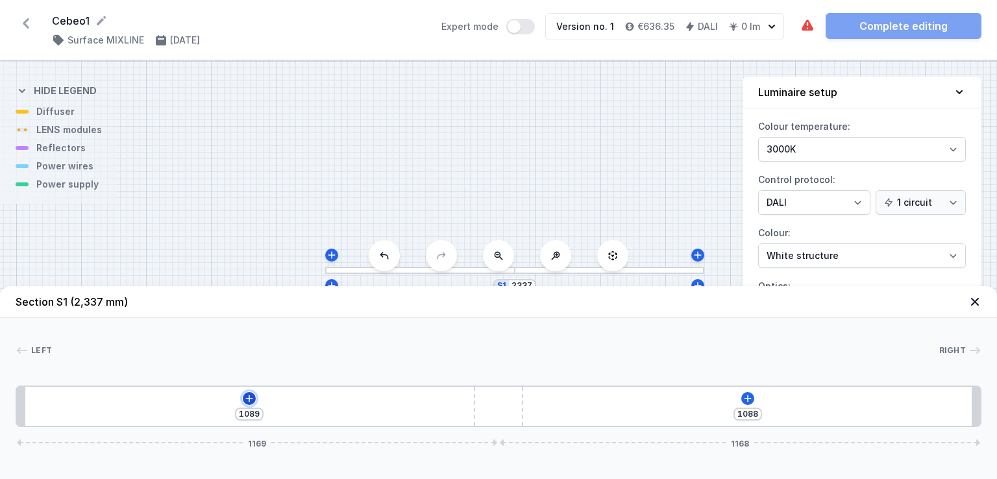
click at [250, 398] on icon at bounding box center [249, 398] width 7 height 7
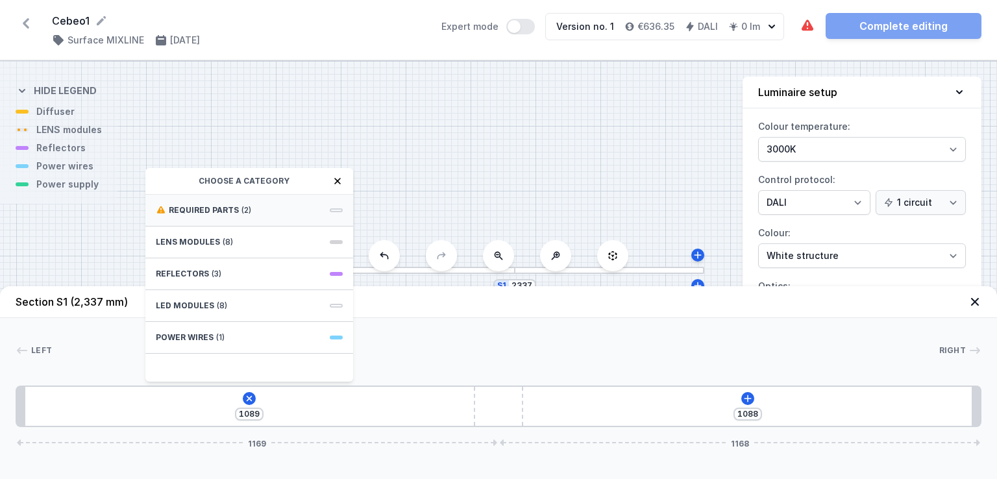
click at [335, 206] on div "Required parts (2)" at bounding box center [249, 211] width 208 height 32
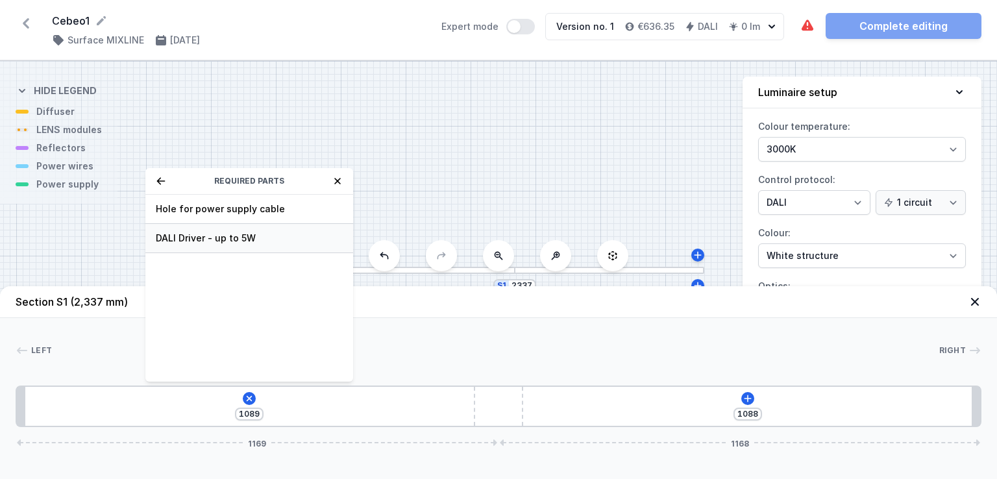
click at [296, 238] on span "DALI Driver - up to 5W" at bounding box center [249, 238] width 187 height 13
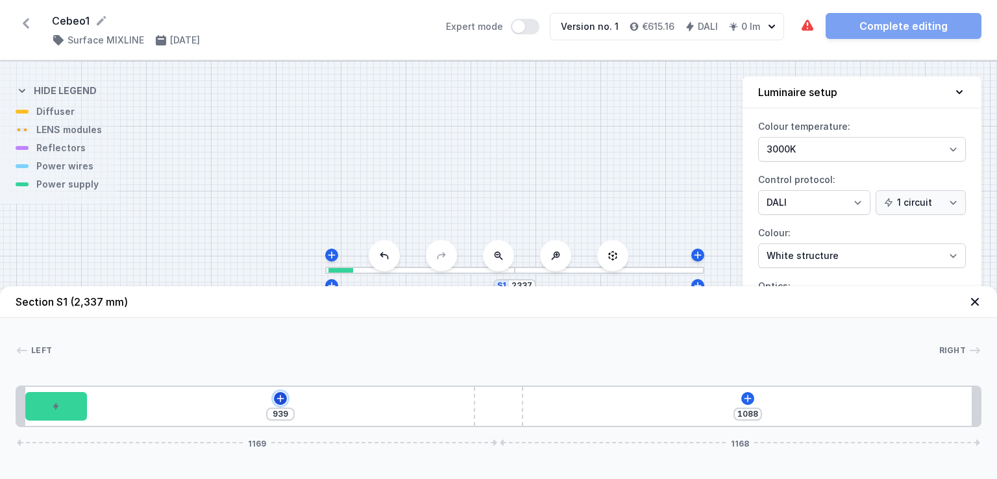
click at [278, 398] on icon at bounding box center [279, 398] width 7 height 7
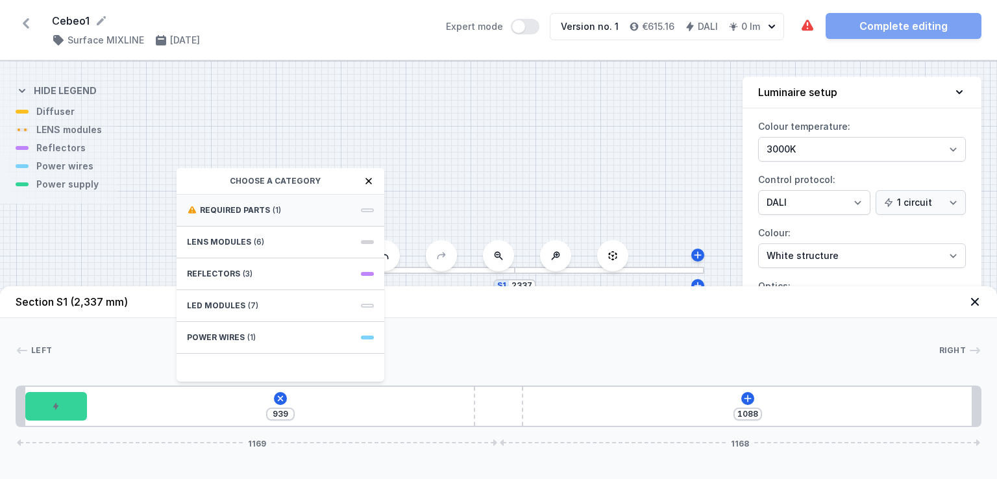
click at [309, 216] on div "Required parts (1)" at bounding box center [281, 211] width 208 height 32
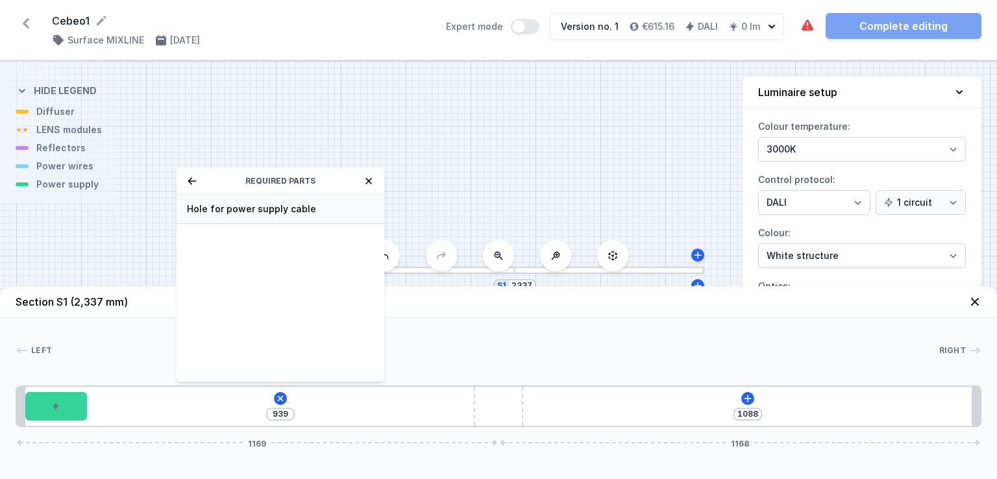
click at [305, 211] on span "Hole for power supply cable" at bounding box center [280, 208] width 187 height 13
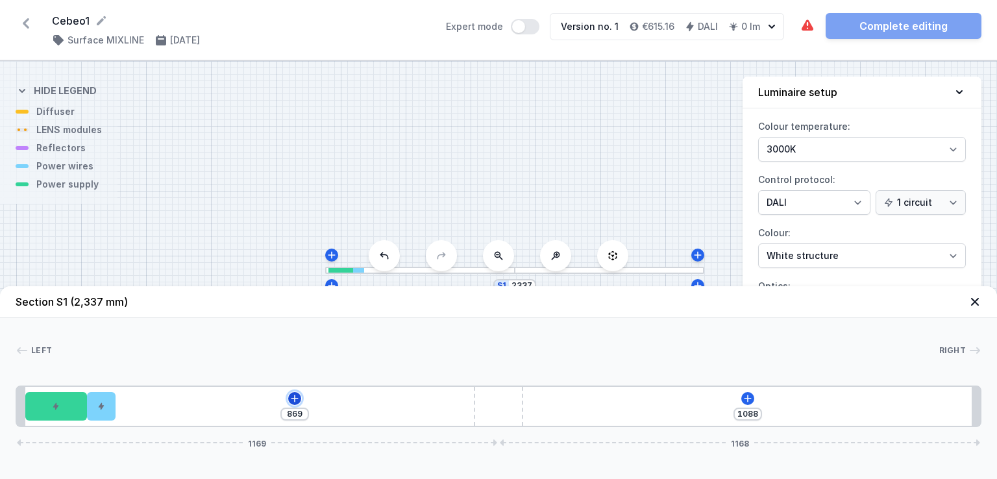
click at [297, 400] on icon at bounding box center [294, 398] width 10 height 10
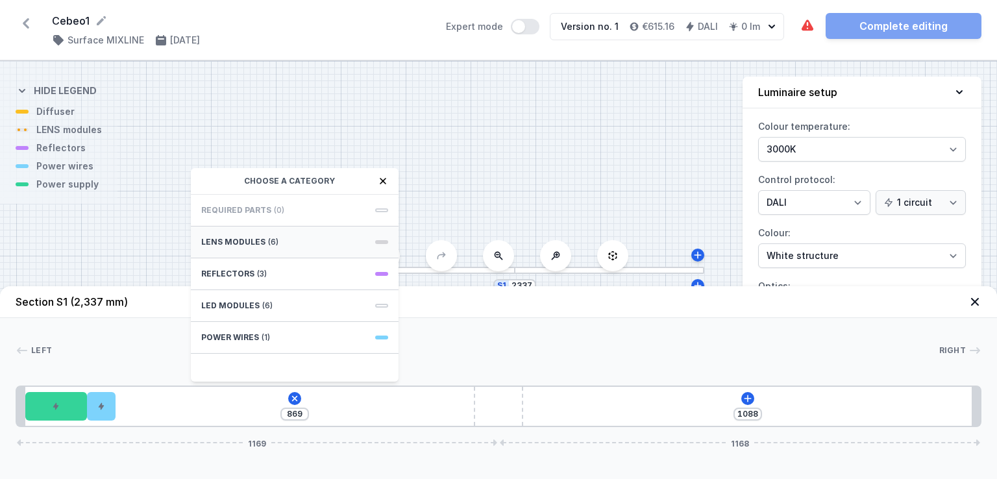
click at [324, 237] on div "LENS modules (6)" at bounding box center [295, 242] width 208 height 32
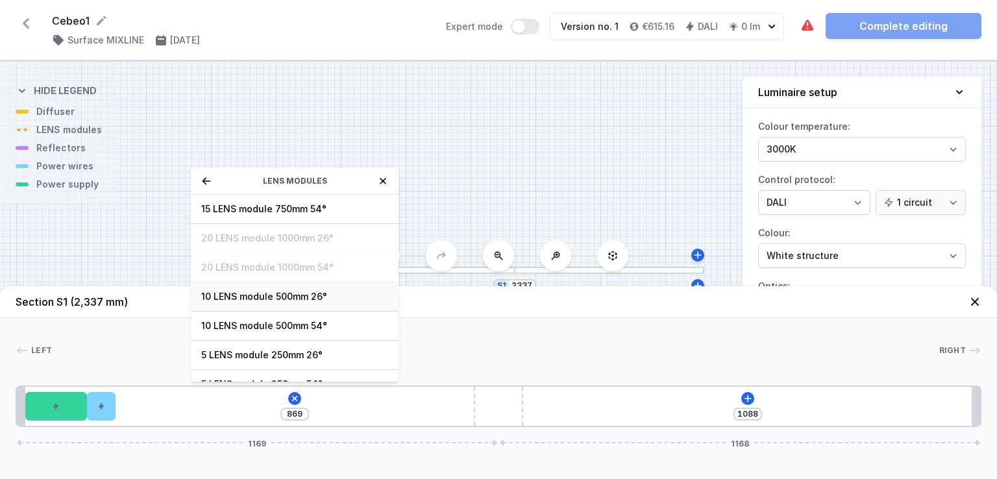
click at [303, 303] on div "10 LENS module 500mm 26°" at bounding box center [295, 296] width 208 height 29
type input "369"
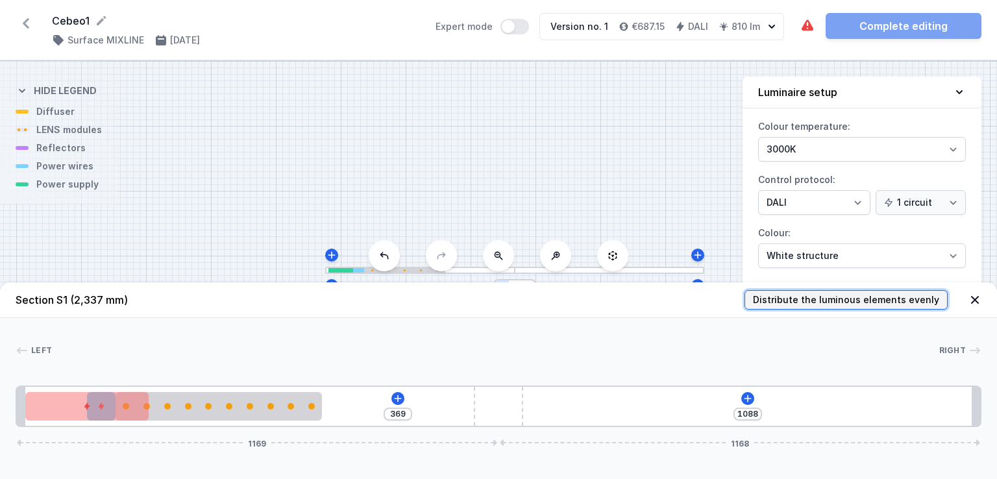
click at [814, 304] on span "Distribute the luminous elements evenly" at bounding box center [846, 299] width 186 height 13
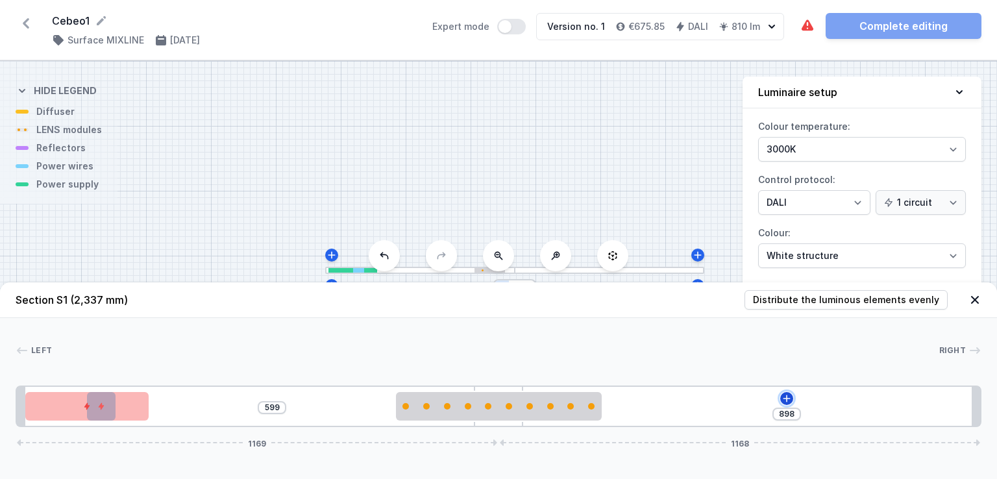
click at [785, 395] on icon at bounding box center [786, 398] width 10 height 10
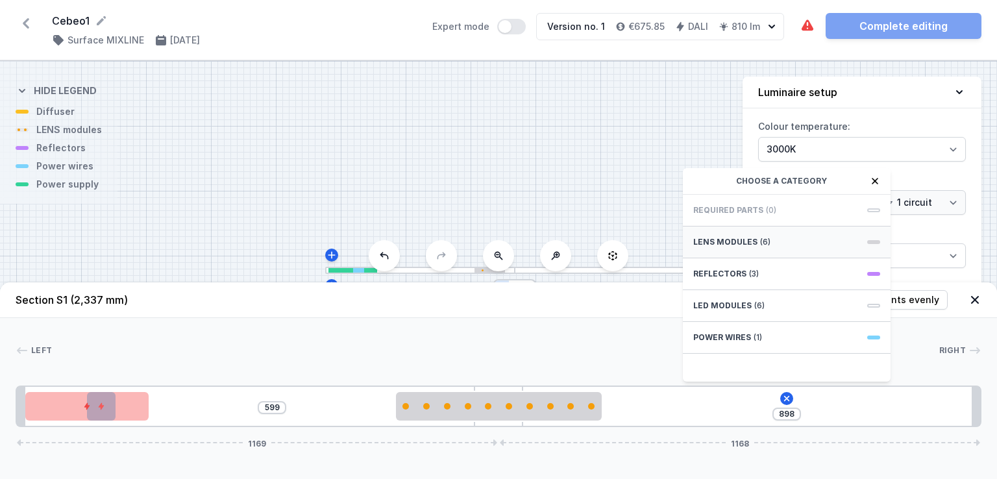
click at [807, 245] on div "LENS modules (6)" at bounding box center [787, 242] width 208 height 32
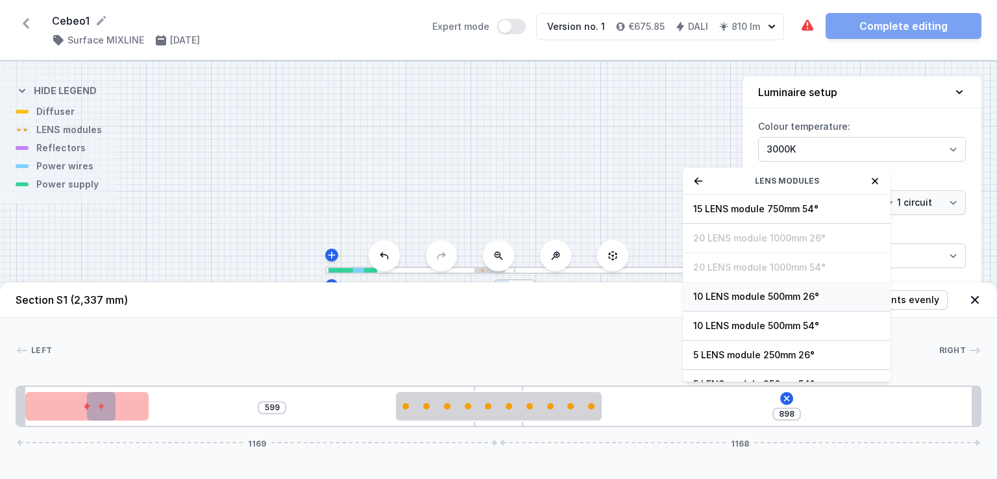
click at [792, 295] on span "10 LENS module 500mm 26°" at bounding box center [786, 296] width 187 height 13
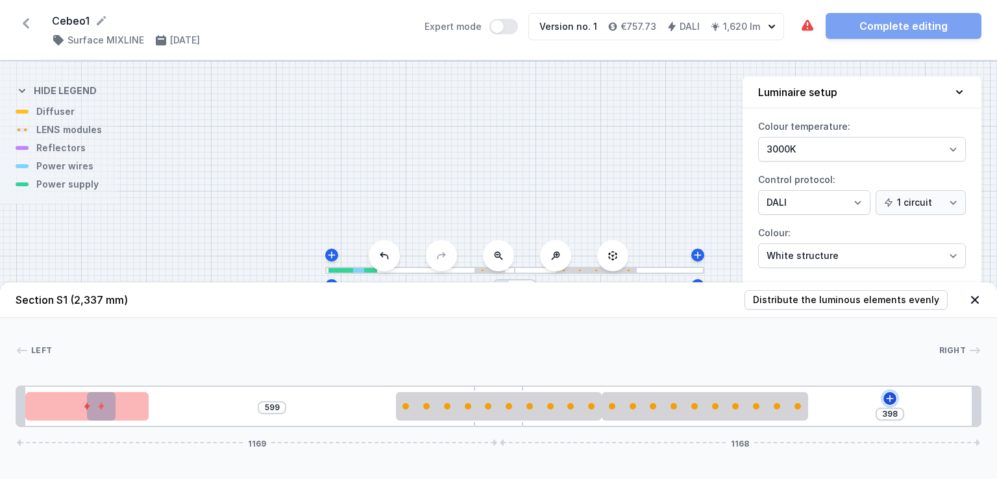
click at [888, 395] on icon at bounding box center [890, 398] width 10 height 10
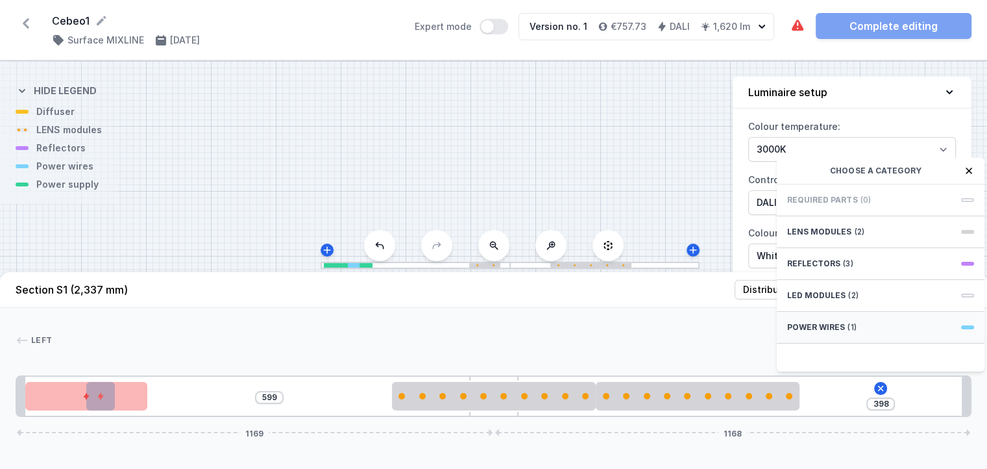
click at [877, 329] on div "Power wires (1)" at bounding box center [881, 327] width 208 height 32
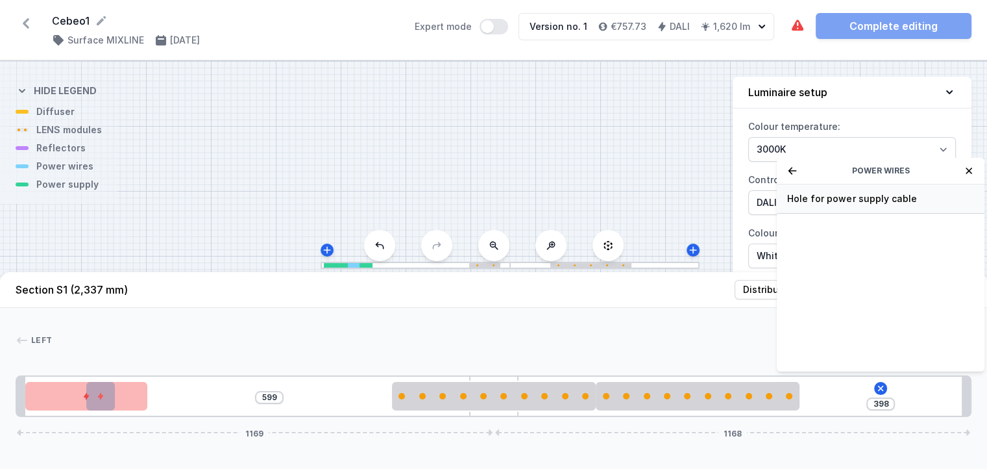
click at [883, 205] on span "Hole for power supply cable" at bounding box center [880, 198] width 187 height 13
type input "328"
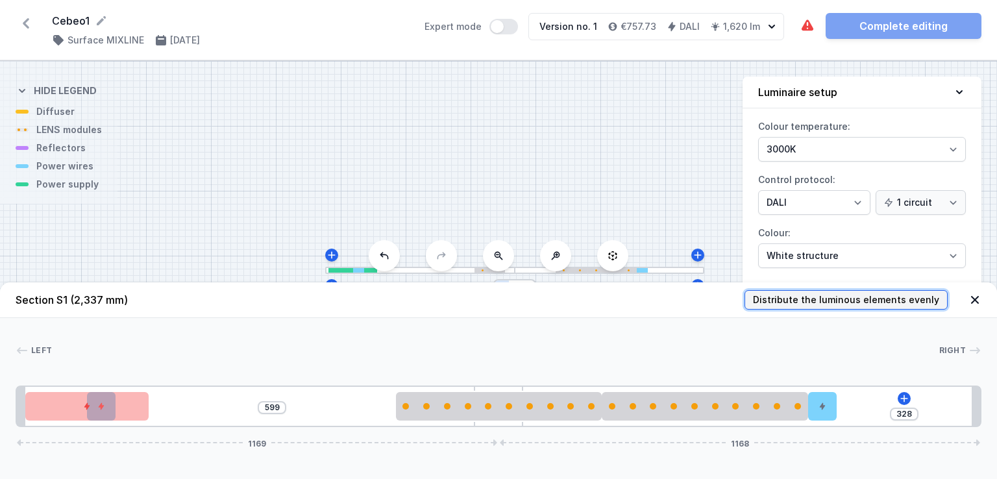
click at [859, 294] on span "Distribute the luminous elements evenly" at bounding box center [846, 299] width 186 height 13
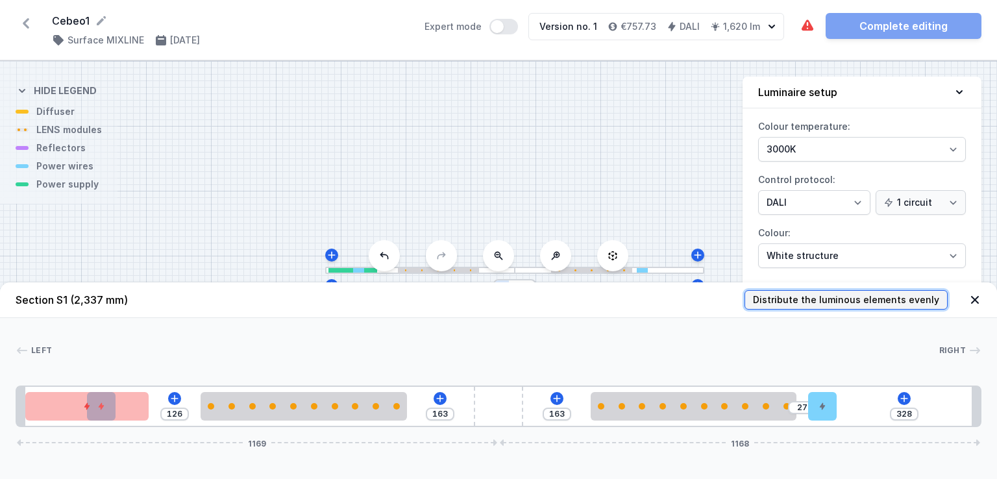
type input "126"
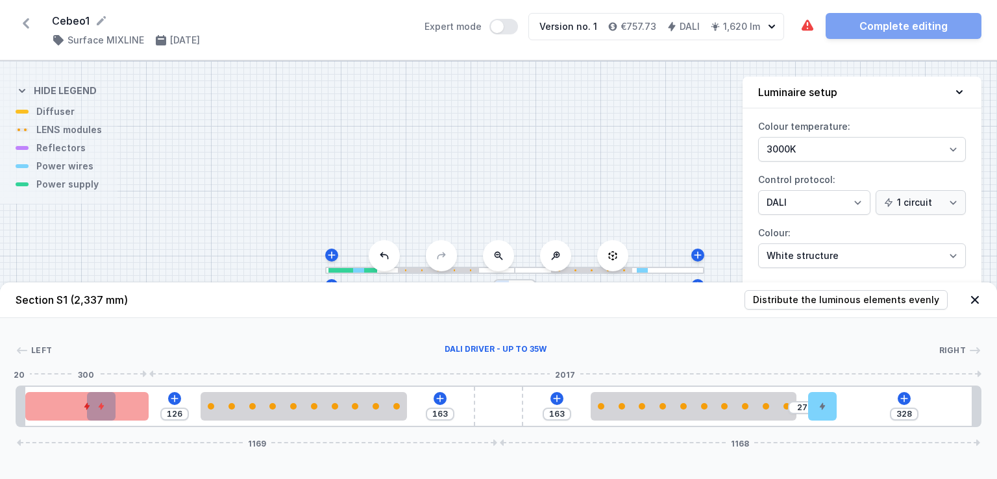
click at [130, 409] on div at bounding box center [87, 406] width 124 height 29
click at [239, 216] on div "S1 2337" at bounding box center [498, 270] width 997 height 418
click at [975, 302] on icon at bounding box center [974, 299] width 13 height 13
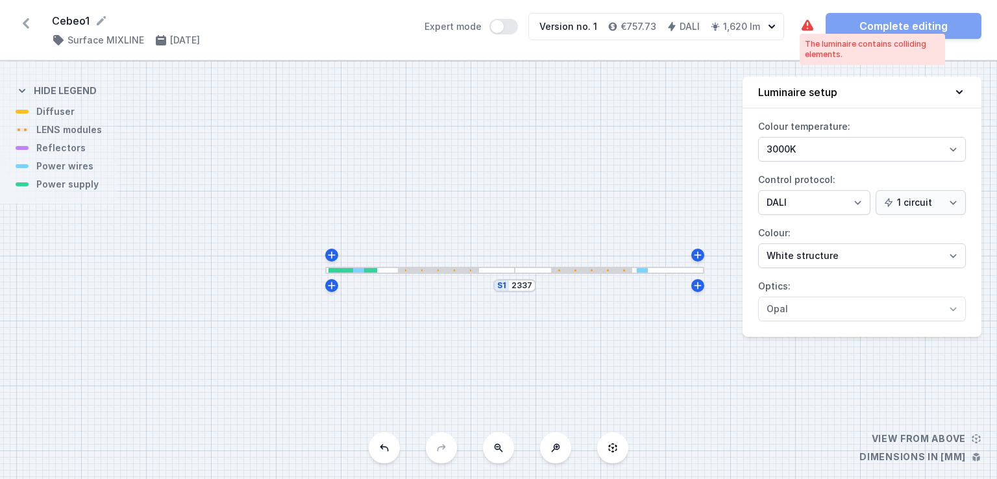
click at [805, 26] on icon at bounding box center [807, 24] width 12 height 11
click at [369, 275] on div "S1 2337" at bounding box center [498, 270] width 997 height 418
click at [389, 275] on div "S1 2337" at bounding box center [498, 270] width 997 height 418
click at [356, 268] on div at bounding box center [359, 270] width 12 height 5
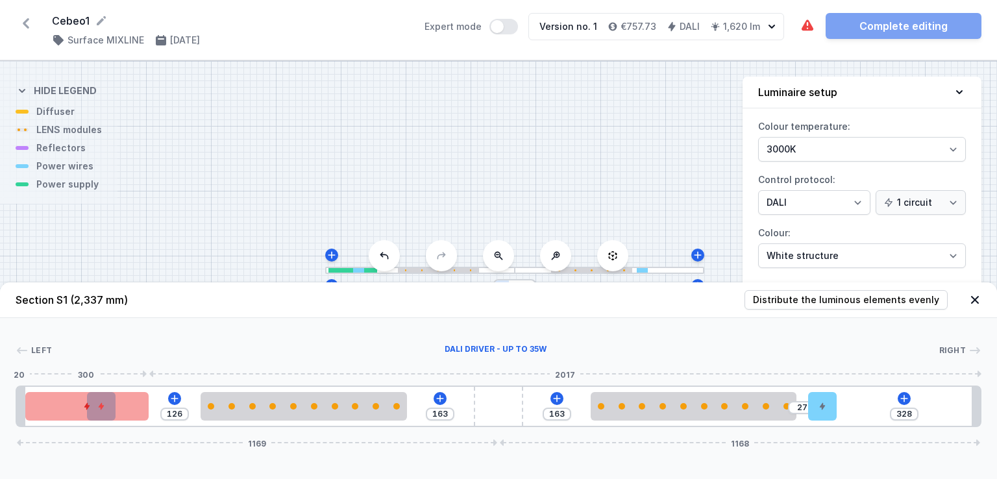
click at [74, 403] on div at bounding box center [87, 406] width 124 height 29
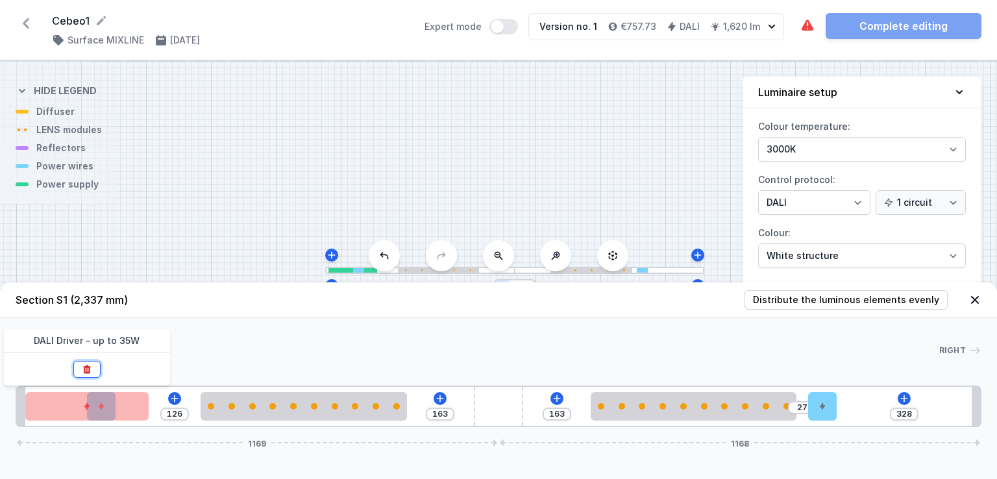
click at [90, 372] on icon at bounding box center [87, 369] width 10 height 10
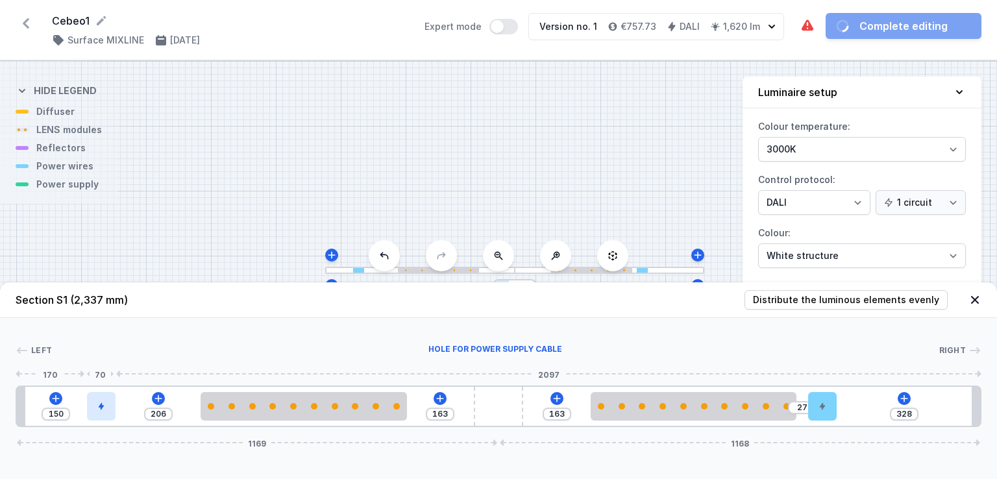
click at [95, 402] on div at bounding box center [101, 406] width 29 height 29
click at [103, 371] on icon at bounding box center [100, 369] width 7 height 8
click at [112, 398] on icon at bounding box center [113, 398] width 10 height 10
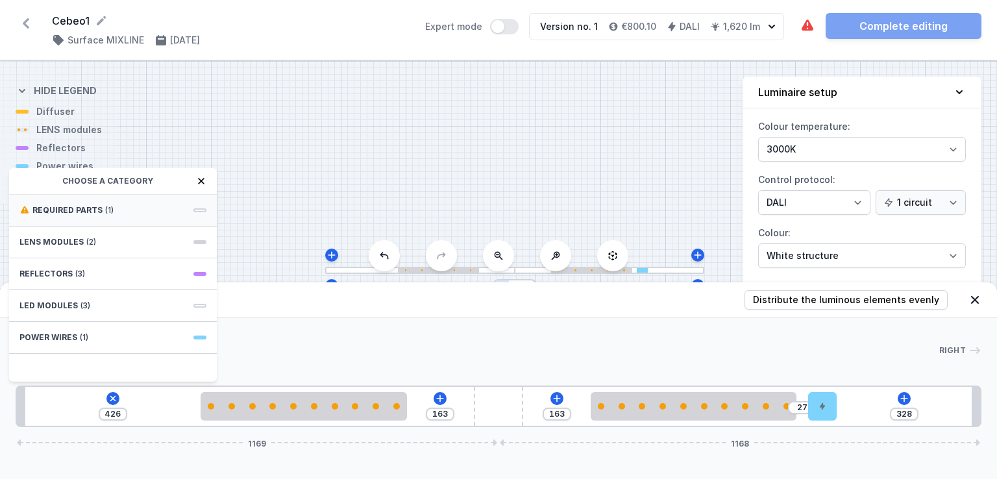
click at [151, 210] on div "Required parts (1)" at bounding box center [113, 211] width 208 height 32
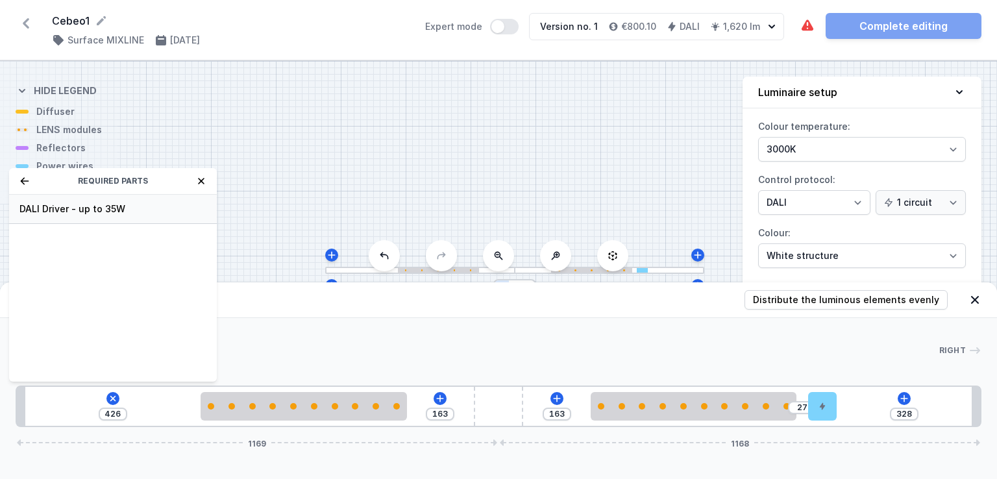
click at [141, 209] on span "DALI Driver - up to 35W" at bounding box center [112, 208] width 187 height 13
type input "126"
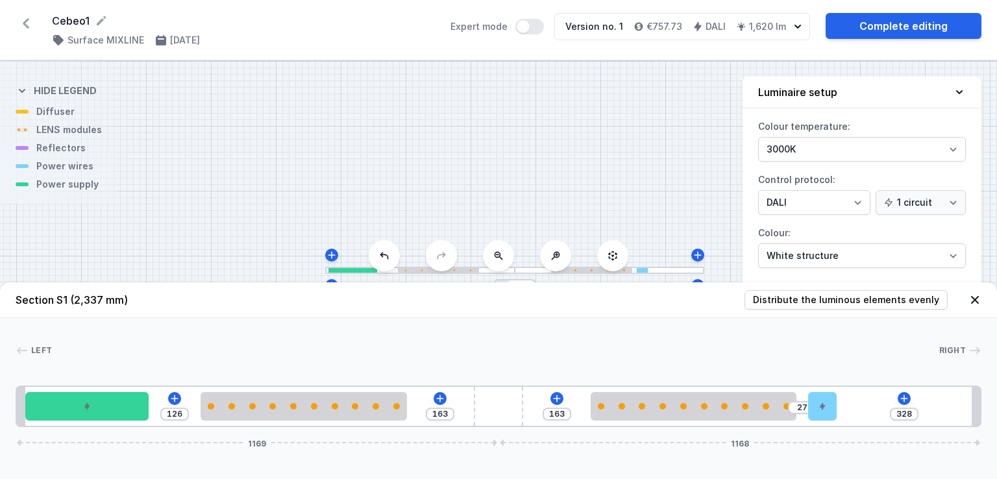
click at [672, 188] on div "S1 2337" at bounding box center [498, 270] width 997 height 418
click at [893, 299] on span "Distribute the luminous elements evenly" at bounding box center [846, 299] width 186 height 13
click at [973, 299] on icon at bounding box center [974, 299] width 13 height 13
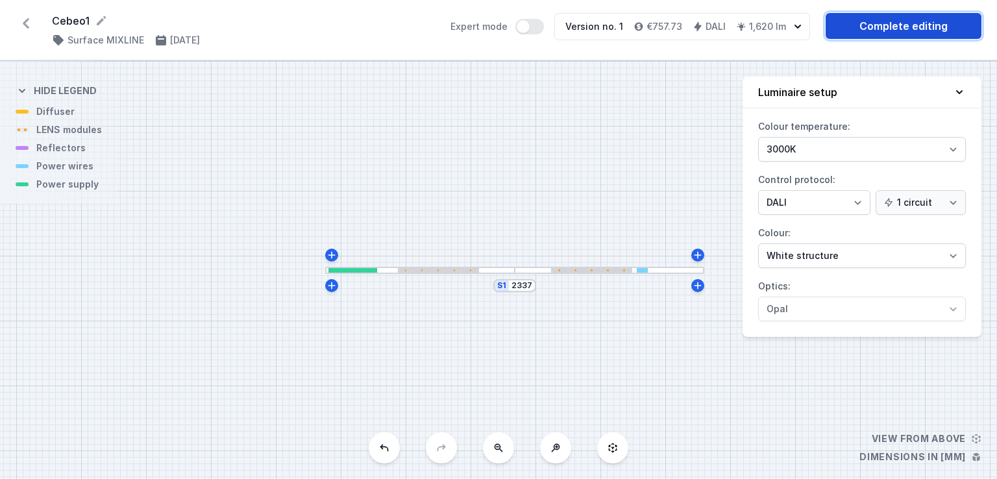
click at [916, 19] on link "Complete editing" at bounding box center [903, 26] width 156 height 26
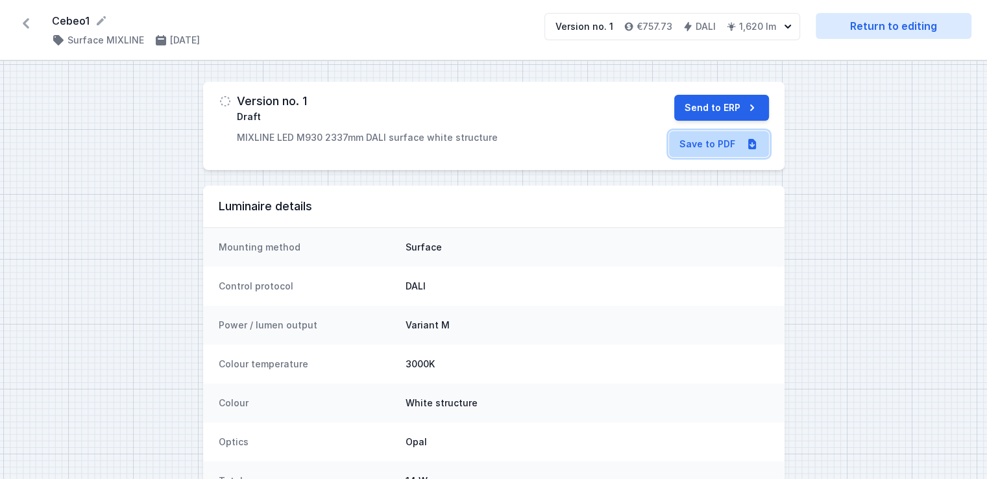
click at [707, 143] on link "Save to PDF" at bounding box center [719, 144] width 100 height 26
